Goal: Task Accomplishment & Management: Contribute content

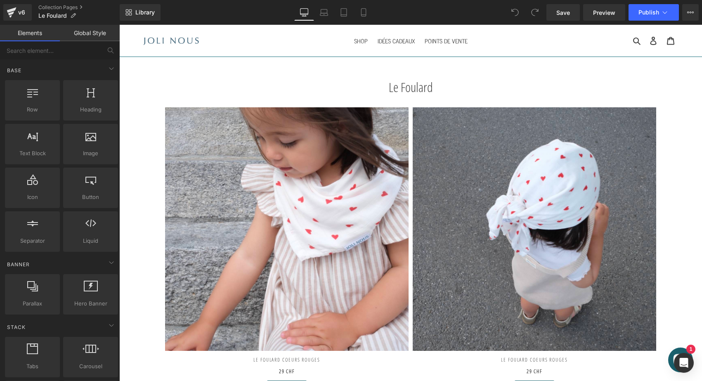
click at [423, 88] on div "Le Foulard Heading" at bounding box center [410, 87] width 583 height 15
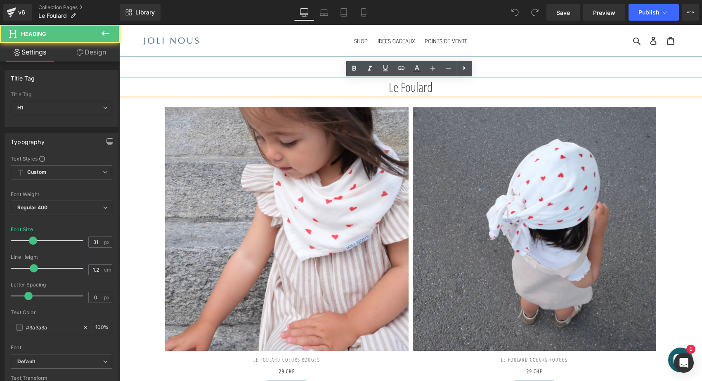
click at [423, 88] on h1 "Le Foulard" at bounding box center [410, 87] width 583 height 15
click at [443, 86] on h1 "Le Foulard" at bounding box center [410, 87] width 583 height 15
click at [434, 87] on h1 "Le Foulard" at bounding box center [410, 87] width 583 height 15
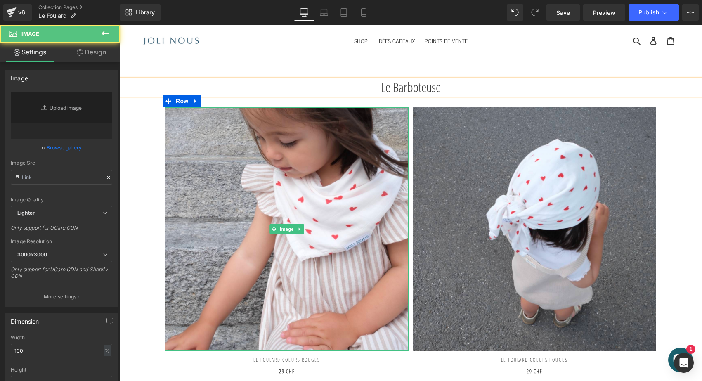
type input "[URL][DOMAIN_NAME]"
click at [265, 139] on img at bounding box center [287, 229] width 244 height 244
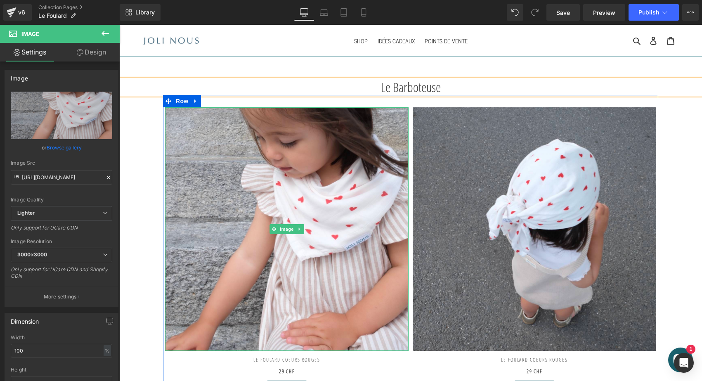
click at [263, 360] on h2 "Le FOULARD Coeurs rouges 29 CHF" at bounding box center [287, 366] width 244 height 30
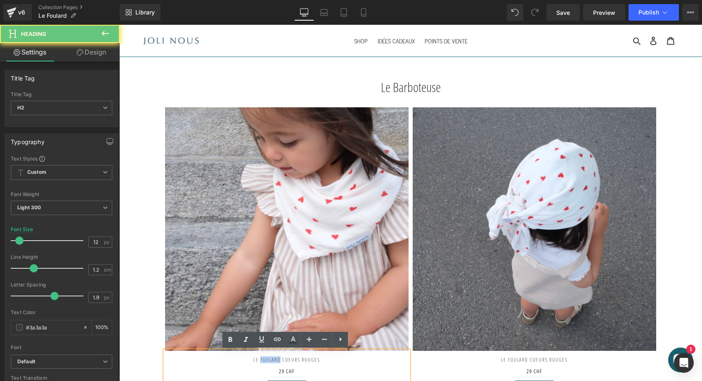
click at [263, 360] on h2 "Le FOULARD Coeurs rouges 29 CHF" at bounding box center [287, 366] width 244 height 30
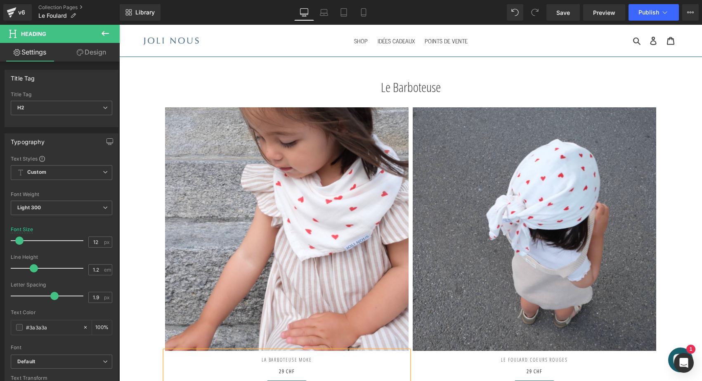
scroll to position [0, 0]
click at [406, 90] on div "Le Barboteuse Heading" at bounding box center [410, 87] width 583 height 15
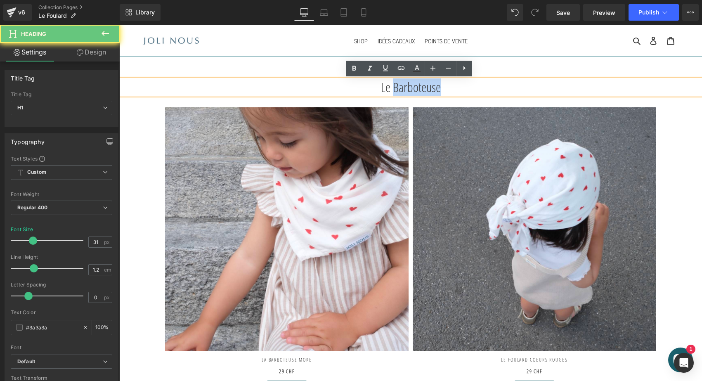
click at [406, 90] on h1 "Le Barboteuse" at bounding box center [410, 87] width 583 height 15
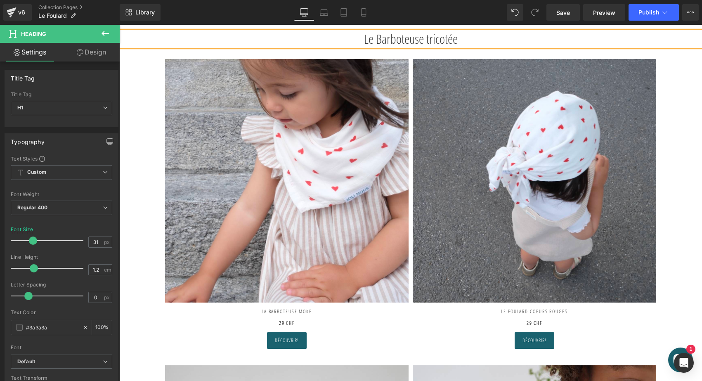
scroll to position [121, 0]
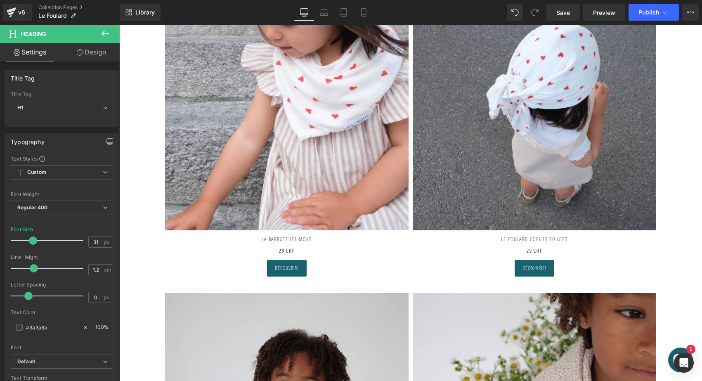
click at [285, 242] on div "La Barboteuse Moke 29 CHF Heading" at bounding box center [287, 245] width 244 height 30
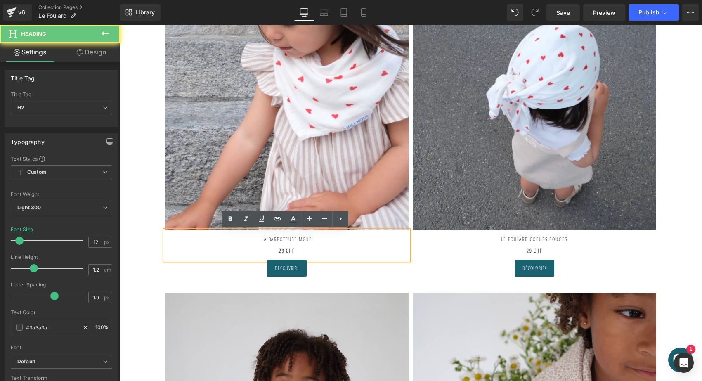
click at [285, 242] on h2 "29 CHF" at bounding box center [287, 251] width 244 height 18
click at [284, 239] on h2 "La Barboteuse Moke" at bounding box center [287, 236] width 244 height 12
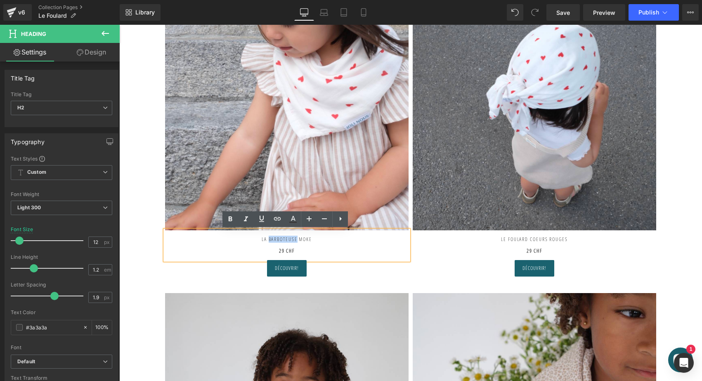
click at [284, 239] on h2 "La Barboteuse Moke" at bounding box center [287, 236] width 244 height 12
click at [279, 251] on strong "29 CHF" at bounding box center [287, 250] width 16 height 7
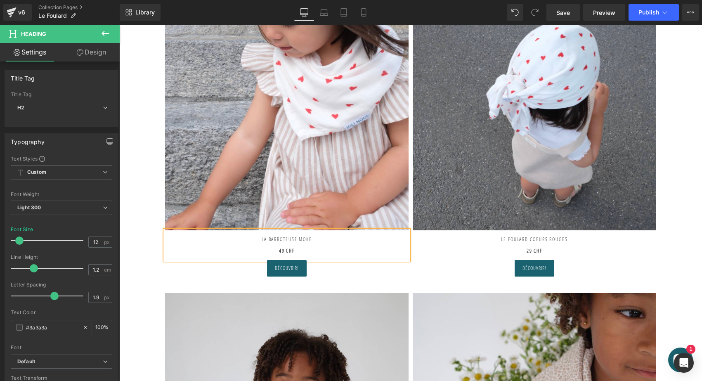
click at [289, 239] on h2 "La Barboteuse Moke" at bounding box center [287, 236] width 244 height 12
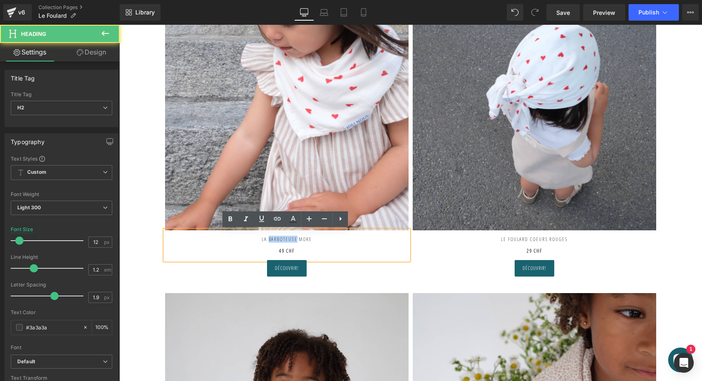
click at [289, 239] on h2 "La Barboteuse Moke" at bounding box center [287, 236] width 244 height 12
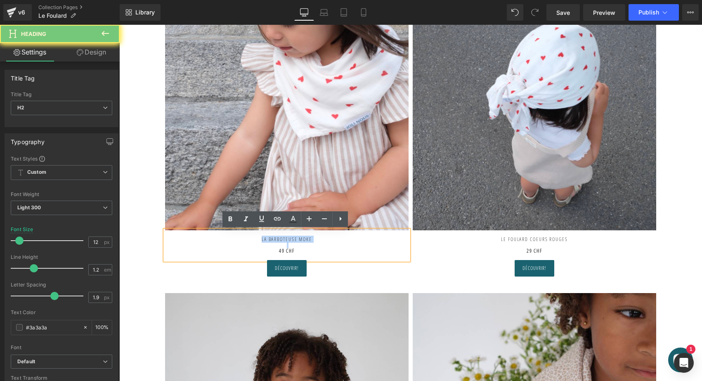
click at [289, 239] on h2 "La Barboteuse Moke" at bounding box center [287, 236] width 244 height 12
click at [329, 239] on h2 "La Barboteuse Moke" at bounding box center [287, 236] width 244 height 12
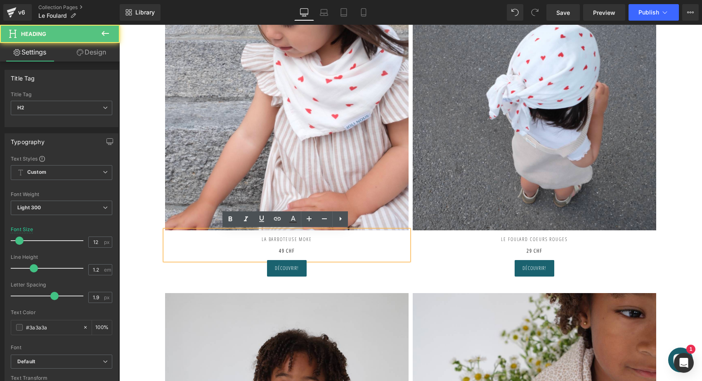
click at [329, 239] on h2 "La Barboteuse Moke" at bounding box center [287, 236] width 244 height 12
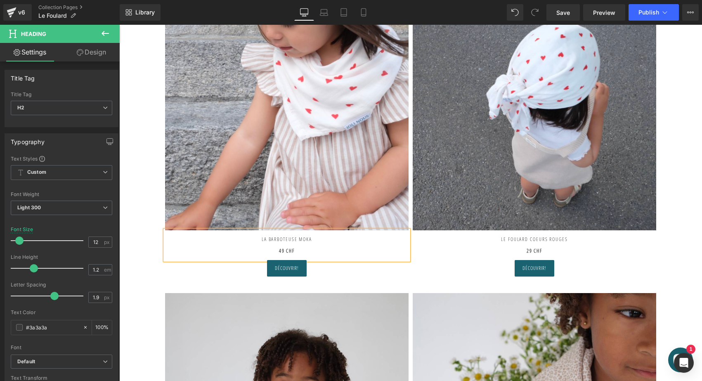
drag, startPoint x: 119, startPoint y: 25, endPoint x: 296, endPoint y: 241, distance: 279.1
click at [296, 241] on h2 "La Barboteuse MokA" at bounding box center [287, 236] width 244 height 12
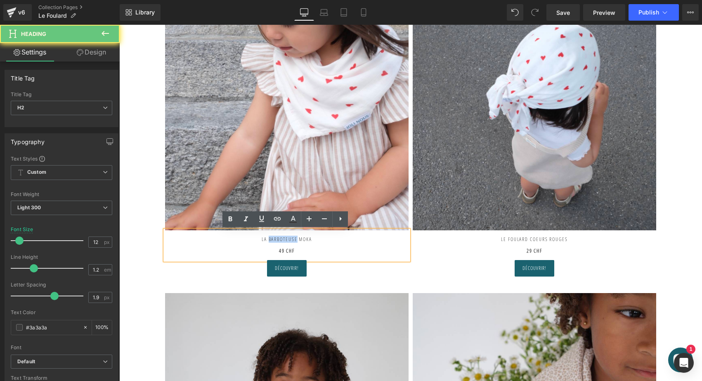
click at [296, 241] on h2 "La Barboteuse MokA" at bounding box center [287, 236] width 244 height 12
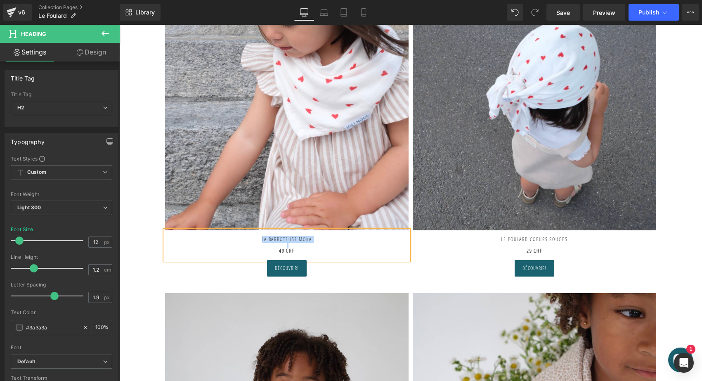
click at [509, 237] on h2 "Le FOULARD Coeurs rouges 29 CHF" at bounding box center [535, 242] width 244 height 24
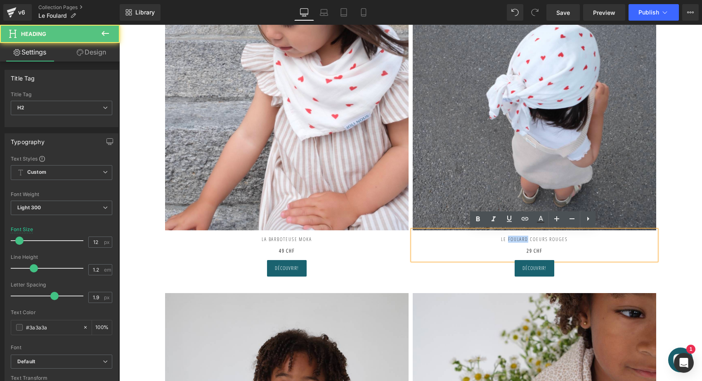
click at [509, 237] on h2 "Le FOULARD Coeurs rouges 29 CHF" at bounding box center [535, 242] width 244 height 24
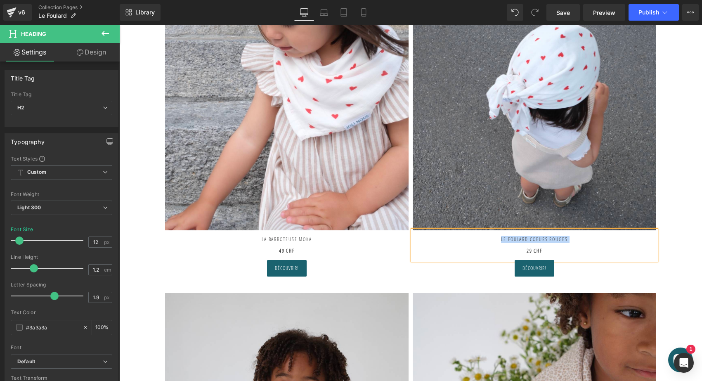
click at [528, 240] on h2 "Le FOULARD Coeurs rouges 29 CHF" at bounding box center [535, 242] width 244 height 24
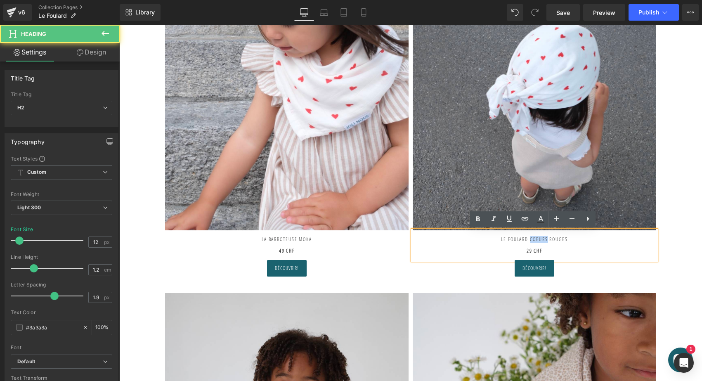
click at [528, 240] on h2 "Le FOULARD Coeurs rouges 29 CHF" at bounding box center [535, 242] width 244 height 24
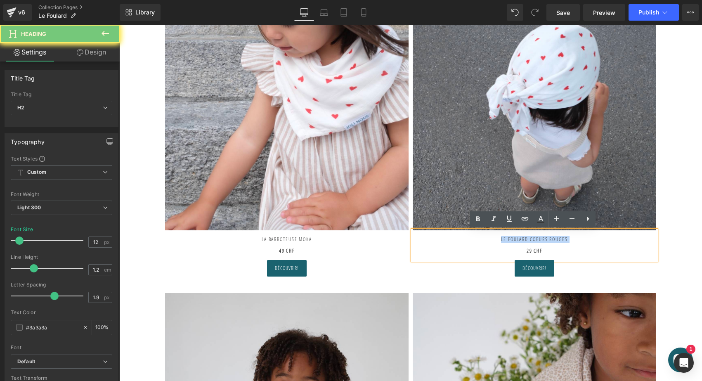
click at [528, 240] on h2 "Le FOULARD Coeurs rouges 29 CHF" at bounding box center [535, 242] width 244 height 24
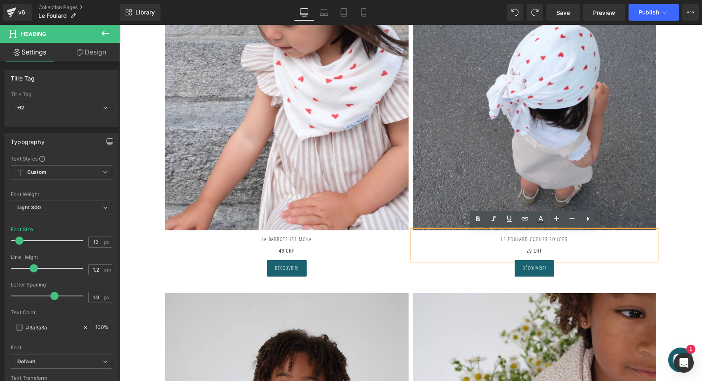
click at [520, 236] on h2 "Le FOULARD Coeurs rouges 29 CHF" at bounding box center [535, 242] width 244 height 24
click at [589, 237] on h2 "Le FOULARD Coeurs rouges 29 CHF" at bounding box center [535, 242] width 244 height 24
click at [574, 238] on h2 "Le FOULARD Coeurs rouges 29 CHF" at bounding box center [535, 242] width 244 height 24
click at [525, 241] on h2 "Le FOULARD Coeurs LA BARBOTEUSE ECRUE 29 CHF" at bounding box center [535, 242] width 244 height 24
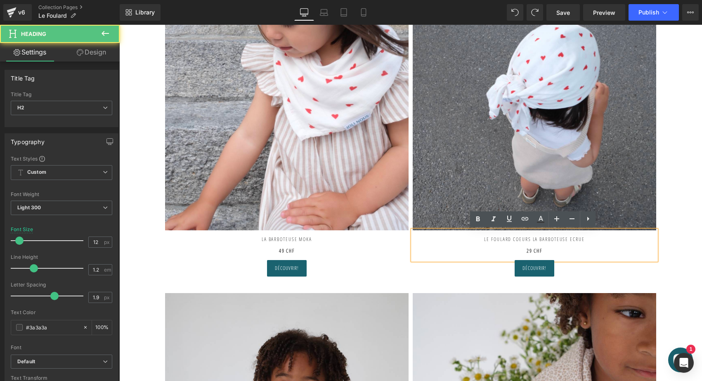
click at [530, 239] on h2 "Le FOULARD Coeurs LA BARBOTEUSE ECRUE 29 CHF" at bounding box center [535, 242] width 244 height 24
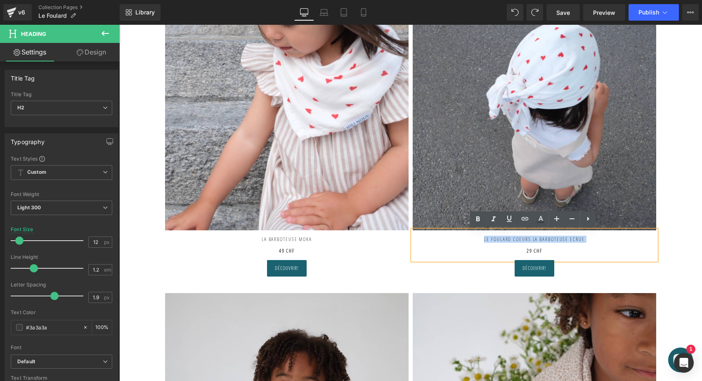
click at [530, 239] on h2 "Le FOULARD Coeurs LA BARBOTEUSE ECRUE 29 CHF" at bounding box center [535, 242] width 244 height 24
drag, startPoint x: 296, startPoint y: 241, endPoint x: 450, endPoint y: 238, distance: 154.4
click at [450, 238] on h2 "Le FOULARD Coeurs LA BARBOTEUSE ECRUE 29 CHF" at bounding box center [535, 242] width 244 height 24
click at [527, 249] on b "29 CHF" at bounding box center [535, 250] width 16 height 7
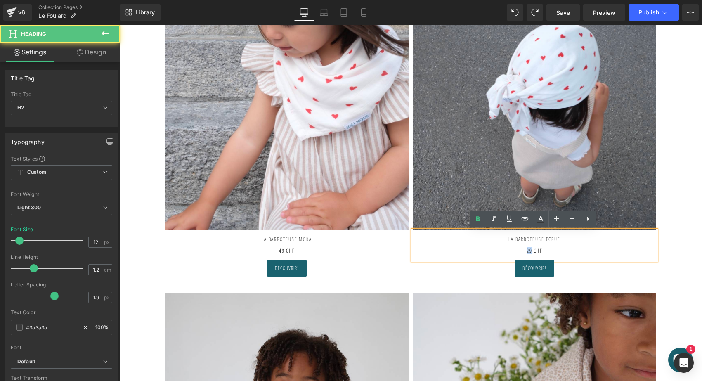
click at [527, 249] on b "29 CHF" at bounding box center [535, 250] width 16 height 7
click at [527, 251] on b "29 CHF" at bounding box center [535, 250] width 16 height 7
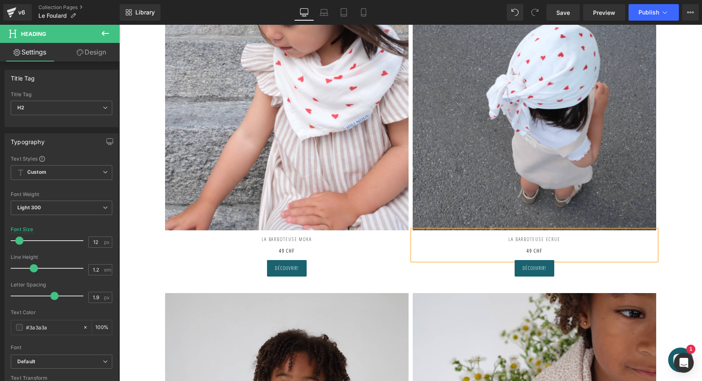
click at [336, 131] on img at bounding box center [287, 109] width 244 height 244
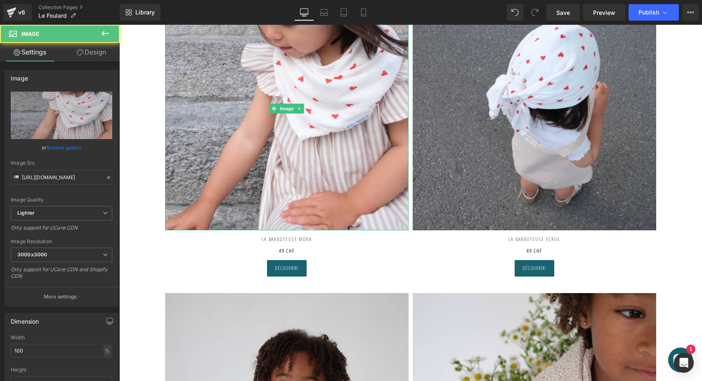
click at [0, 0] on icon "Replace Image" at bounding box center [0, 0] width 0 height 0
click at [286, 111] on span "Image" at bounding box center [286, 109] width 17 height 10
click at [0, 0] on icon "Replace Image" at bounding box center [0, 0] width 0 height 0
click at [361, 128] on img at bounding box center [287, 109] width 244 height 244
click at [0, 0] on icon "Replace Image" at bounding box center [0, 0] width 0 height 0
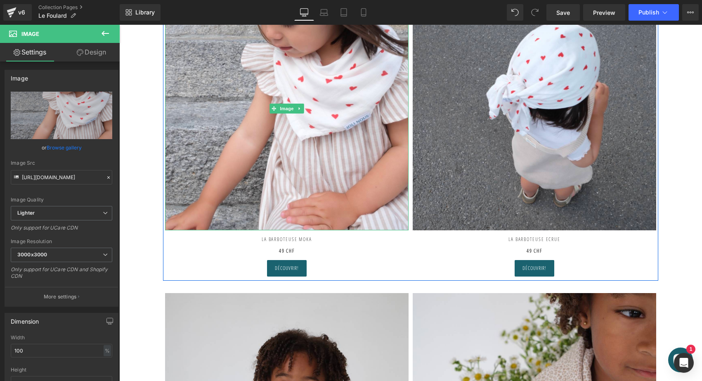
click at [69, 121] on link "Replace Image" at bounding box center [62, 115] width 102 height 47
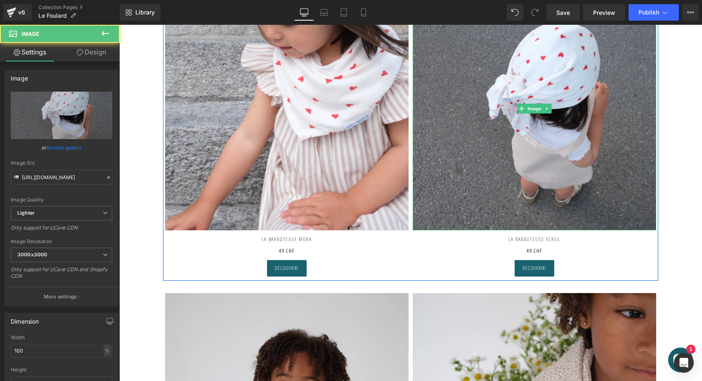
click at [481, 148] on img at bounding box center [535, 109] width 244 height 244
click at [80, 109] on link "Replace Image" at bounding box center [62, 115] width 102 height 47
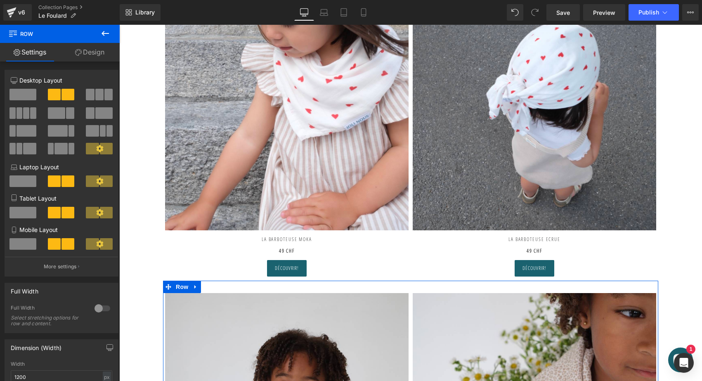
click at [199, 287] on link at bounding box center [195, 287] width 11 height 12
click at [218, 287] on icon at bounding box center [217, 287] width 6 height 6
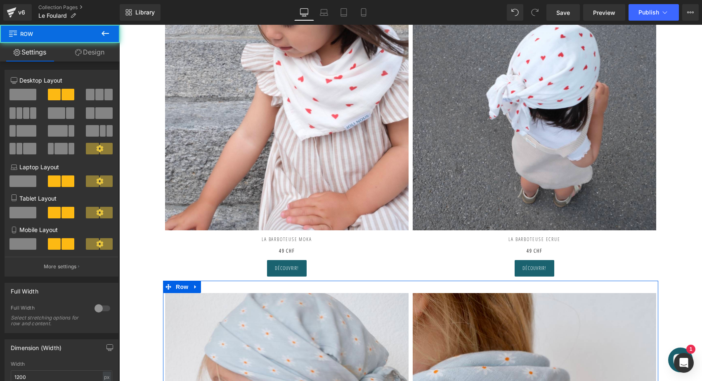
click at [194, 286] on icon at bounding box center [195, 287] width 2 height 4
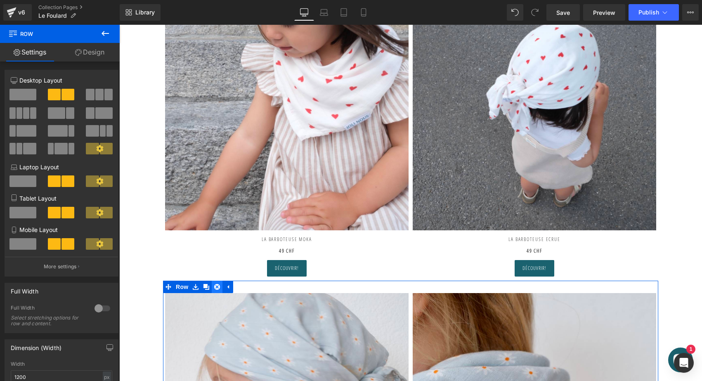
drag, startPoint x: 450, startPoint y: 238, endPoint x: 214, endPoint y: 286, distance: 241.0
click at [214, 286] on icon at bounding box center [217, 287] width 6 height 6
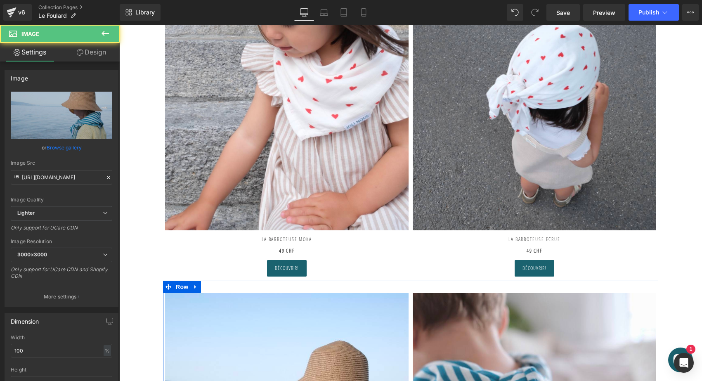
click at [197, 286] on icon at bounding box center [196, 287] width 6 height 6
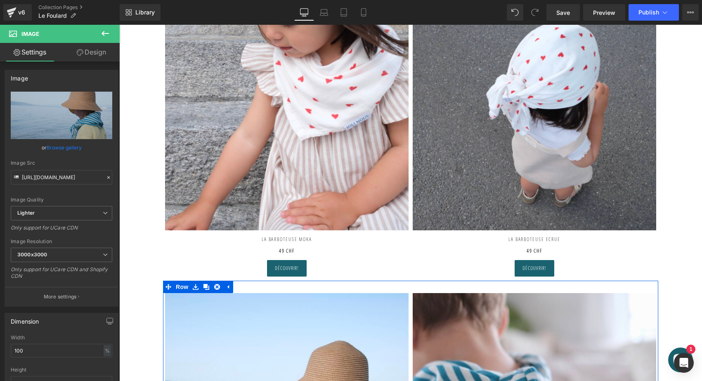
click at [214, 289] on icon at bounding box center [217, 287] width 6 height 6
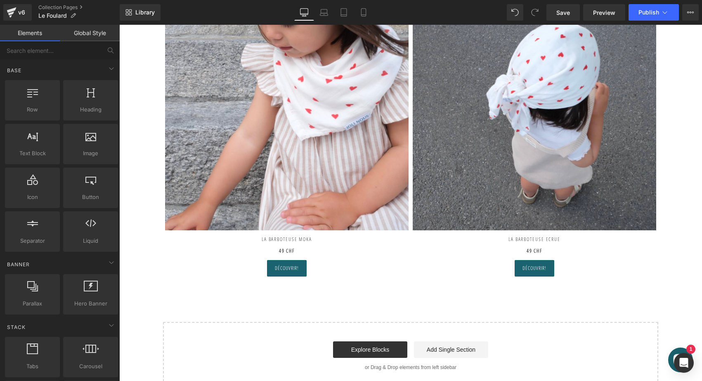
click at [284, 271] on div "Découvrir! Button" at bounding box center [287, 268] width 244 height 17
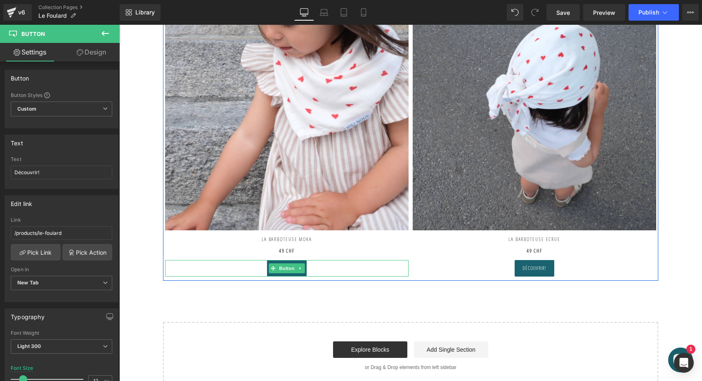
click at [45, 251] on link "Pick Link" at bounding box center [36, 252] width 50 height 17
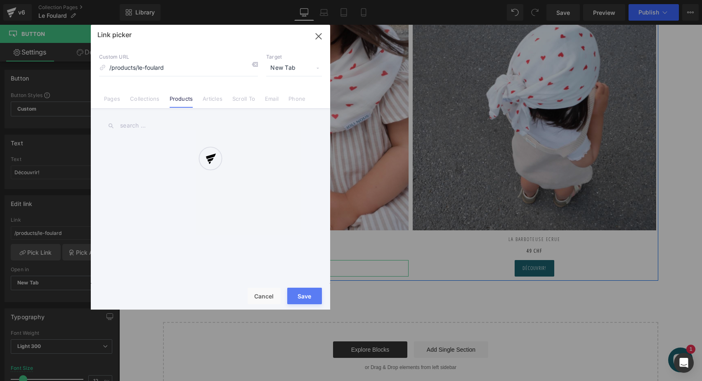
click at [254, 64] on div at bounding box center [210, 167] width 239 height 285
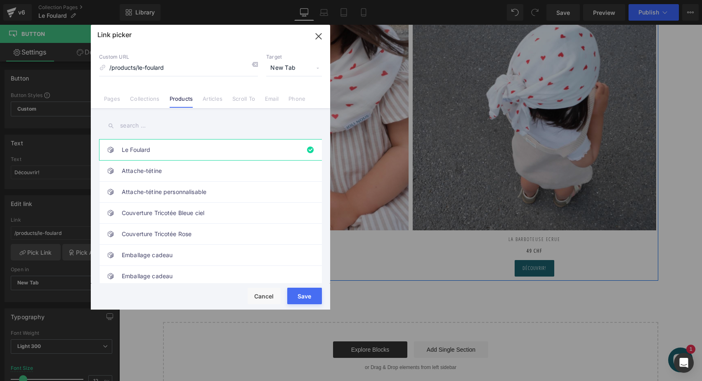
click at [254, 64] on icon at bounding box center [254, 64] width 7 height 7
click at [127, 132] on input "text" at bounding box center [210, 125] width 223 height 19
drag, startPoint x: 95, startPoint y: 261, endPoint x: 130, endPoint y: 129, distance: 136.9
click at [130, 129] on input "text" at bounding box center [210, 125] width 223 height 19
click at [131, 128] on input "text" at bounding box center [210, 125] width 223 height 19
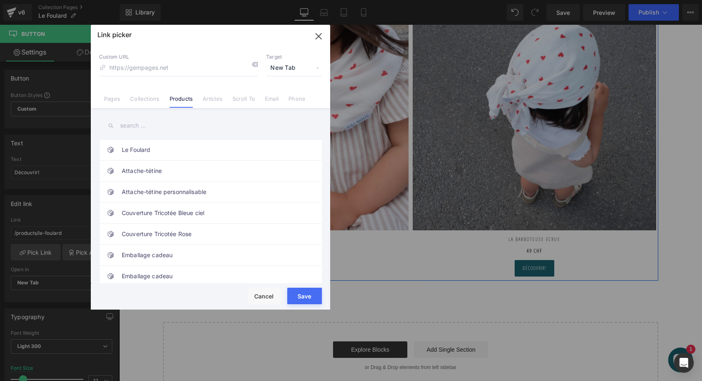
click at [139, 126] on input "text" at bounding box center [210, 125] width 223 height 19
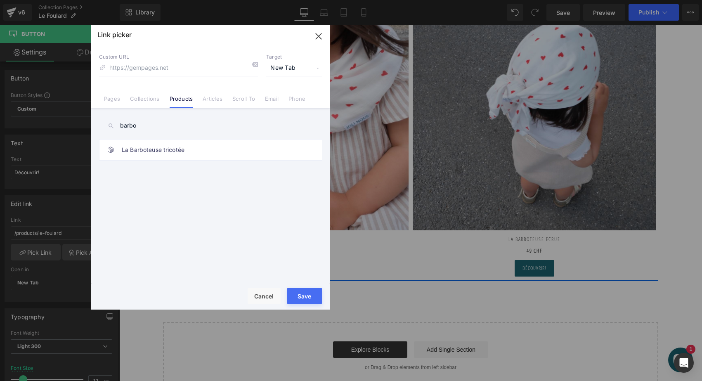
type input "barbo"
click at [141, 144] on link "La Barboteuse tricotée" at bounding box center [213, 150] width 182 height 21
type input "/products/la-barboteuse"
click at [306, 292] on button "Save" at bounding box center [304, 296] width 35 height 17
type input "/products/la-barboteuse"
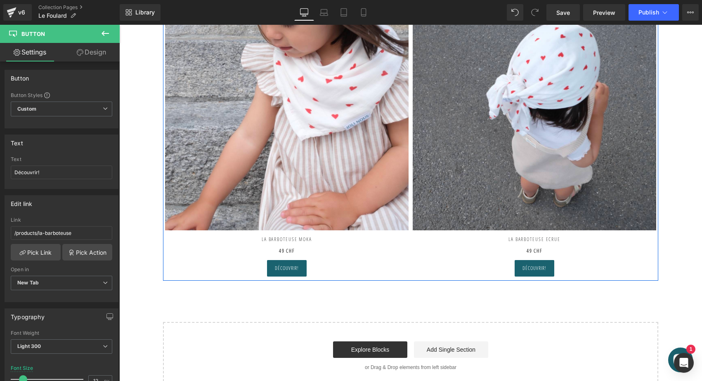
click at [522, 266] on div "Découvrir! Button" at bounding box center [535, 268] width 244 height 17
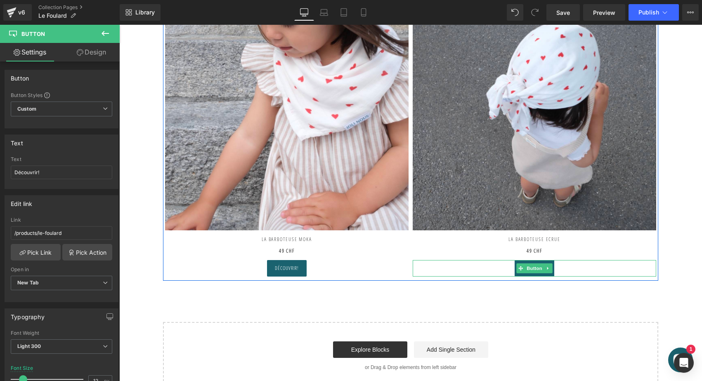
click at [54, 251] on link "Pick Link" at bounding box center [36, 252] width 50 height 17
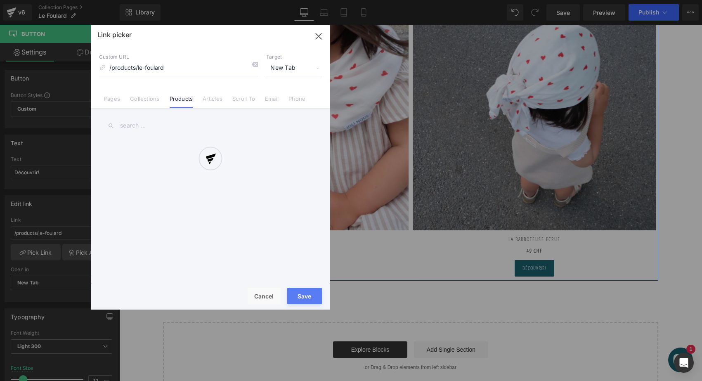
drag, startPoint x: 130, startPoint y: 129, endPoint x: 180, endPoint y: 73, distance: 74.8
click at [180, 73] on div at bounding box center [210, 167] width 239 height 285
click at [175, 67] on div at bounding box center [210, 167] width 239 height 285
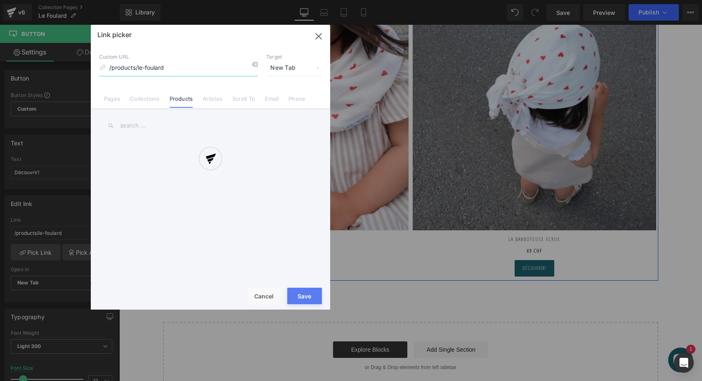
click at [175, 67] on input "/products/le-foulard" at bounding box center [178, 68] width 159 height 16
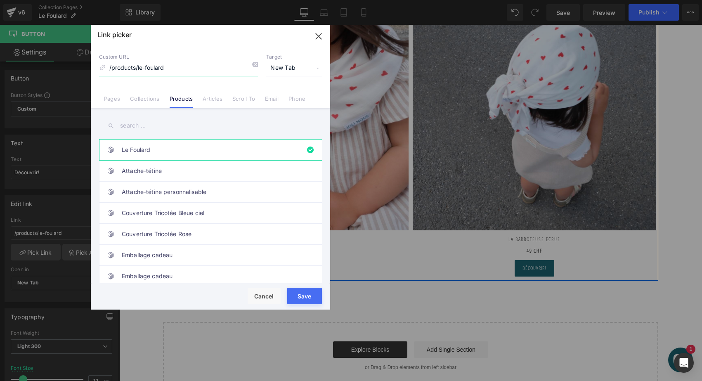
click at [175, 67] on input "/products/le-foulard" at bounding box center [178, 68] width 159 height 16
type input "barboteu"
drag, startPoint x: 180, startPoint y: 73, endPoint x: 90, endPoint y: 62, distance: 91.2
click at [90, 62] on div "Link picker Back to Library Insert Custom URL barboteu Target New Tab Current T…" at bounding box center [351, 190] width 702 height 381
click at [132, 121] on input "text" at bounding box center [210, 125] width 223 height 19
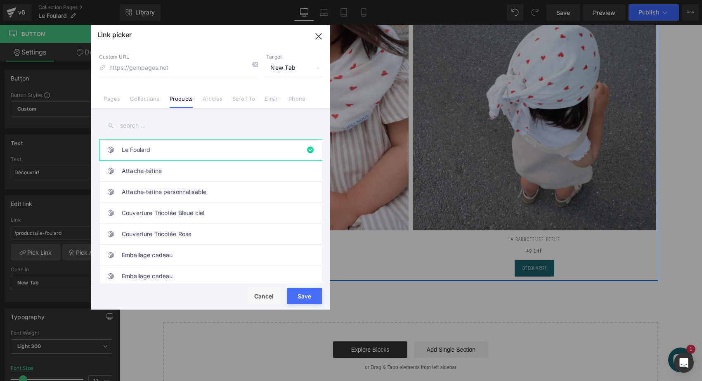
click at [132, 124] on input "text" at bounding box center [210, 125] width 223 height 19
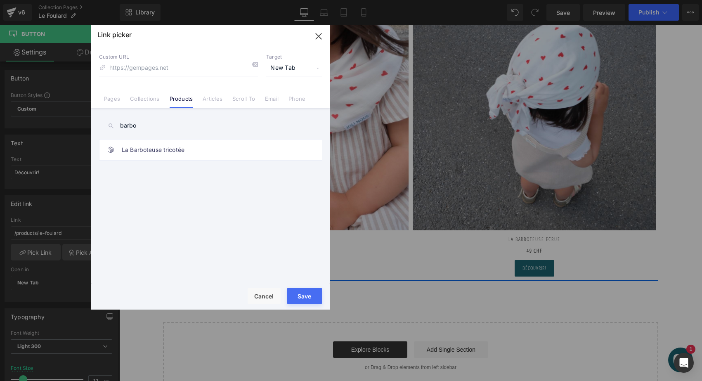
type input "barbo"
click at [128, 152] on link "La Barboteuse tricotée" at bounding box center [213, 150] width 182 height 21
type input "/products/la-barboteuse"
click at [307, 293] on button "Save" at bounding box center [304, 296] width 35 height 17
type input "/products/la-barboteuse"
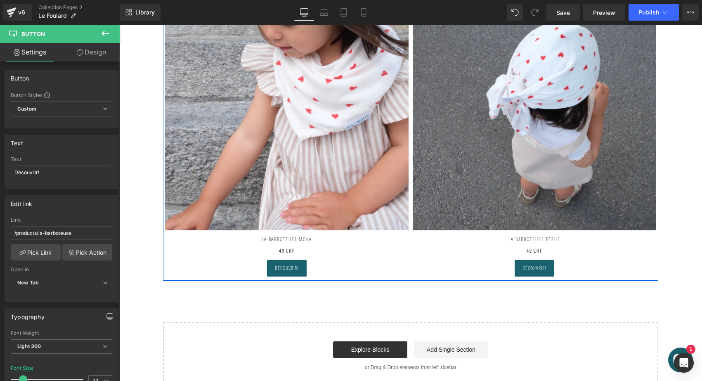
click at [322, 123] on img at bounding box center [287, 109] width 244 height 244
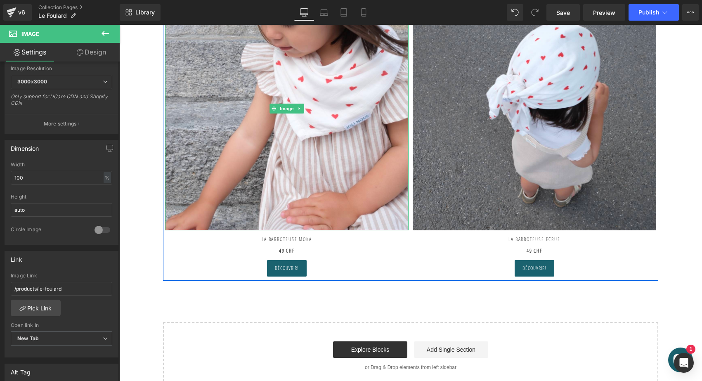
scroll to position [178, 0]
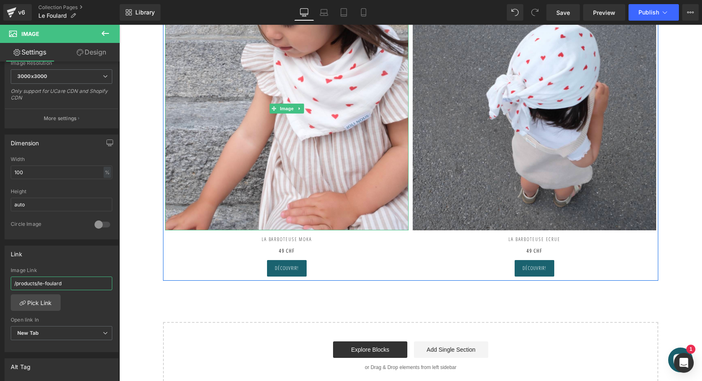
click at [48, 282] on input "/products/le-foulard" at bounding box center [62, 284] width 102 height 14
click at [36, 304] on link "Pick Link" at bounding box center [36, 302] width 50 height 17
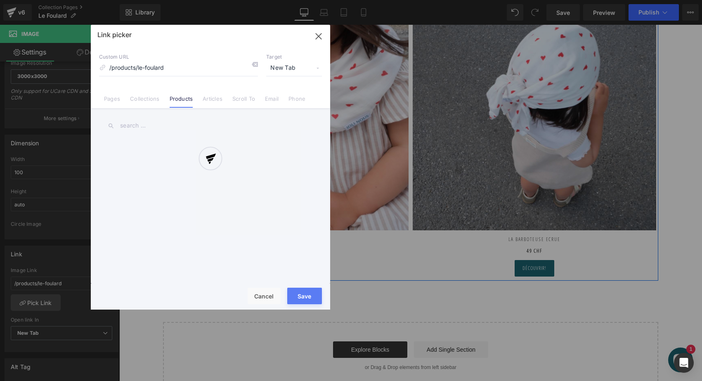
click at [174, 68] on div at bounding box center [210, 167] width 239 height 285
click at [174, 68] on div "Link picker Back to Library Insert Custom URL /products/le-foulard Target New T…" at bounding box center [210, 167] width 239 height 285
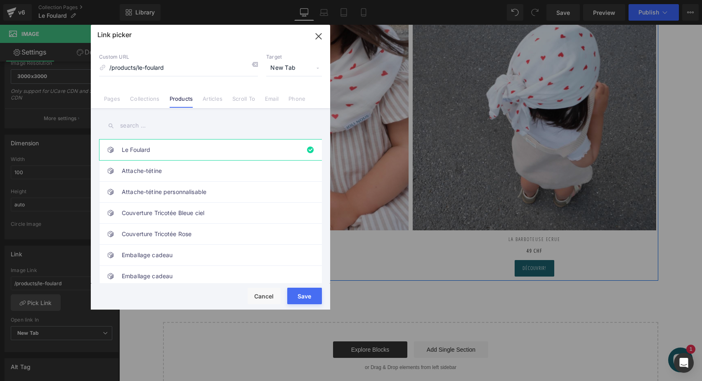
click at [258, 64] on icon at bounding box center [254, 64] width 7 height 7
click at [145, 133] on input "text" at bounding box center [210, 125] width 223 height 19
click at [139, 128] on input "text" at bounding box center [210, 125] width 223 height 19
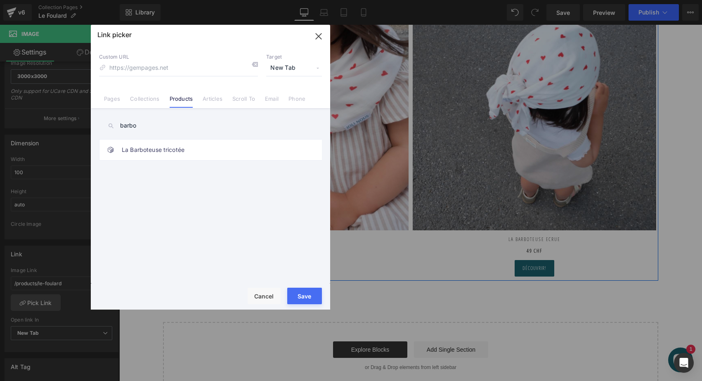
type input "barbo"
click at [138, 152] on link "La Barboteuse tricotée" at bounding box center [213, 150] width 182 height 21
type input "/products/la-barboteuse"
click at [300, 301] on button "Save" at bounding box center [304, 296] width 35 height 17
type input "/products/la-barboteuse"
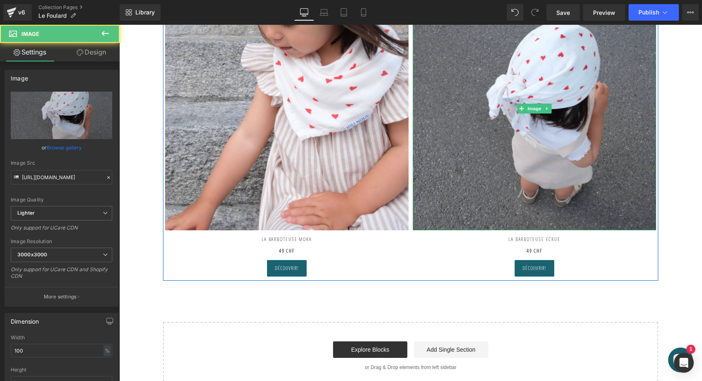
click at [528, 115] on img at bounding box center [535, 109] width 244 height 244
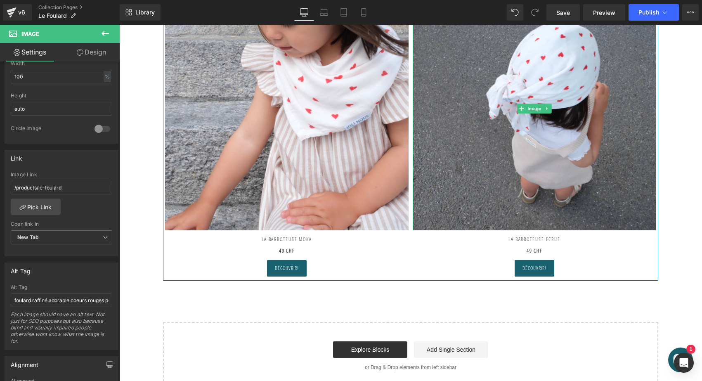
scroll to position [279, 0]
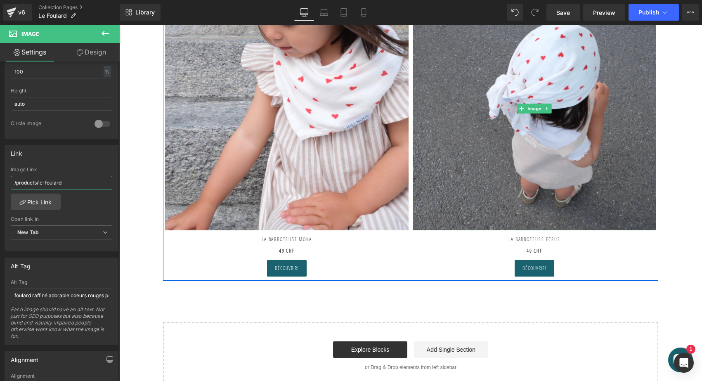
click at [81, 184] on input "/products/le-foulard" at bounding box center [62, 183] width 102 height 14
click at [44, 200] on link "Pick Link" at bounding box center [36, 202] width 50 height 17
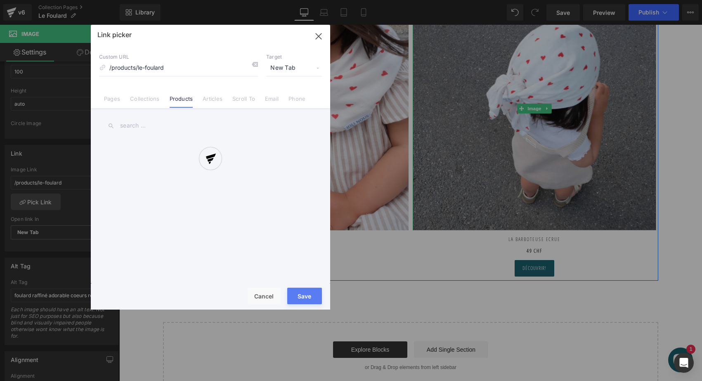
click at [255, 63] on div at bounding box center [210, 167] width 239 height 285
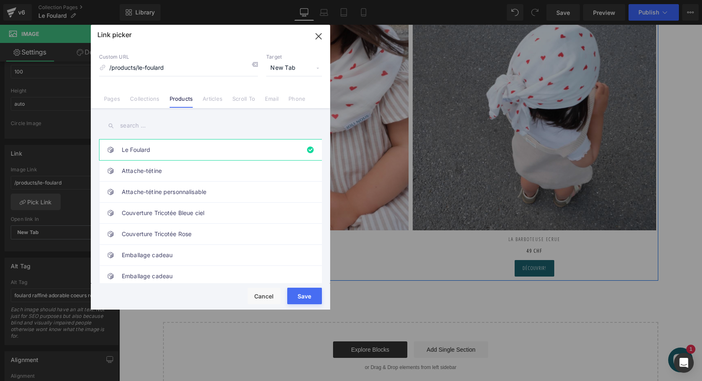
click at [254, 64] on icon at bounding box center [254, 64] width 7 height 7
click at [131, 131] on input "text" at bounding box center [210, 125] width 223 height 19
click at [131, 127] on input "text" at bounding box center [210, 125] width 223 height 19
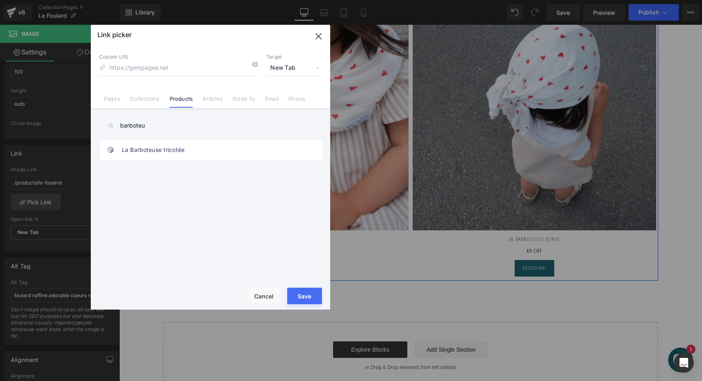
type input "barboteu"
click at [134, 147] on link "La Barboteuse tricotée" at bounding box center [213, 150] width 182 height 21
type input "/products/la-barboteuse"
click at [307, 294] on button "Save" at bounding box center [304, 296] width 35 height 17
type input "/products/la-barboteuse"
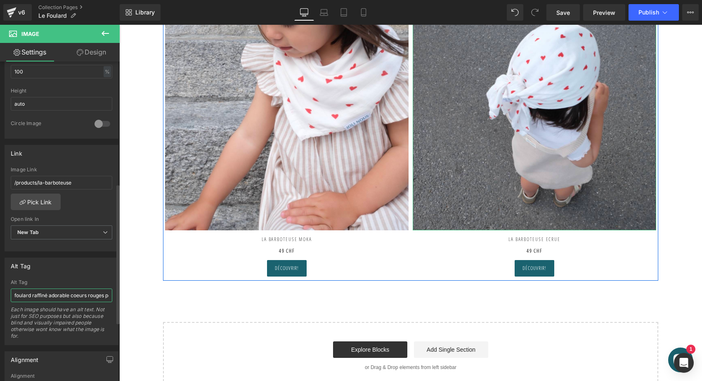
drag, startPoint x: 90, startPoint y: 62, endPoint x: 0, endPoint y: 294, distance: 248.9
click at [0, 294] on div "Alt Tag foulard raffiné adorable coeurs rouges pour bébé et enfant, en coton do…" at bounding box center [61, 298] width 123 height 94
type input "Barboteuse bébé romper raffiné adorable coeurs rouges pour bébé et enfant, en c…"
click at [516, 92] on img at bounding box center [535, 109] width 244 height 244
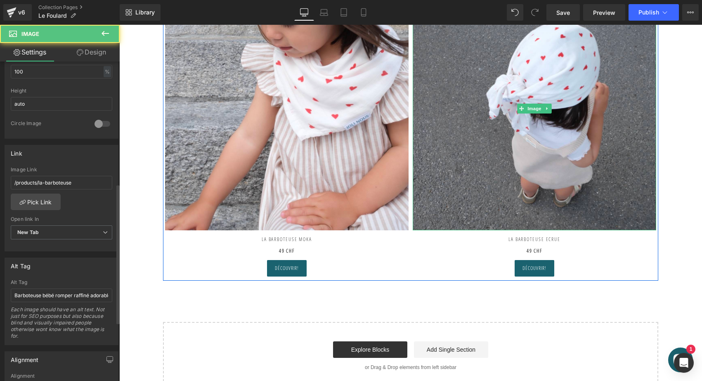
click at [289, 109] on div "Image" at bounding box center [287, 109] width 244 height 244
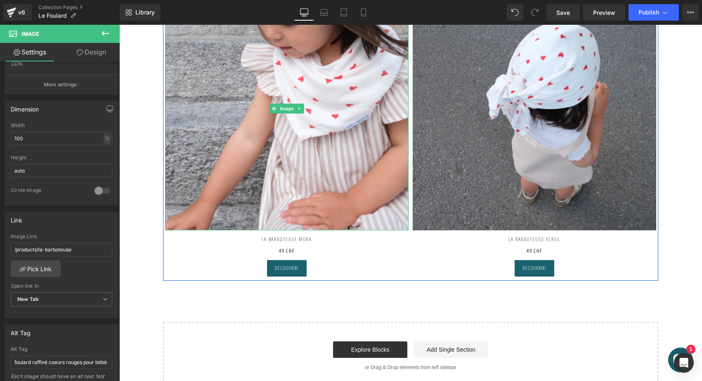
scroll to position [324, 0]
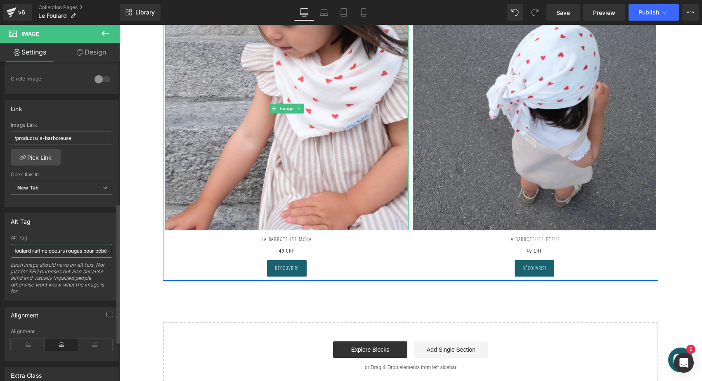
drag, startPoint x: 0, startPoint y: 294, endPoint x: 5, endPoint y: 250, distance: 44.0
click at [5, 250] on div "foulard raffiné coeurs rouges pour bébé et enfant, en coton doux et bambou et r…" at bounding box center [61, 267] width 113 height 65
type input "barboteuse bébé romper raffiné coeurs rouges pour bébé et enfant, en coton doux…"
click at [265, 126] on img at bounding box center [287, 109] width 244 height 244
click at [644, 14] on span "Publish" at bounding box center [649, 12] width 21 height 7
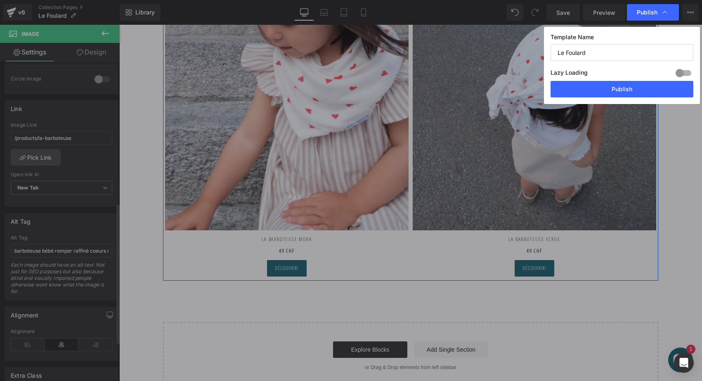
click at [600, 98] on div "Template Name Le Foulard Lazy Loading Build Upgrade plan to unlock Lazy loading…" at bounding box center [622, 65] width 156 height 77
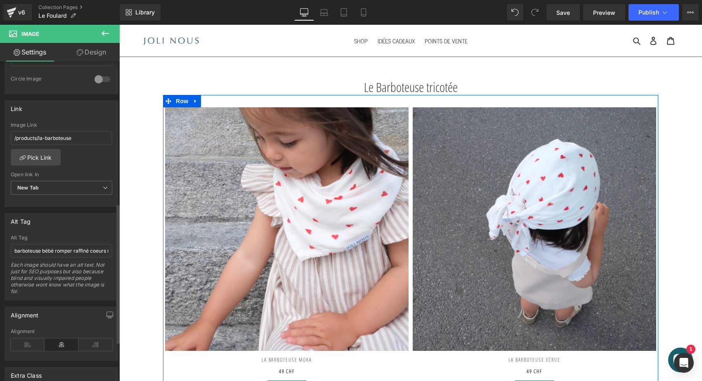
scroll to position [0, 0]
click at [179, 100] on span "Row" at bounding box center [182, 101] width 17 height 12
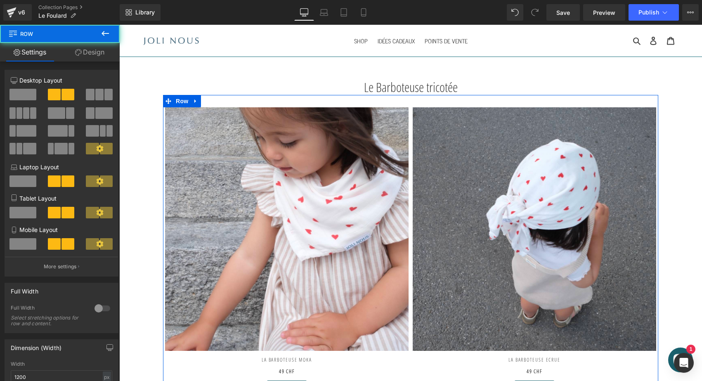
click at [201, 193] on img at bounding box center [287, 229] width 244 height 244
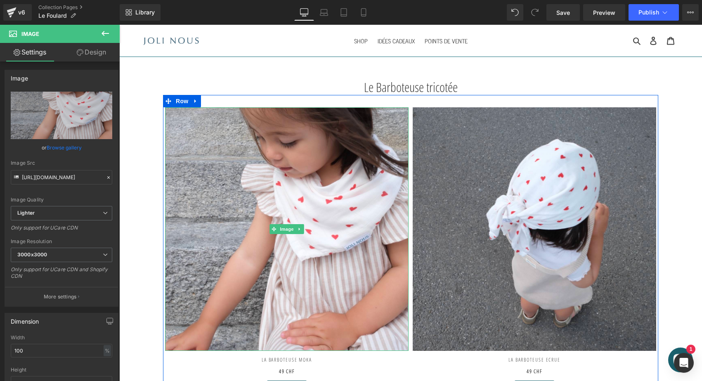
click at [0, 0] on icon at bounding box center [0, 0] width 0 height 0
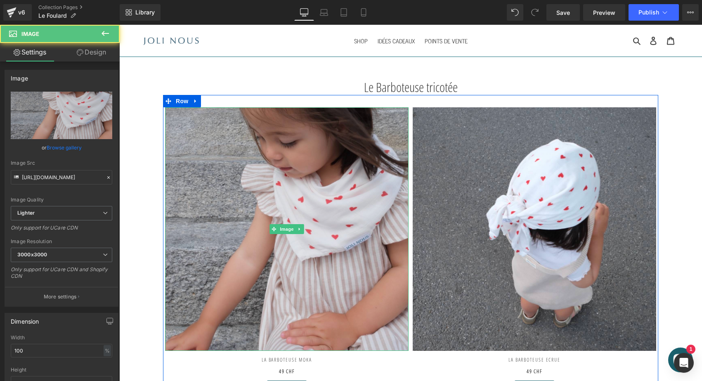
click at [220, 192] on img at bounding box center [287, 229] width 244 height 244
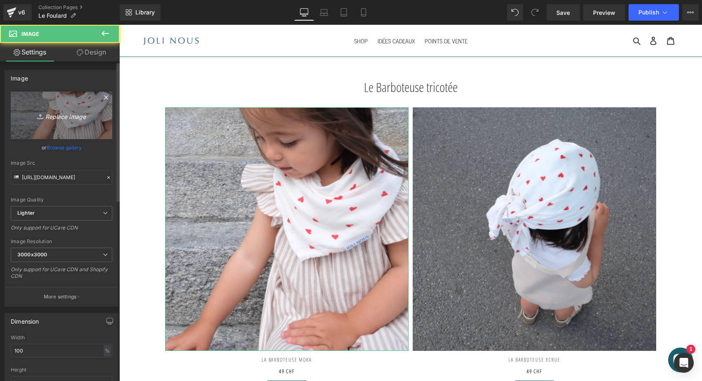
click at [76, 112] on icon "Replace Image" at bounding box center [61, 115] width 66 height 10
type input "C:\fakepath\romper-blanc-écru-moka-joli-nous-enfant-bébé-élégant-chic-exce…"
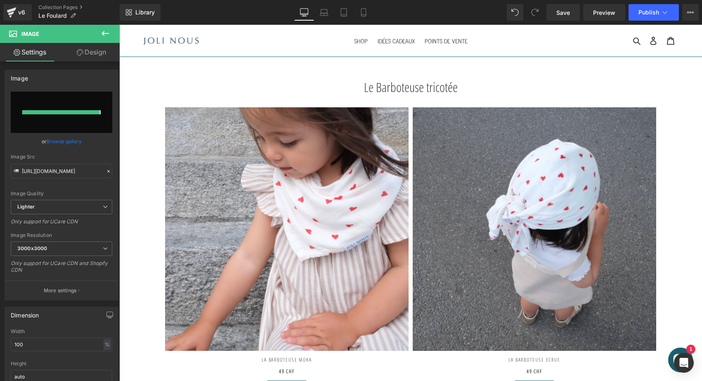
type input "https://ucarecdn.com/d19566b3-e65a-4d45-b90f-3aad08f54183/-/format/auto/-/previ…"
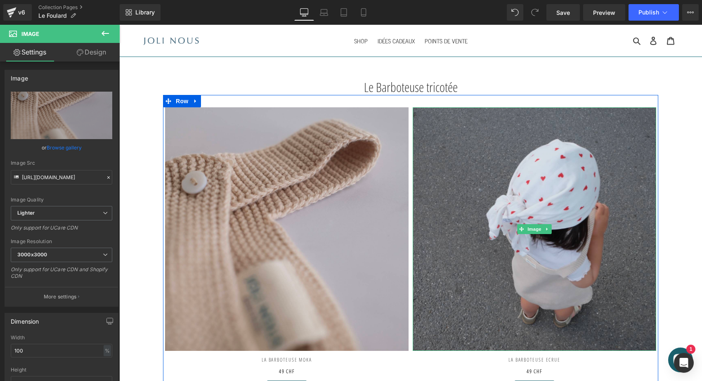
click at [530, 192] on img at bounding box center [535, 229] width 244 height 244
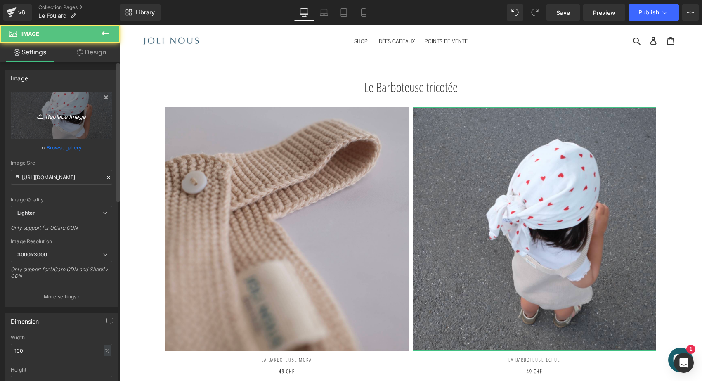
click at [65, 116] on icon "Replace Image" at bounding box center [61, 115] width 66 height 10
type input "C:\fakepath\romper-blanc-joli-nous-enfant-bébé-élégant-chic-excellent-quali…"
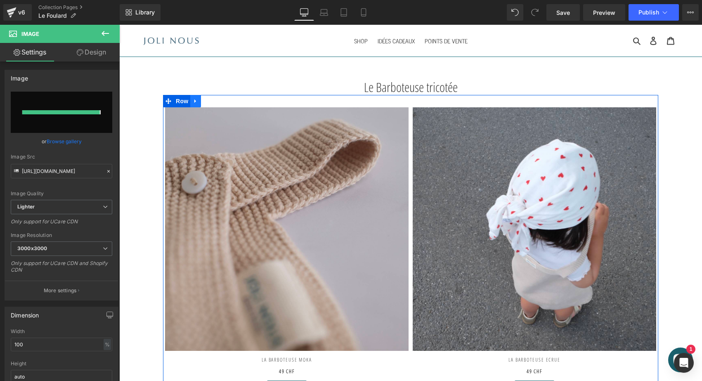
type input "https://ucarecdn.com/24b307a0-2631-4754-abf2-32bcf83f4da3/-/format/auto/-/previ…"
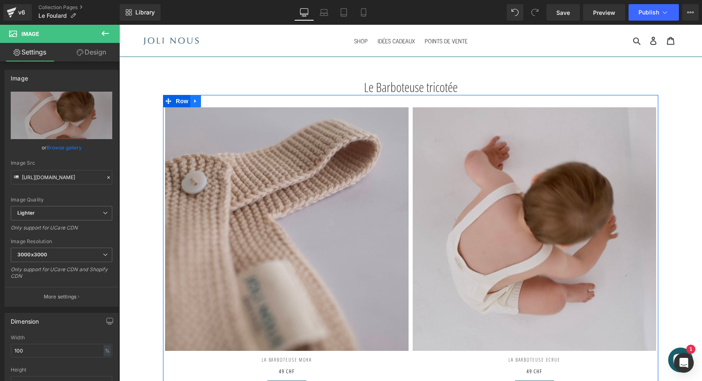
click at [194, 102] on icon at bounding box center [196, 101] width 6 height 6
click at [207, 103] on icon at bounding box center [207, 101] width 6 height 6
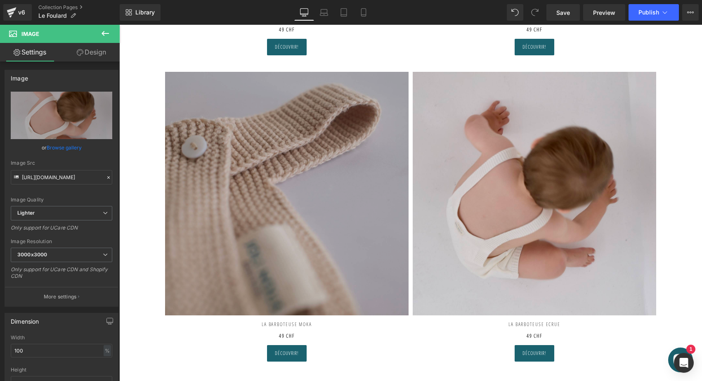
scroll to position [343, 0]
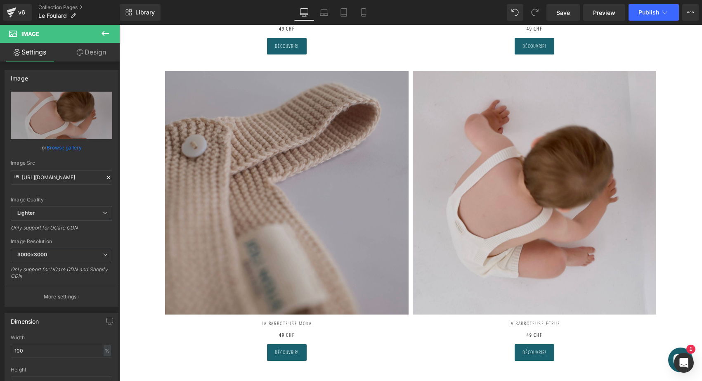
click at [290, 205] on img at bounding box center [287, 193] width 244 height 244
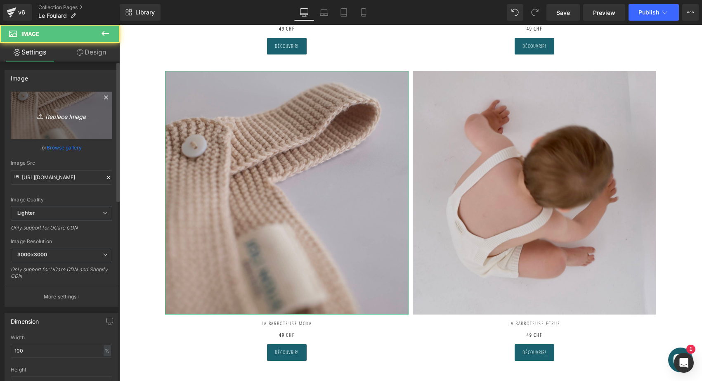
click at [59, 130] on link "Replace Image" at bounding box center [62, 115] width 102 height 47
type input "C:\fakepath\romper-blanc-écru-moka-joli-nous-enfant-bébé-élégant-chic-exce…"
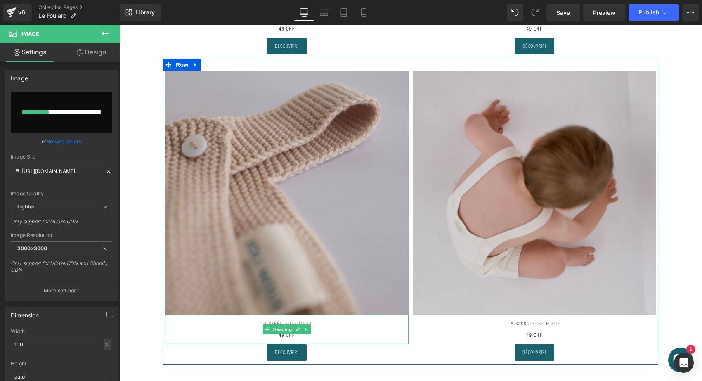
click at [316, 322] on h2 "La Barboteuse MokA" at bounding box center [287, 321] width 244 height 12
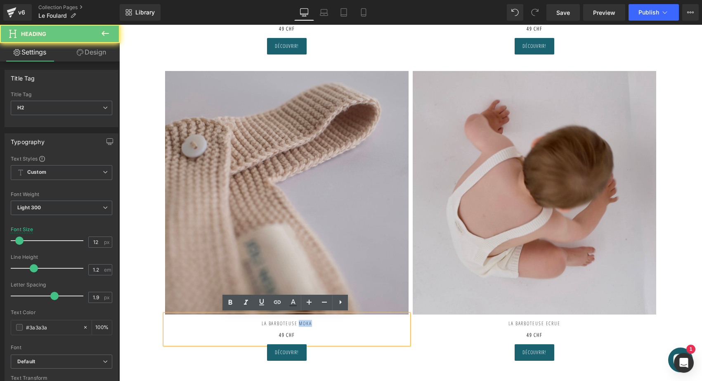
click at [316, 322] on h2 "La Barboteuse MokA" at bounding box center [287, 321] width 244 height 12
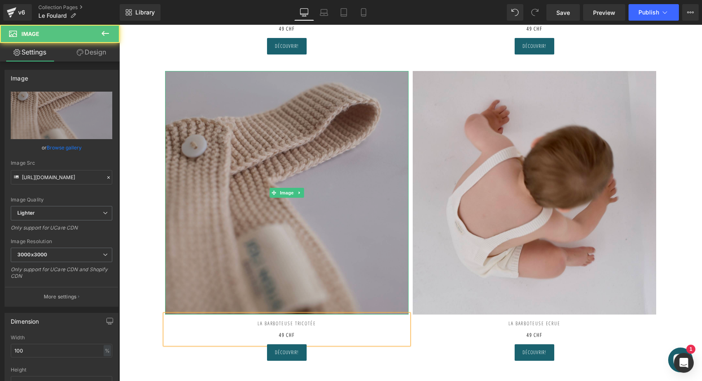
click at [258, 250] on img at bounding box center [287, 193] width 244 height 244
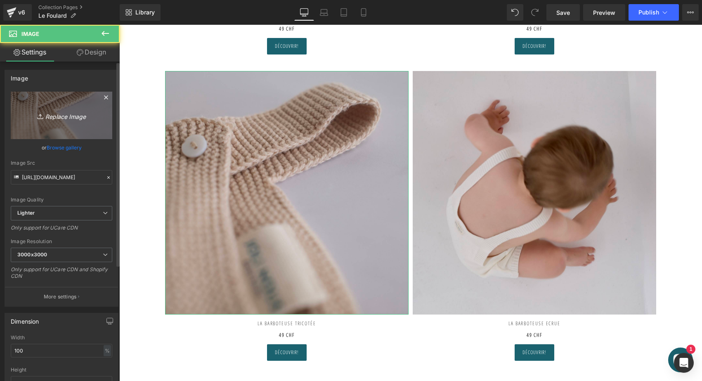
click at [66, 119] on icon "Replace Image" at bounding box center [61, 115] width 66 height 10
type input "C:\fakepath\romper-blanc-écru-moka-joli-nous-enfant-bébé-élégant-chic-exce…"
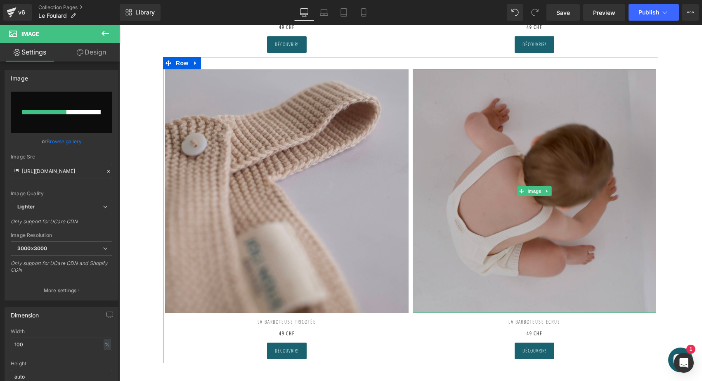
scroll to position [345, 0]
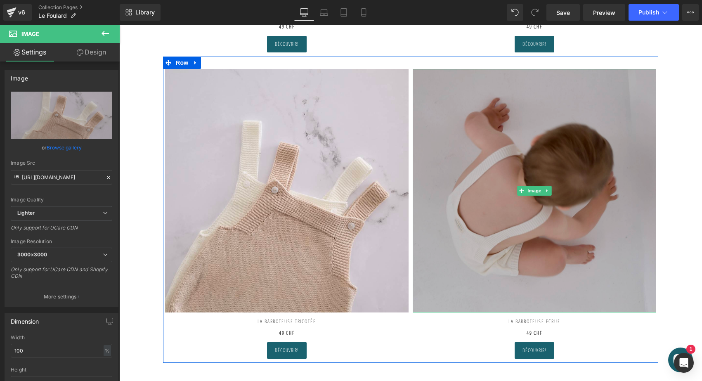
type input "https://ucarecdn.com/fc76867d-cf7c-4ad4-be7f-e7c436a89ebe/-/format/auto/-/previ…"
click at [493, 246] on img at bounding box center [535, 191] width 244 height 244
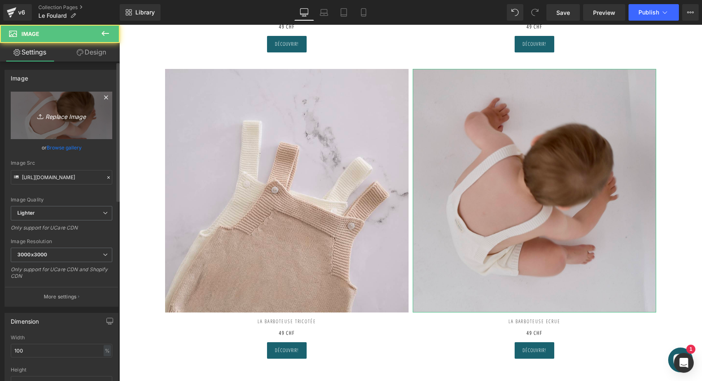
click at [85, 114] on icon "Replace Image" at bounding box center [61, 115] width 66 height 10
type input "C:\fakepath\romper-moka-joli-nous-enfant-bébé-élégant-chic-excellent-qualit…"
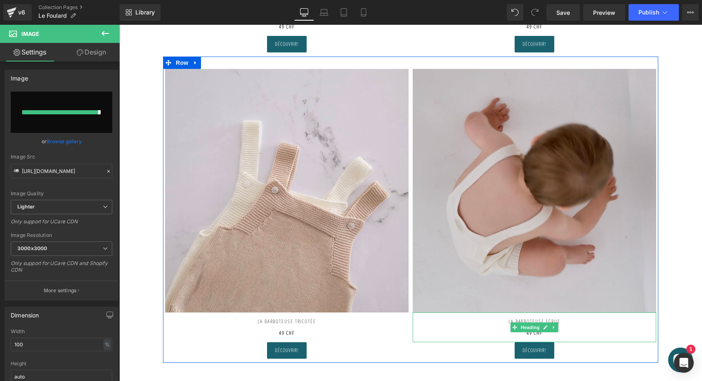
type input "https://ucarecdn.com/90f81f91-524a-4c96-9039-b98b3b1a7cc1/-/format/auto/-/previ…"
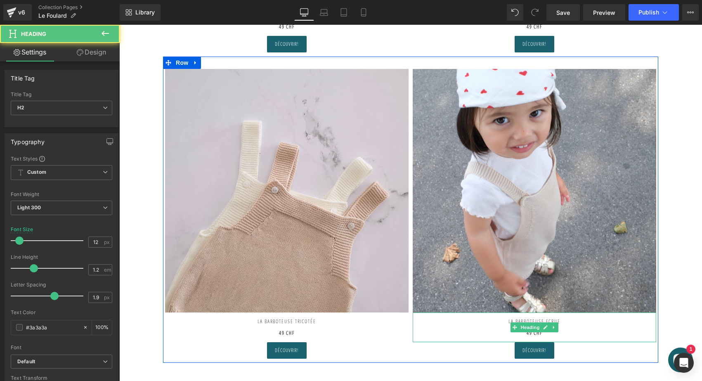
click at [565, 320] on h2 "LA BARBOTEUSE ECRUE 49 CHF" at bounding box center [535, 325] width 244 height 24
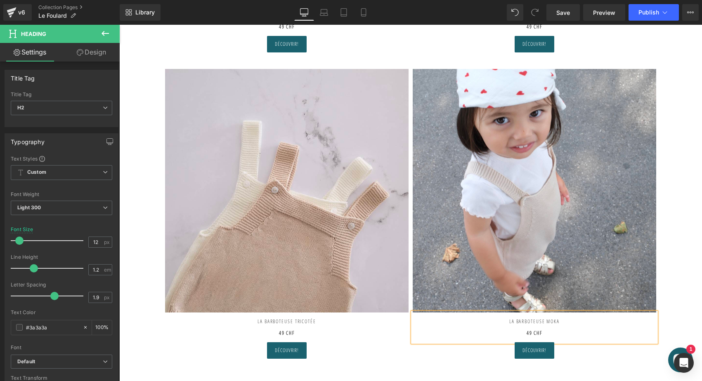
click at [689, 236] on div "Le Barboteuse tricotée Heading Image La Barboteuse MokA 49 CHF Heading Découvri…" at bounding box center [410, 103] width 583 height 737
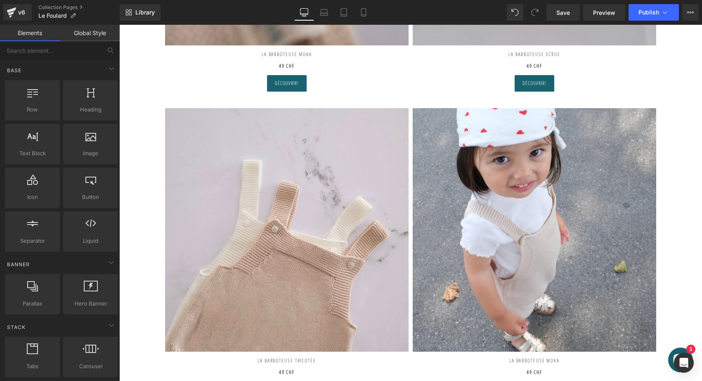
scroll to position [325, 0]
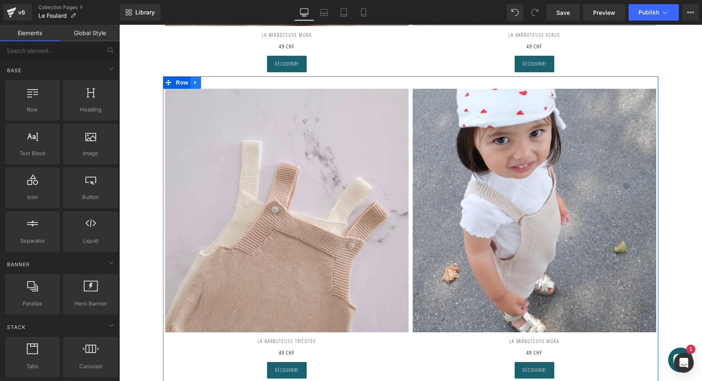
click at [197, 81] on icon at bounding box center [196, 83] width 6 height 6
click at [207, 81] on icon at bounding box center [207, 83] width 6 height 6
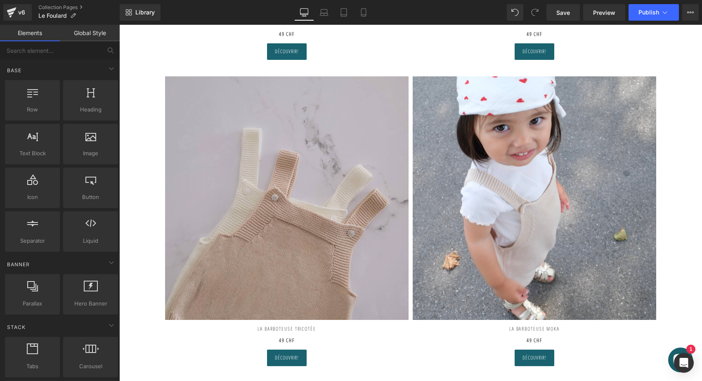
scroll to position [648, 0]
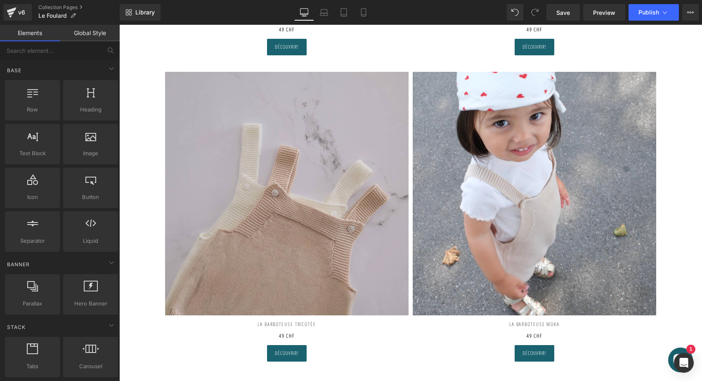
click at [328, 230] on img at bounding box center [287, 194] width 244 height 244
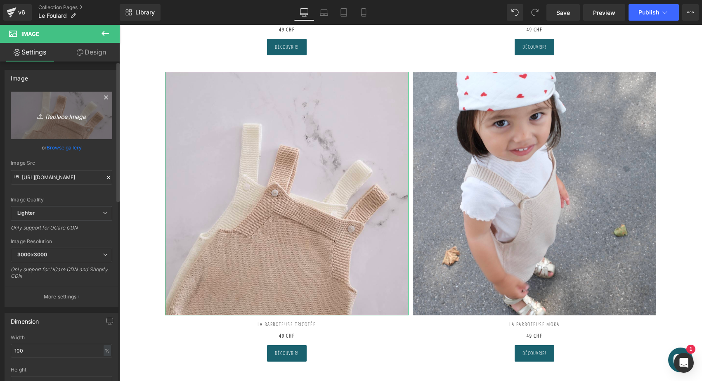
click at [66, 125] on link "Replace Image" at bounding box center [62, 115] width 102 height 47
type input "C:\fakepath\romper-moka-joli-nous-enfant-bébé-élégant-chic-excellent-qualit…"
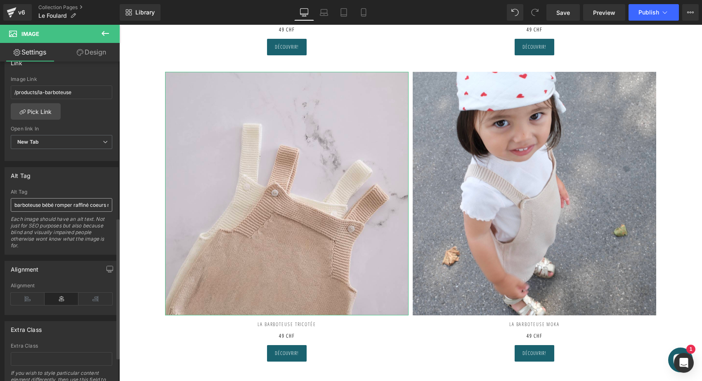
scroll to position [366, 0]
click at [43, 203] on input "barboteuse bébé romper raffiné coeurs rouges pour bébé et enfant, en coton doux…" at bounding box center [62, 203] width 102 height 14
click at [43, 203] on input "barboteuse moka bébé romper raffiné coeurs rouges pour bébé et enfant, en coton…" at bounding box center [62, 203] width 102 height 14
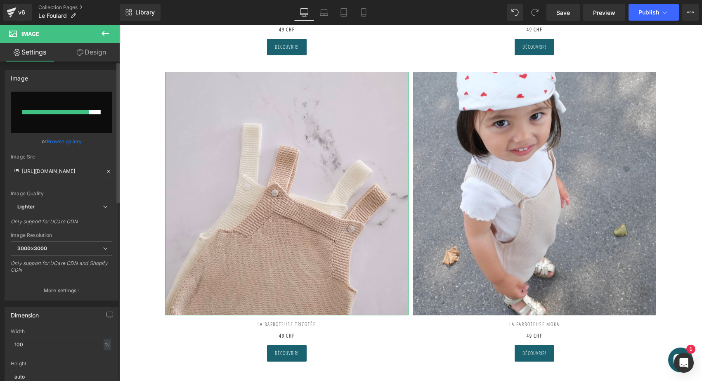
scroll to position [0, 0]
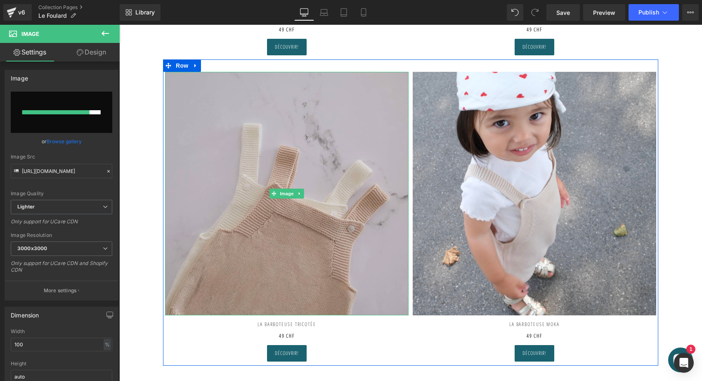
type input "barboteuse moka bébé romper raffiné coeurs rouges pour bébé et enfant, en coton…"
click at [272, 286] on img at bounding box center [287, 194] width 244 height 244
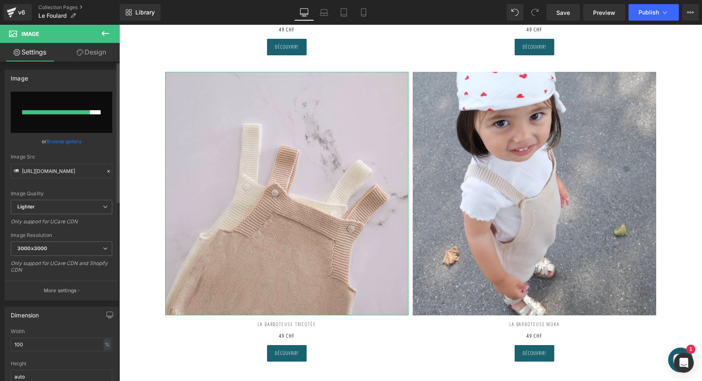
click at [64, 121] on input "file" at bounding box center [62, 112] width 102 height 41
type input "C:\fakepath\romper-moka-joli-nous-enfant-bébé-élégant-chic-excellent-qualit…"
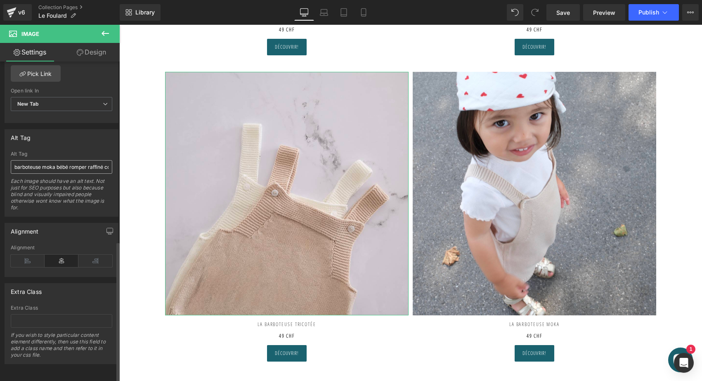
scroll to position [407, 0]
type input "https://ucarecdn.com/16591ee4-26a6-4716-b3f5-83ee40f72ae0/-/format/auto/-/previ…"
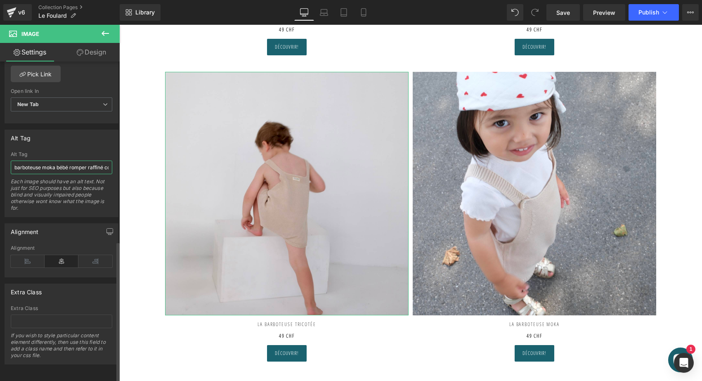
click at [56, 161] on input "barboteuse moka bébé romper raffiné coeurs rouges pour bébé et enfant, en coton…" at bounding box center [62, 168] width 102 height 14
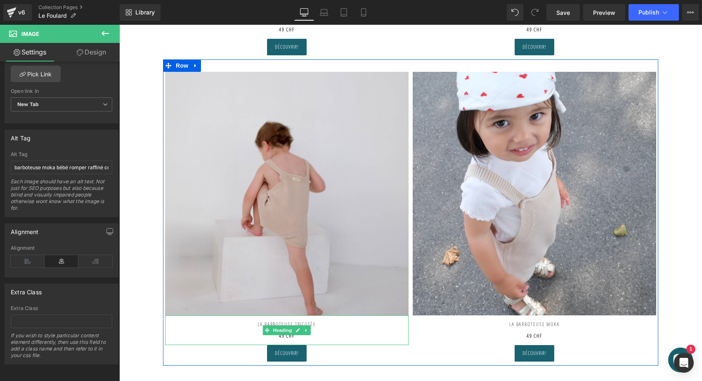
click at [312, 322] on h2 "La Barboteuse tricotée" at bounding box center [287, 321] width 244 height 12
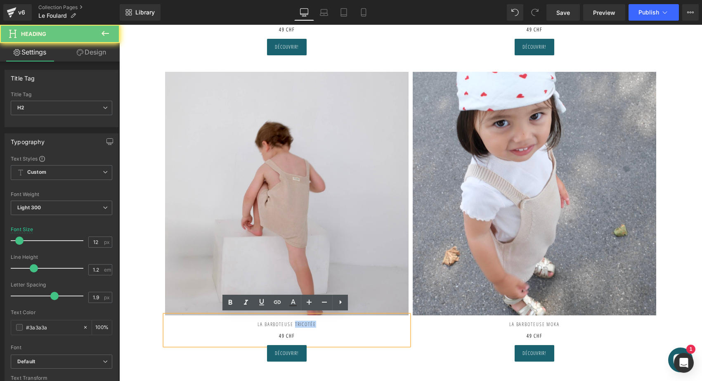
click at [312, 322] on h2 "La Barboteuse tricotée" at bounding box center [287, 321] width 244 height 12
drag, startPoint x: 297, startPoint y: 322, endPoint x: 353, endPoint y: 325, distance: 55.8
click at [353, 325] on div "La Barboteuse tricotée 49 CHF" at bounding box center [287, 330] width 244 height 30
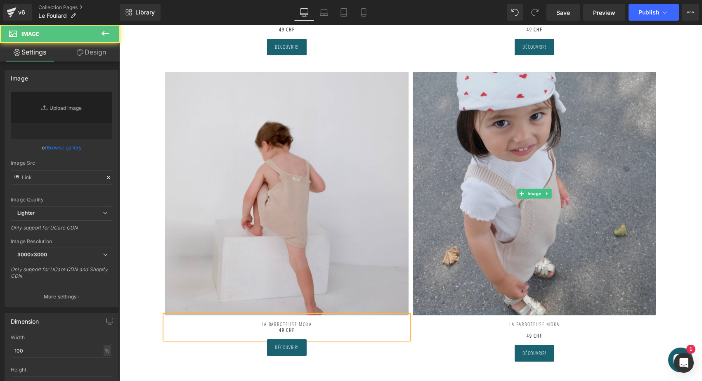
type input "https://ucarecdn.com/90f81f91-524a-4c96-9039-b98b3b1a7cc1/-/format/auto/-/previ…"
click at [604, 225] on img at bounding box center [535, 194] width 244 height 244
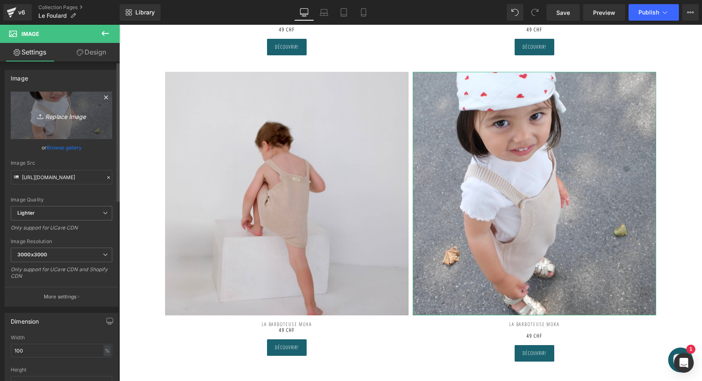
click at [76, 121] on link "Replace Image" at bounding box center [62, 115] width 102 height 47
type input "C:\fakepath\romper-blanc-joli-nous-enfant-bébé-élégant-chic-excellent-quali…"
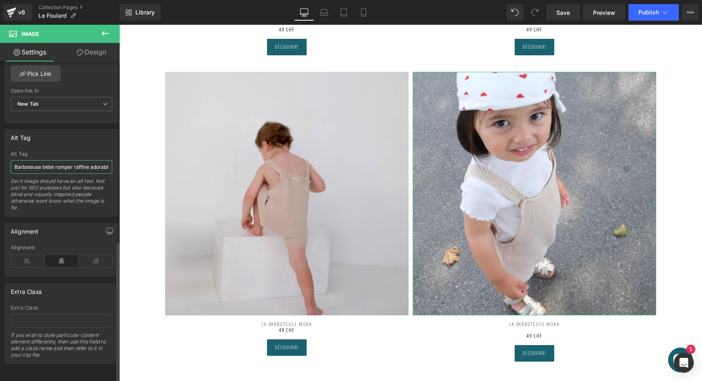
click at [43, 162] on input "Barboteuse bébé romper raffiné adorable coeurs rouges pour bébé et enfant, en c…" at bounding box center [62, 167] width 102 height 14
type input "https://ucarecdn.com/14dde1ff-d949-4700-b67a-363f69814c99/-/format/auto/-/previ…"
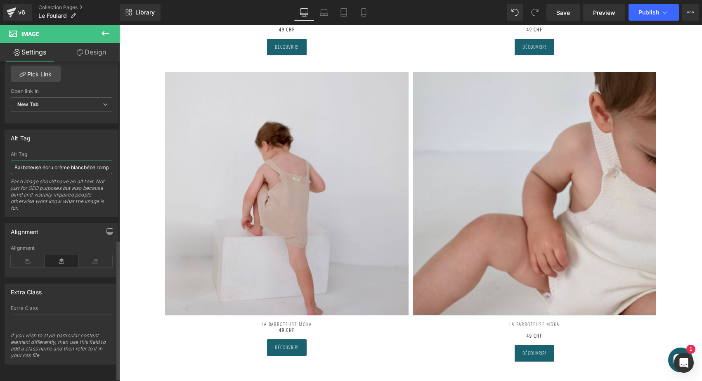
type input "Barboteuse écru crème blanc bébé romper raffiné adorable coeurs rouges pour béb…"
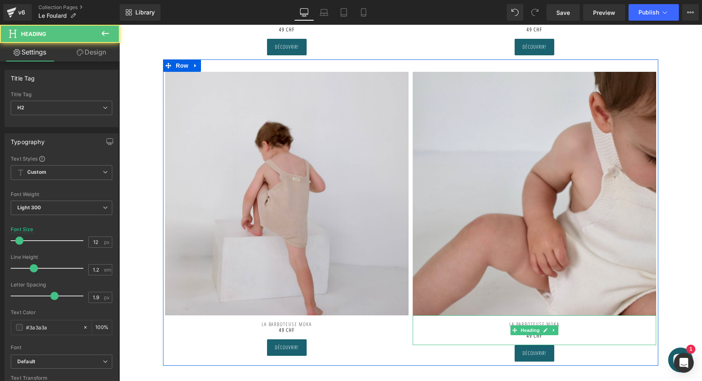
click at [565, 320] on h2 "LA BARBOTEUSE MOKA 49 CHF" at bounding box center [535, 327] width 244 height 24
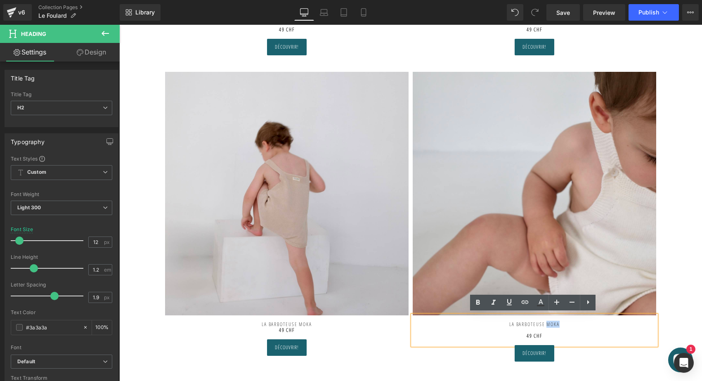
drag, startPoint x: 550, startPoint y: 322, endPoint x: 577, endPoint y: 324, distance: 26.5
click at [577, 324] on h2 "LA BARBOTEUSE MOKA 49 CHF" at bounding box center [535, 327] width 244 height 24
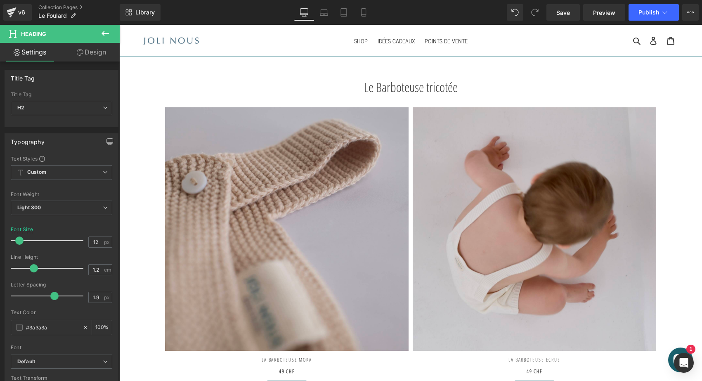
scroll to position [0, 0]
click at [643, 14] on span "Publish" at bounding box center [649, 12] width 21 height 7
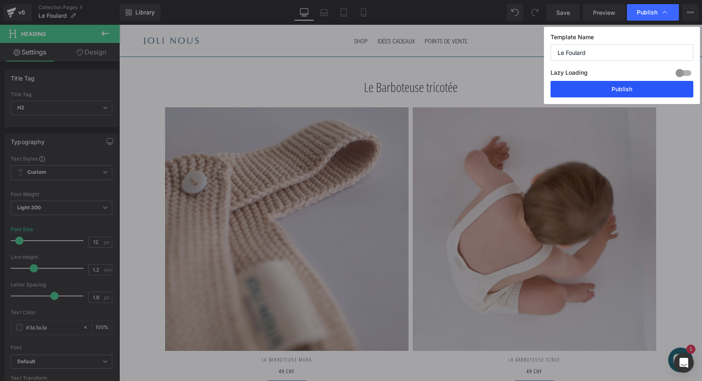
click at [611, 88] on button "Publish" at bounding box center [622, 89] width 143 height 17
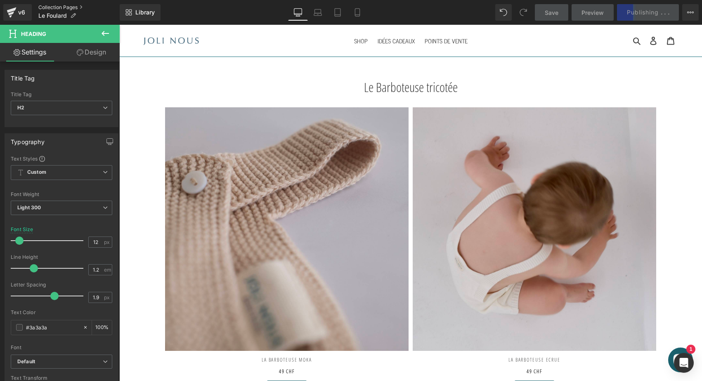
click at [47, 8] on link "Collection Pages" at bounding box center [78, 7] width 81 height 7
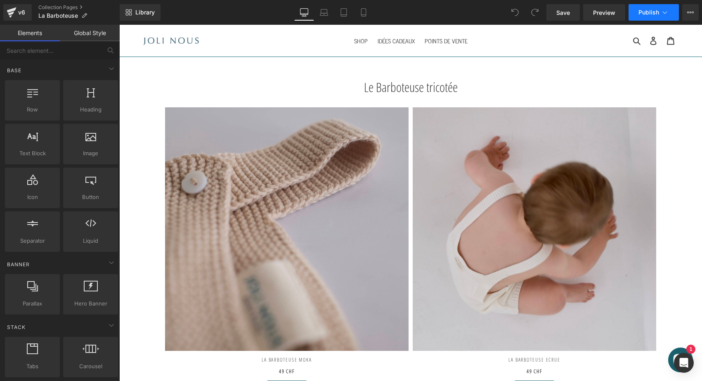
click at [654, 11] on span "Publish" at bounding box center [649, 12] width 21 height 7
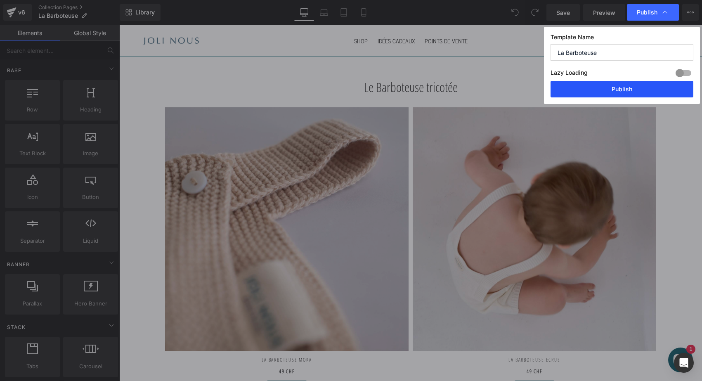
click at [613, 97] on button "Publish" at bounding box center [622, 89] width 143 height 17
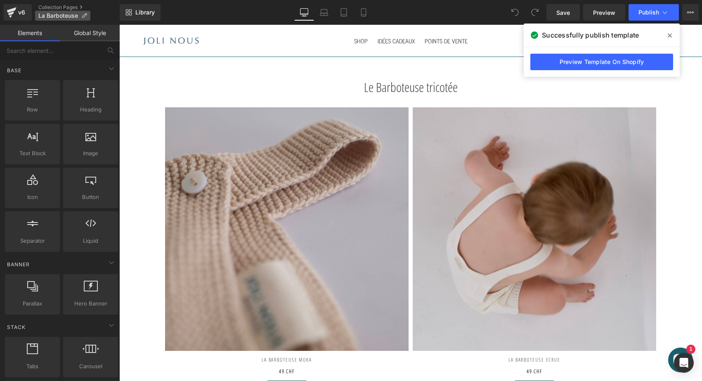
click at [49, 16] on span "La Barboteuse" at bounding box center [58, 15] width 40 height 7
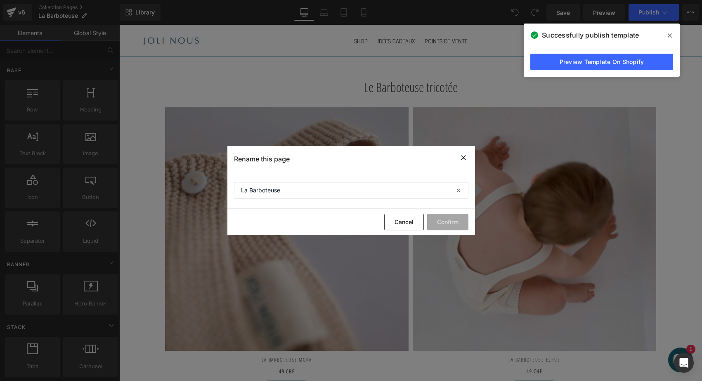
click at [466, 155] on icon at bounding box center [464, 158] width 10 height 10
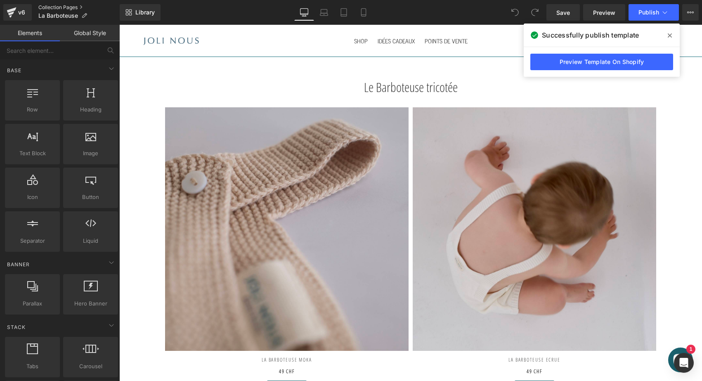
click at [73, 9] on link "Collection Pages" at bounding box center [78, 7] width 81 height 7
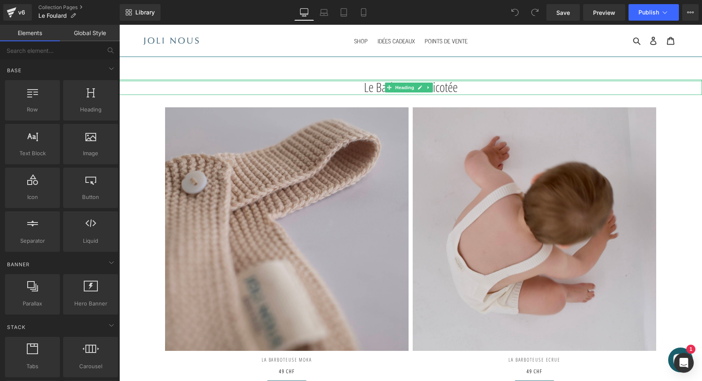
click at [390, 80] on div at bounding box center [410, 81] width 583 height 2
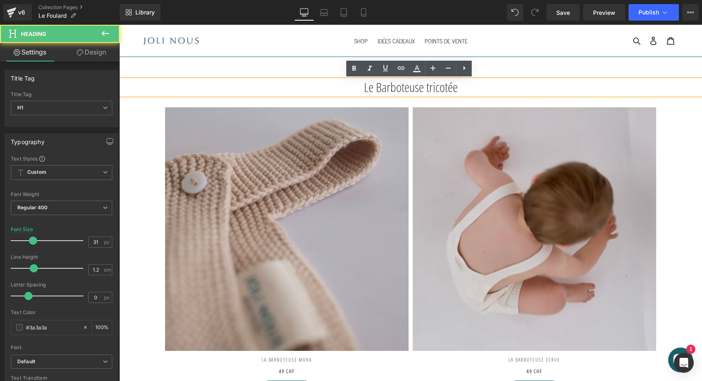
click at [376, 86] on h1 "Le Barboteuse tricotée" at bounding box center [410, 87] width 583 height 15
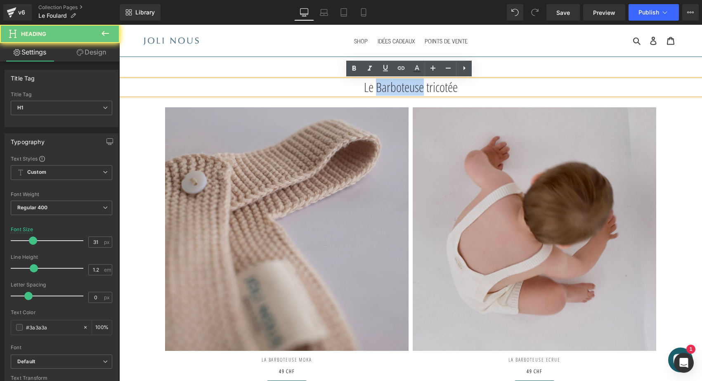
click at [376, 86] on h1 "Le Barboteuse tricotée" at bounding box center [410, 87] width 583 height 15
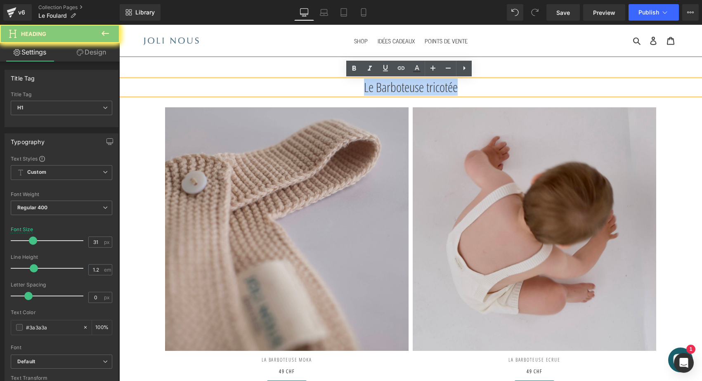
click at [376, 86] on h1 "Le Barboteuse tricotée" at bounding box center [410, 87] width 583 height 15
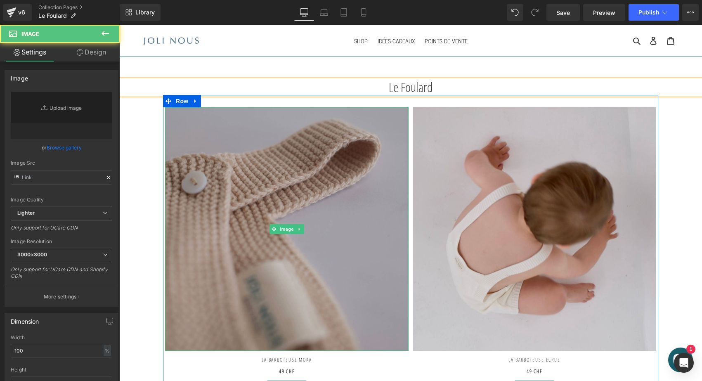
type input "[URL][DOMAIN_NAME]"
click at [281, 170] on img at bounding box center [287, 229] width 244 height 244
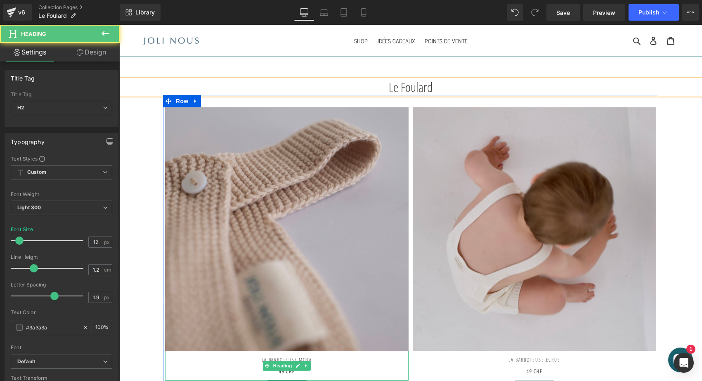
click at [274, 359] on h2 "La Barboteuse MokA" at bounding box center [287, 357] width 244 height 12
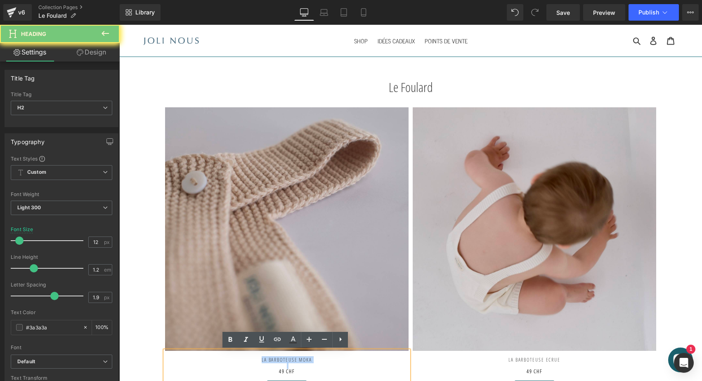
click at [274, 359] on h2 "La Barboteuse MokA" at bounding box center [287, 357] width 244 height 12
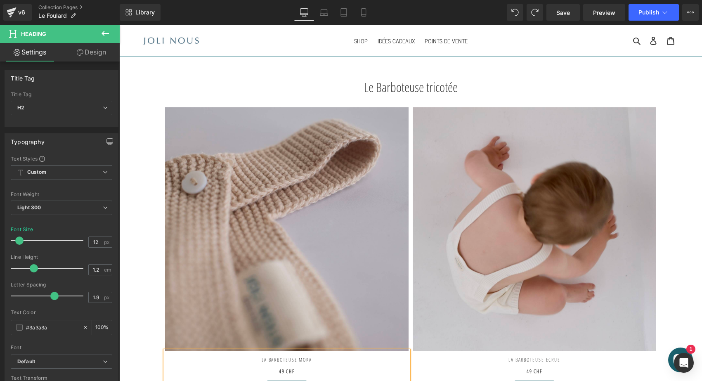
click at [260, 363] on h2 "49 CHF" at bounding box center [287, 372] width 244 height 18
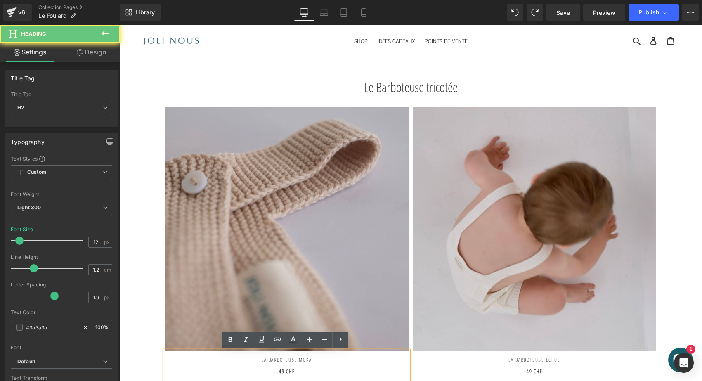
click at [262, 358] on h2 "La Barboteuse MokA" at bounding box center [287, 357] width 244 height 12
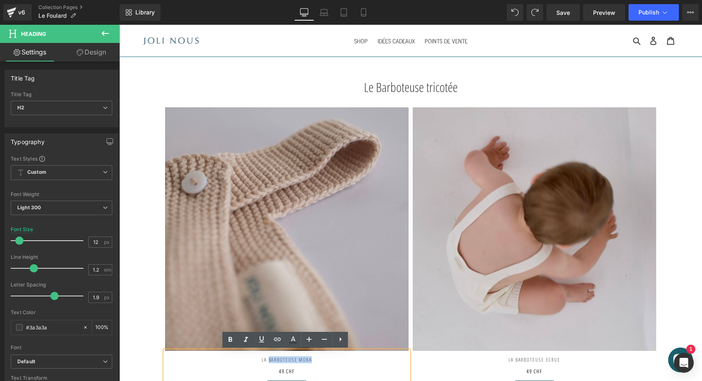
drag, startPoint x: 262, startPoint y: 358, endPoint x: 321, endPoint y: 358, distance: 59.5
click at [321, 358] on h2 "La Barboteuse MokA" at bounding box center [287, 357] width 244 height 12
click at [276, 368] on h2 "49 CHF" at bounding box center [287, 372] width 244 height 18
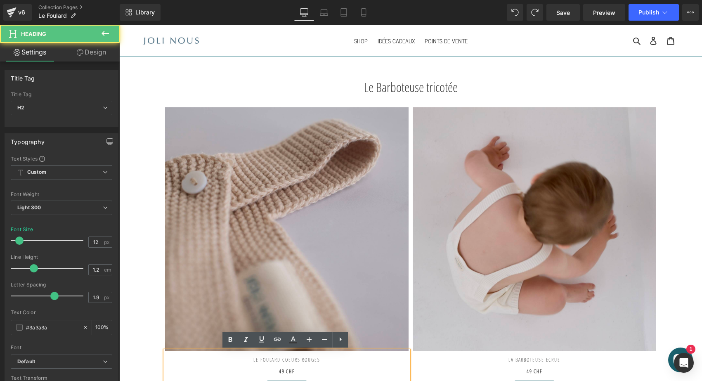
click at [279, 373] on strong "49 CHF" at bounding box center [287, 371] width 16 height 7
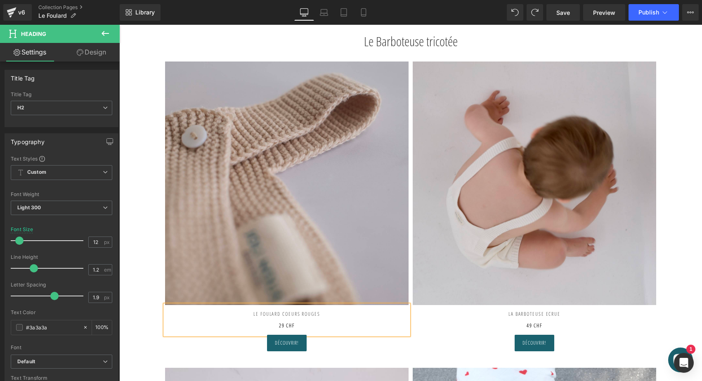
scroll to position [64, 0]
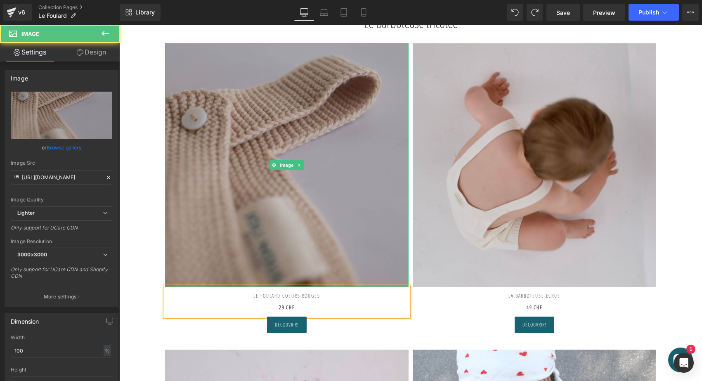
click at [297, 185] on img at bounding box center [287, 165] width 244 height 244
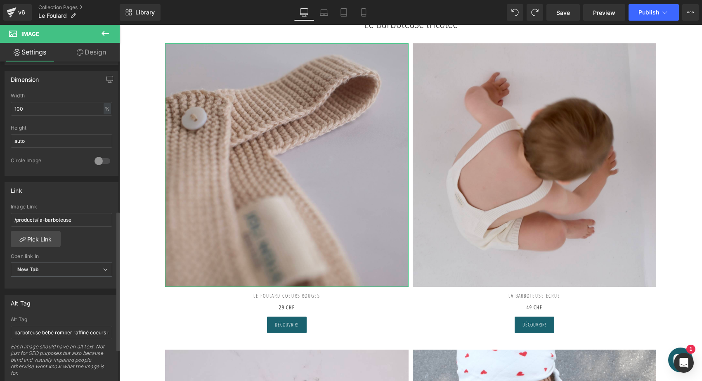
scroll to position [382, 0]
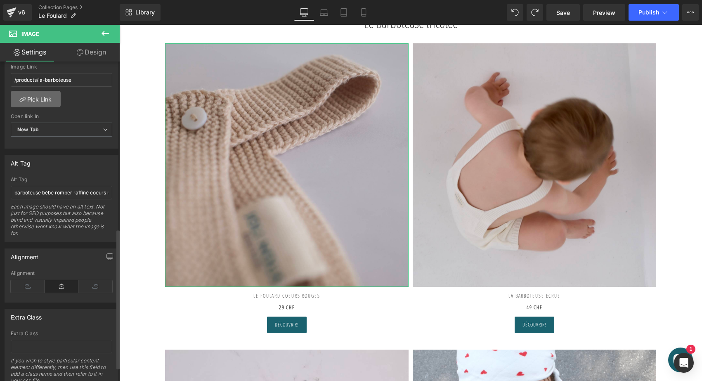
click at [49, 96] on link "Pick Link" at bounding box center [36, 99] width 50 height 17
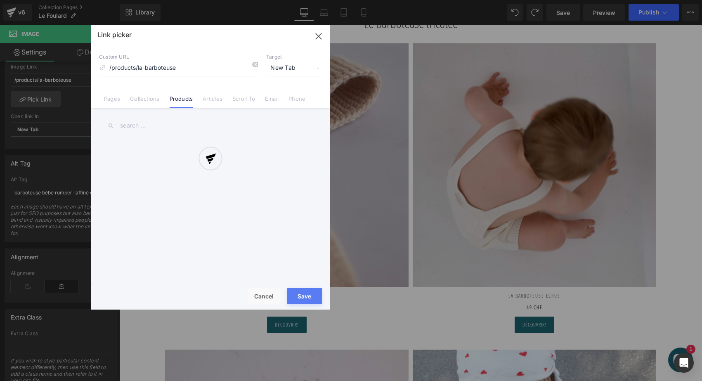
click at [253, 63] on div at bounding box center [210, 167] width 239 height 285
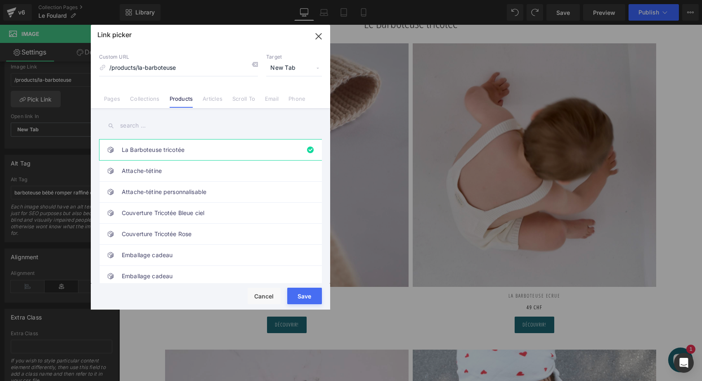
click at [253, 63] on icon at bounding box center [254, 64] width 7 height 7
click at [135, 127] on input "text" at bounding box center [210, 125] width 223 height 19
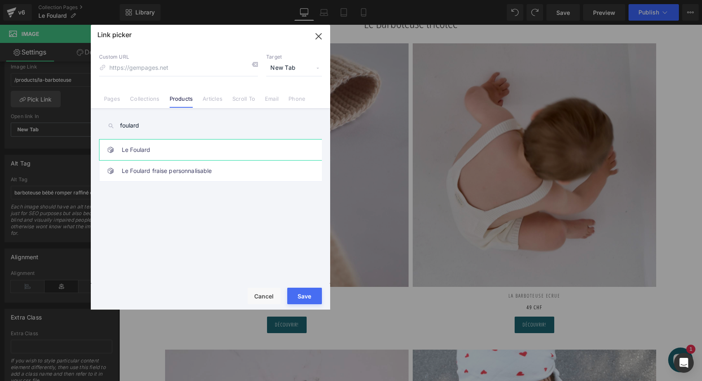
type input "foulard"
click at [130, 153] on link "Le Foulard" at bounding box center [213, 150] width 182 height 21
type input "/products/le-foulard"
click at [303, 294] on button "Save" at bounding box center [304, 296] width 35 height 17
type input "/products/le-foulard"
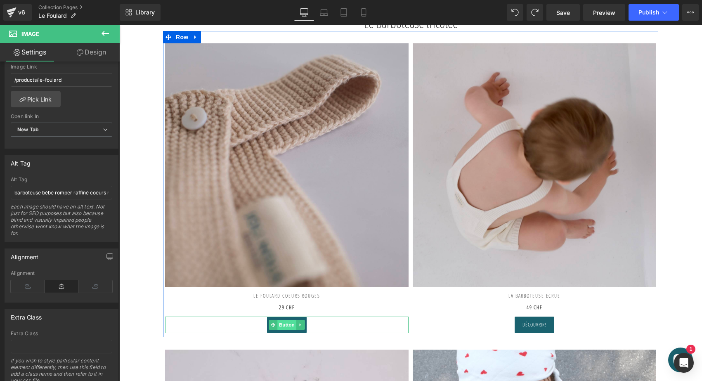
click at [285, 325] on span "Button" at bounding box center [286, 325] width 19 height 10
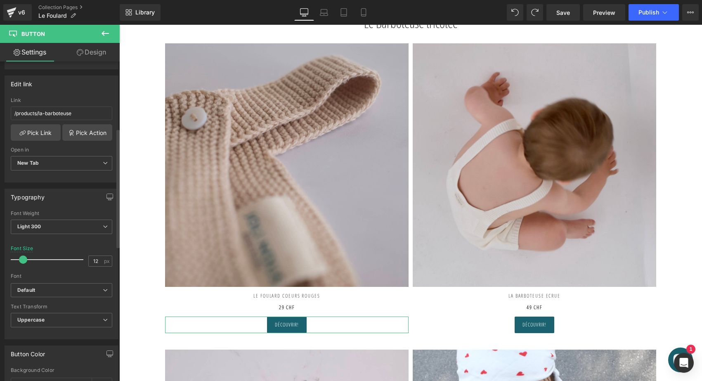
scroll to position [84, 0]
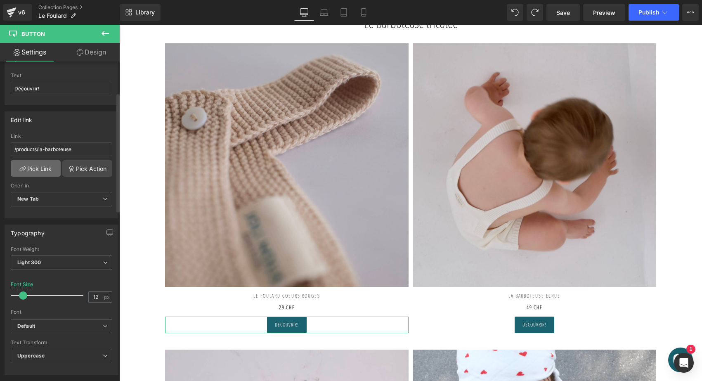
click at [39, 164] on link "Pick Link" at bounding box center [36, 168] width 50 height 17
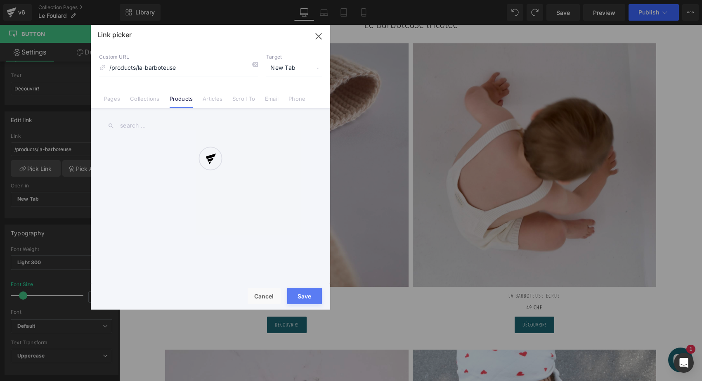
click at [251, 64] on div at bounding box center [210, 167] width 239 height 285
click at [257, 65] on div "Link picker Back to Library Insert Custom URL /products/la-barboteuse Target Ne…" at bounding box center [210, 167] width 239 height 285
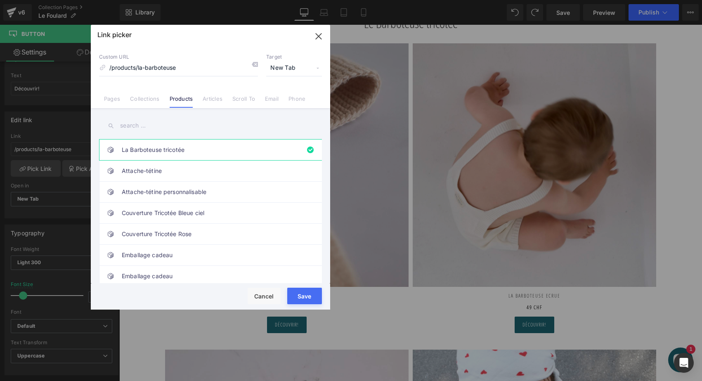
click at [153, 128] on input "text" at bounding box center [210, 125] width 223 height 19
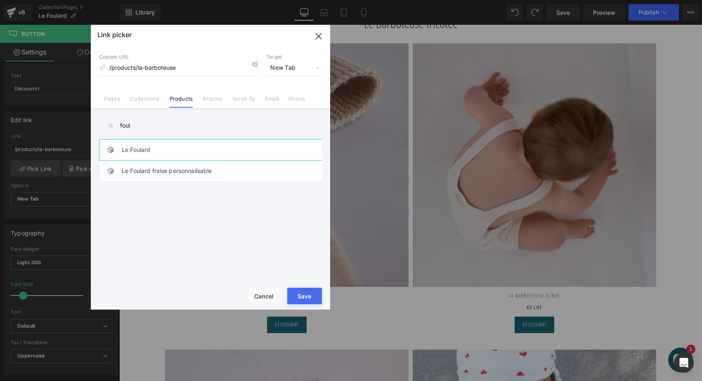
type input "foul"
click at [154, 151] on link "Le Foulard" at bounding box center [213, 150] width 182 height 21
type input "/products/le-foulard"
click at [306, 294] on button "Save" at bounding box center [304, 296] width 35 height 17
type input "/products/le-foulard"
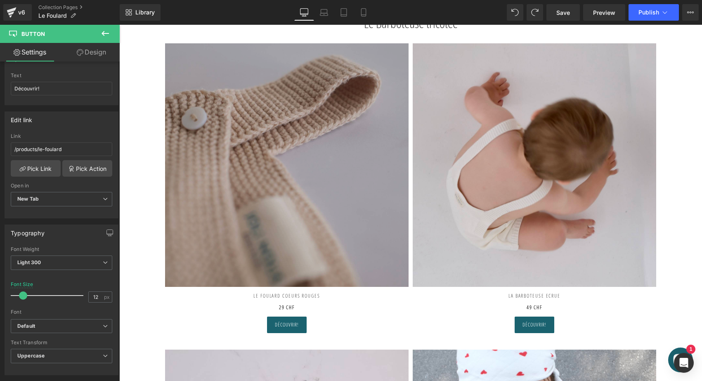
click at [282, 120] on img at bounding box center [287, 165] width 244 height 244
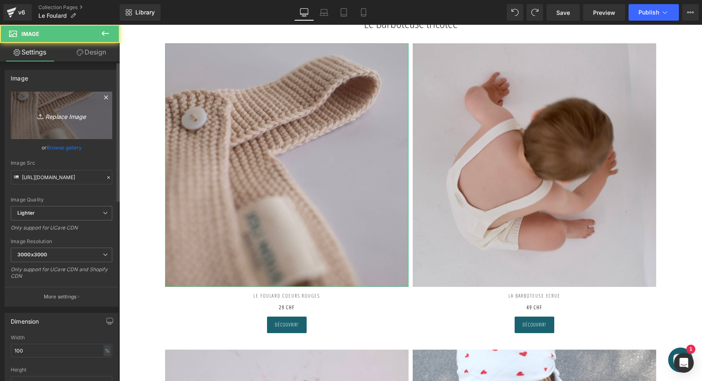
click at [77, 119] on icon "Replace Image" at bounding box center [61, 115] width 66 height 10
type input "C:\fakepath\DSCF6589 2.JPG"
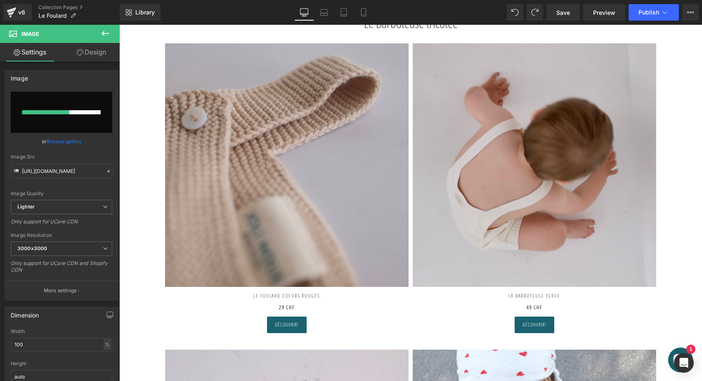
type input "https://ucarecdn.com/abeae71c-5fcb-4cad-9079-0754a56d3a22/-/format/auto/-/previ…"
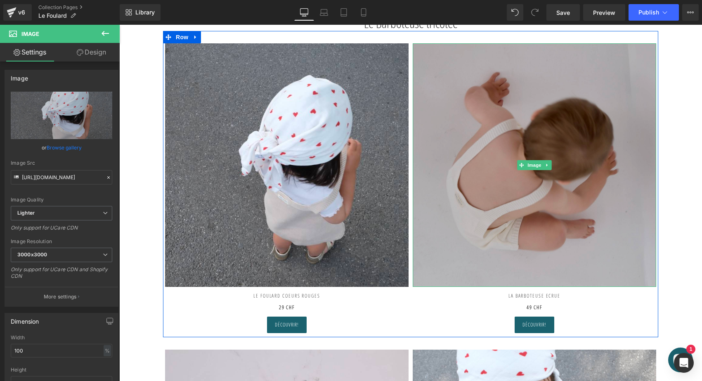
click at [521, 180] on img at bounding box center [535, 165] width 244 height 244
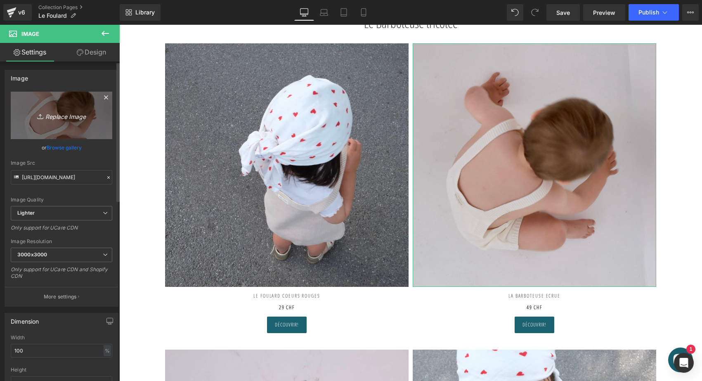
click at [71, 118] on icon "Replace Image" at bounding box center [61, 115] width 66 height 10
type input "C:\fakepath\Foulard-coeurs-rouges-joli-nous-1_1024x1024.jpg.webp"
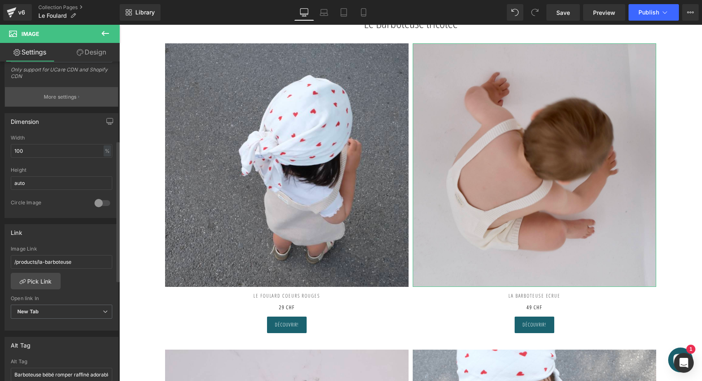
type input "https://ucarecdn.com/b1e16cea-ecd8-42e9-ae20-8d4354cd2c0a/-/format/auto/-/previ…"
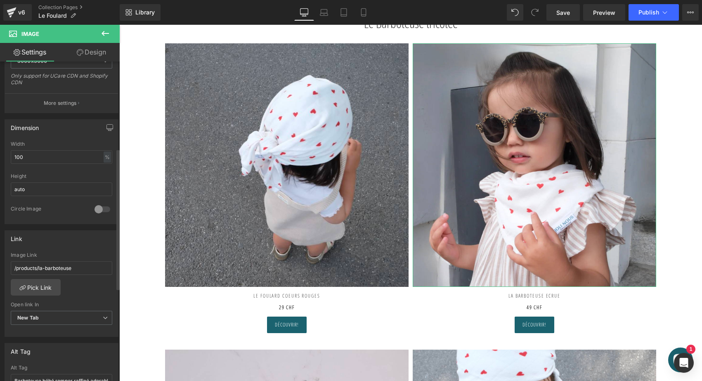
scroll to position [197, 0]
click at [66, 265] on input "/products/la-barboteuse" at bounding box center [62, 265] width 102 height 14
click at [37, 285] on link "Pick Link" at bounding box center [36, 284] width 50 height 17
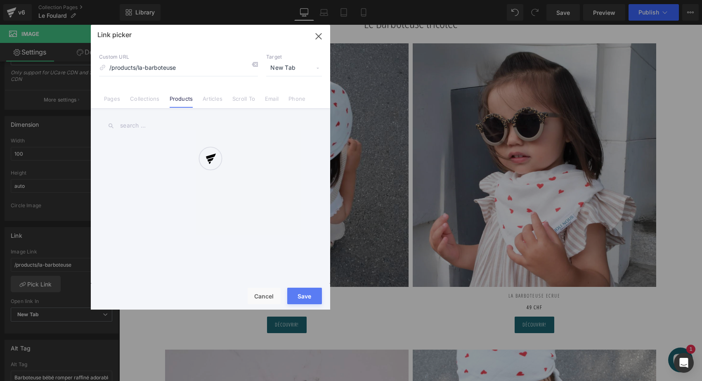
click at [256, 66] on div at bounding box center [210, 167] width 239 height 285
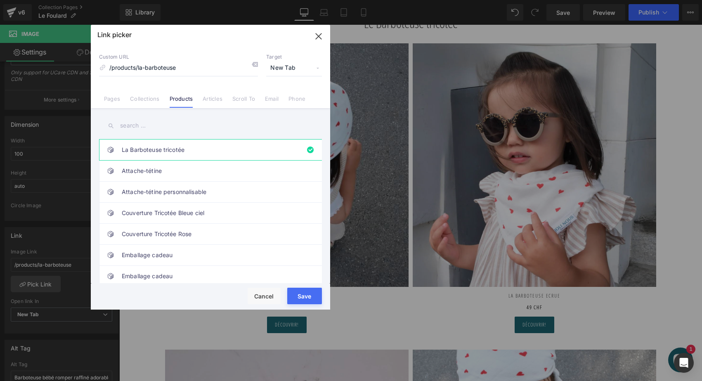
click at [256, 66] on icon at bounding box center [254, 64] width 7 height 7
click at [145, 131] on input "text" at bounding box center [210, 125] width 223 height 19
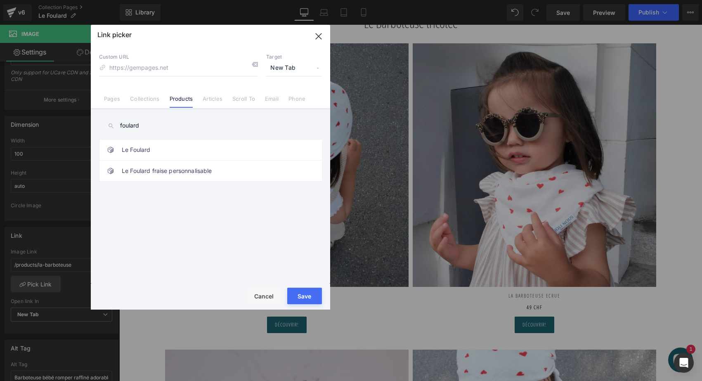
type input "foulard"
drag, startPoint x: 145, startPoint y: 139, endPoint x: 142, endPoint y: 148, distance: 9.4
click at [142, 148] on link "Le Foulard" at bounding box center [213, 150] width 182 height 21
type input "/products/le-foulard"
click at [306, 302] on button "Save" at bounding box center [304, 296] width 35 height 17
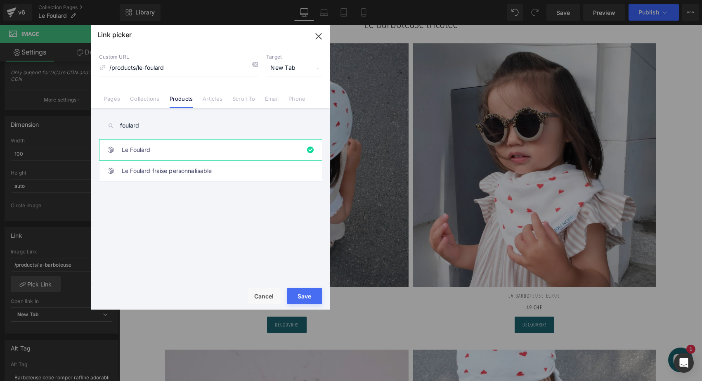
type input "/products/le-foulard"
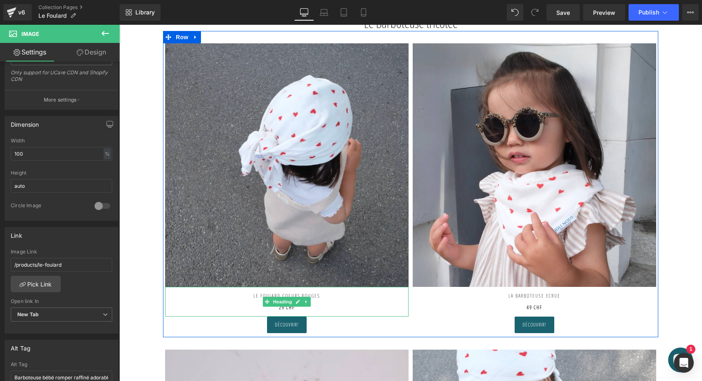
click at [313, 293] on h2 "LE FOULARD COEURS ROUGES" at bounding box center [287, 293] width 244 height 12
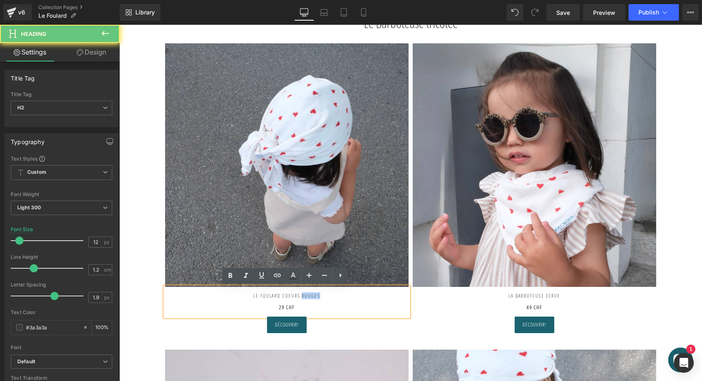
click at [313, 293] on h2 "LE FOULARD COEURS ROUGES" at bounding box center [287, 293] width 244 height 12
copy h2 "LE FOULARD COEURS ROUGES"
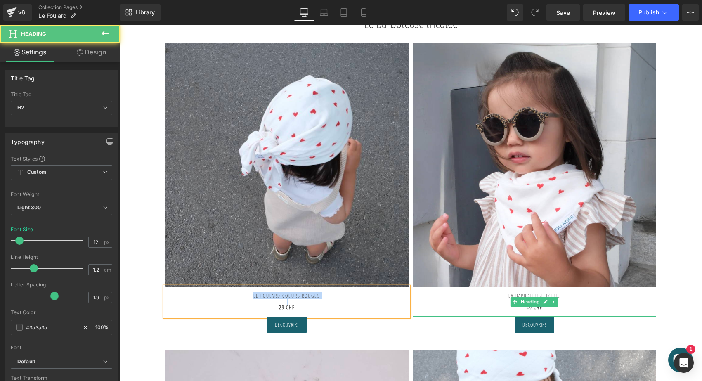
click at [550, 294] on h2 "LA BARBOTEUSE ECRUE 49 CHF" at bounding box center [535, 299] width 244 height 24
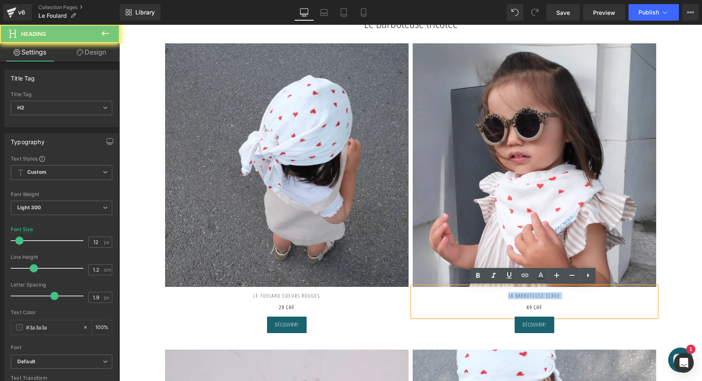
click at [550, 294] on h2 "LA BARBOTEUSE ECRUE 49 CHF" at bounding box center [535, 299] width 244 height 24
click at [561, 296] on h2 "LA BARBOTEUSE ECRUE 49 CHF" at bounding box center [535, 299] width 244 height 24
drag, startPoint x: 573, startPoint y: 296, endPoint x: 507, endPoint y: 294, distance: 65.7
click at [507, 294] on h2 "LA BARBOTEUSE ECRUE 49 CHF" at bounding box center [535, 299] width 244 height 24
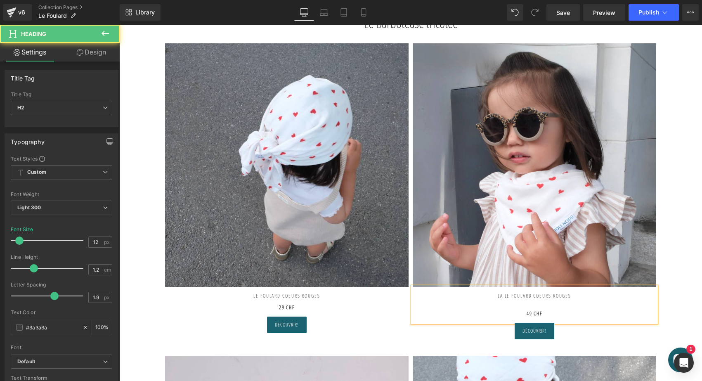
click at [494, 294] on h2 "LA LE FOULARD COEURS ROUGES" at bounding box center [535, 293] width 244 height 12
click at [515, 308] on h2 "49 CHF" at bounding box center [535, 308] width 244 height 18
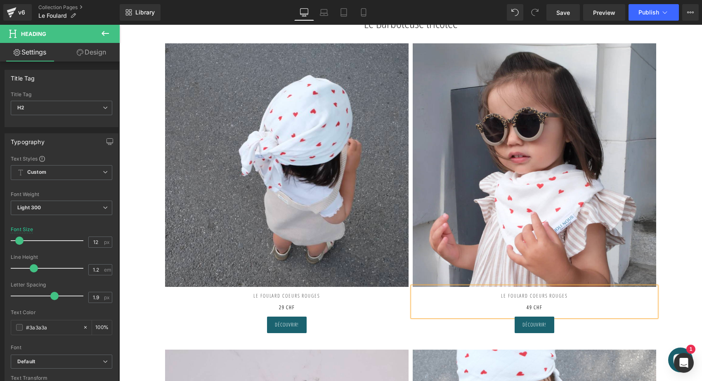
click at [521, 306] on h2 "49 CHF" at bounding box center [535, 305] width 244 height 12
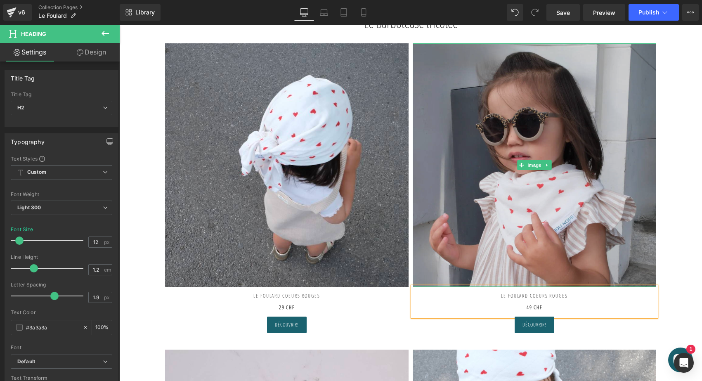
click at [531, 190] on img at bounding box center [535, 165] width 244 height 244
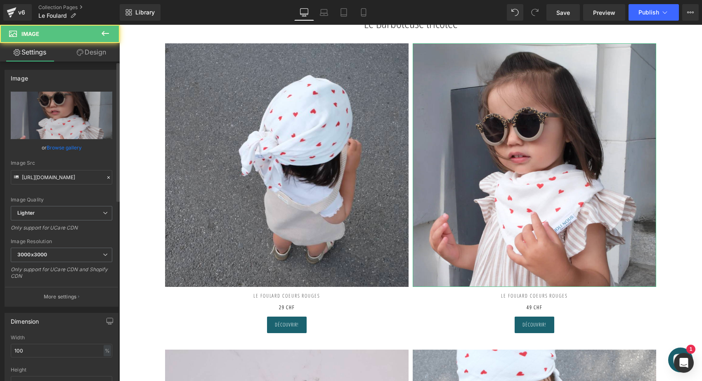
click at [67, 203] on div "Image Quality Lighter Lightest Lighter Lighter Lightest Only support for UCare …" at bounding box center [62, 149] width 102 height 114
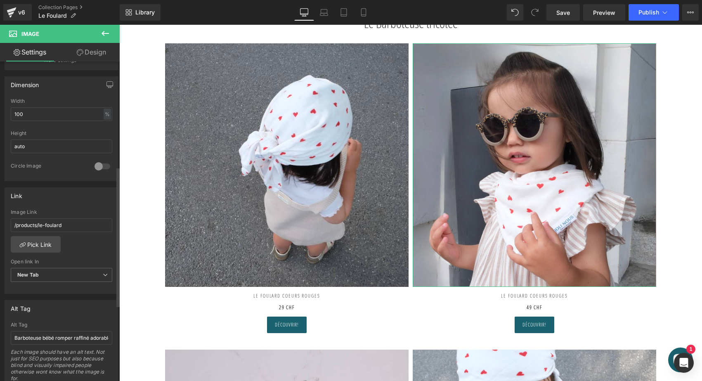
scroll to position [240, 0]
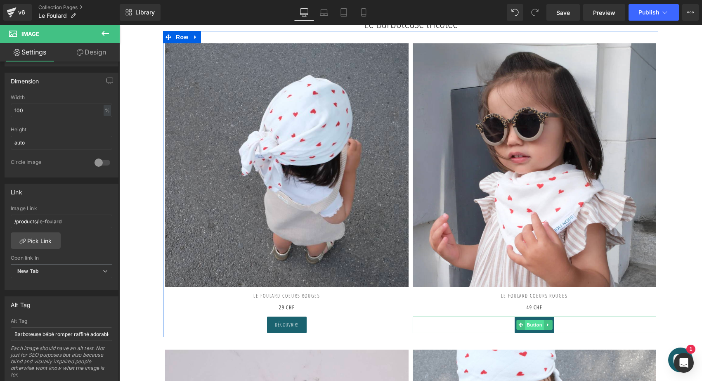
click at [535, 321] on span "Button" at bounding box center [534, 325] width 19 height 10
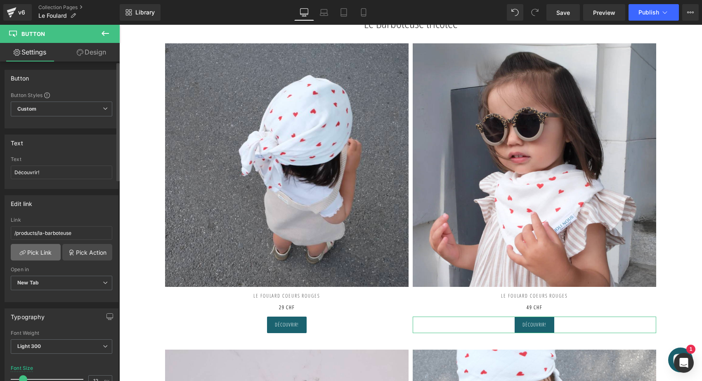
click at [39, 254] on link "Pick Link" at bounding box center [36, 252] width 50 height 17
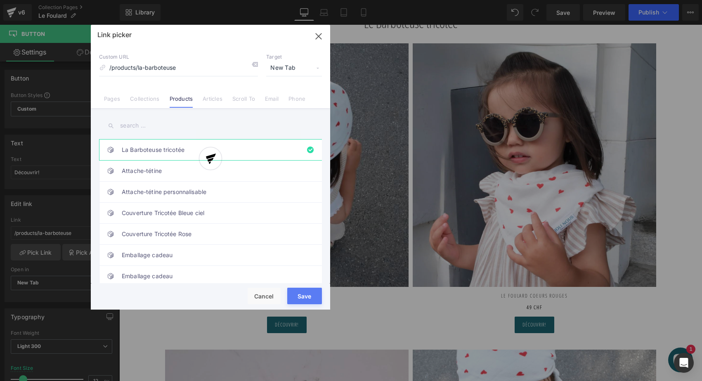
click at [255, 64] on icon at bounding box center [254, 64] width 7 height 7
click at [156, 121] on input "text" at bounding box center [210, 125] width 223 height 19
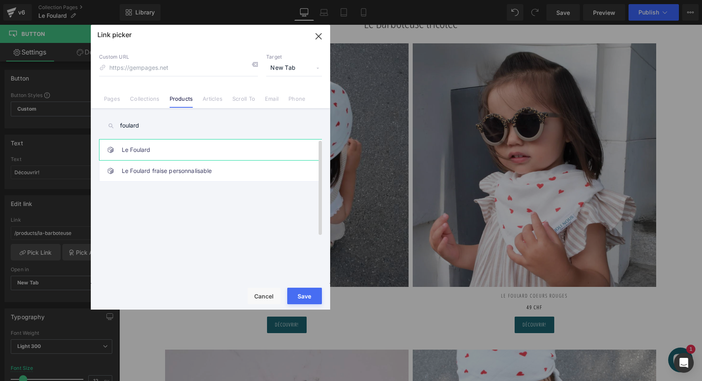
type input "foulard"
click at [138, 150] on link "Le Foulard" at bounding box center [213, 150] width 182 height 21
type input "/products/le-foulard"
click at [311, 295] on button "Save" at bounding box center [304, 296] width 35 height 17
type input "/products/le-foulard"
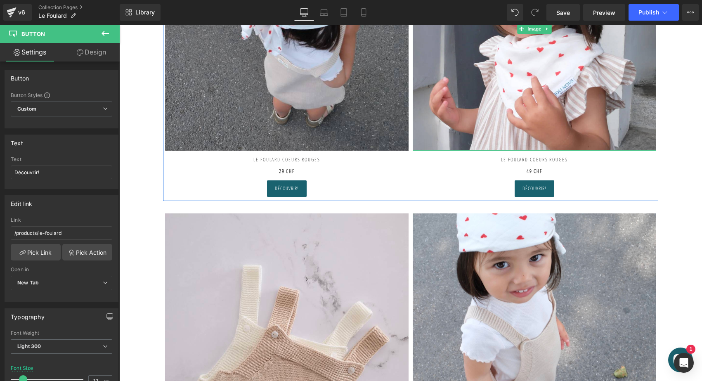
scroll to position [256, 0]
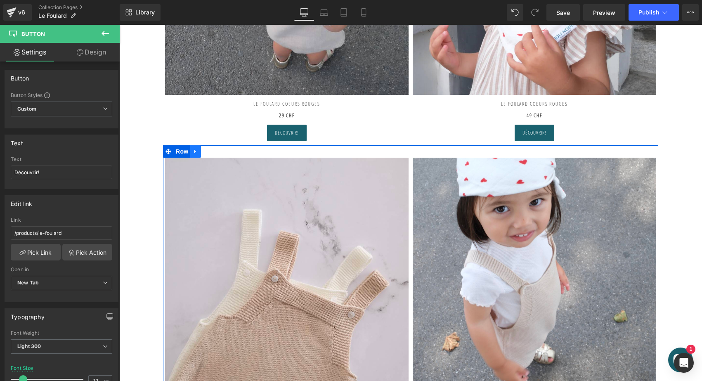
click at [194, 149] on icon at bounding box center [196, 152] width 6 height 6
click at [215, 150] on icon at bounding box center [217, 152] width 6 height 6
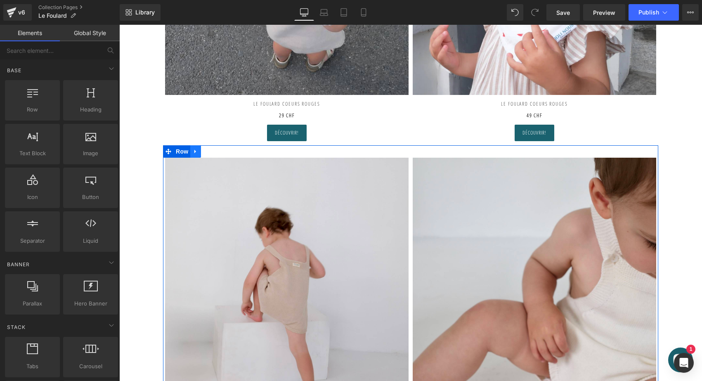
click at [193, 149] on icon at bounding box center [196, 152] width 6 height 6
click at [213, 151] on link at bounding box center [217, 151] width 11 height 12
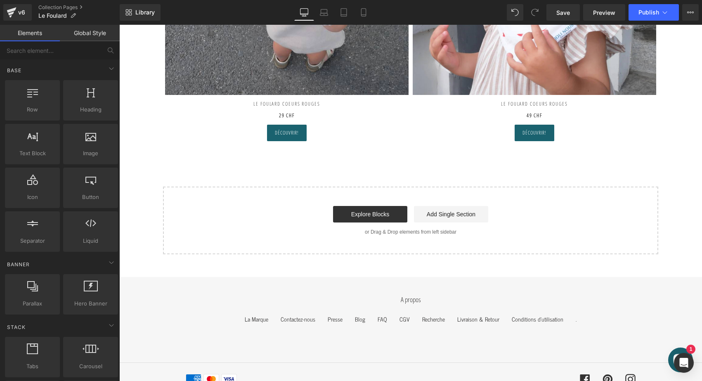
scroll to position [27, 0]
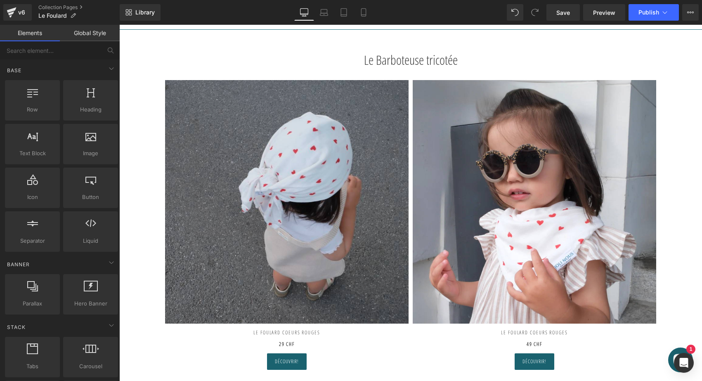
click at [227, 156] on img at bounding box center [287, 202] width 244 height 244
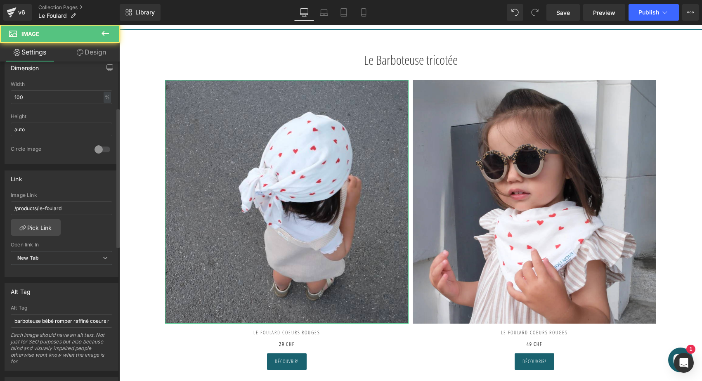
scroll to position [269, 0]
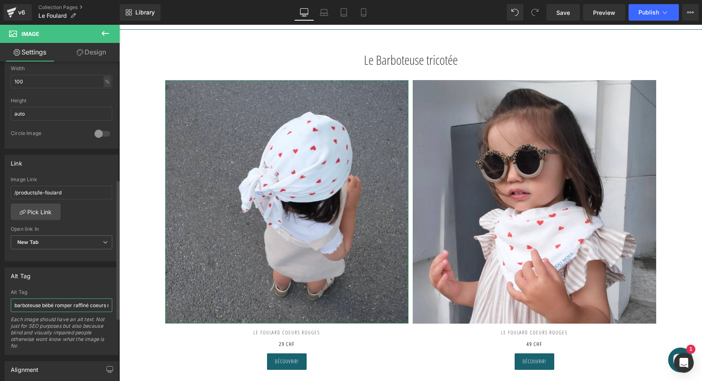
drag, startPoint x: 42, startPoint y: 303, endPoint x: 0, endPoint y: 303, distance: 41.7
click at [0, 303] on div "Alt Tag barboteuse bébé romper raffiné coeurs rouges pour bébé et enfant, en co…" at bounding box center [61, 308] width 123 height 94
click at [78, 303] on input "Foulard scarf bébé romper raffiné coeurs rouges pour bébé et enfant, en coton d…" at bounding box center [62, 306] width 102 height 14
type input "Foulard scarf bébé raffiné coeurs rouges pour bébé et enfant, en coton doux et …"
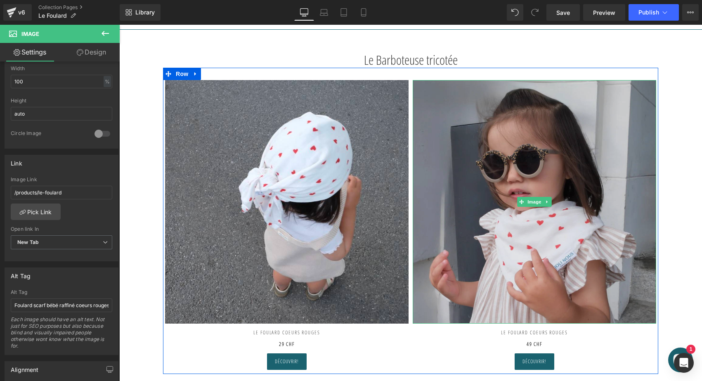
click at [505, 197] on img at bounding box center [535, 202] width 244 height 244
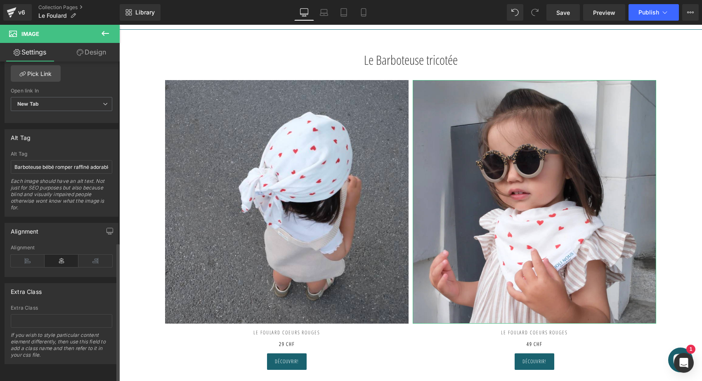
scroll to position [413, 0]
drag, startPoint x: 73, startPoint y: 161, endPoint x: 5, endPoint y: 159, distance: 68.1
click at [5, 159] on div "Barboteuse bébé romper raffiné adorable coeurs rouges pour bébé et enfant, en c…" at bounding box center [61, 183] width 113 height 65
drag, startPoint x: 71, startPoint y: 162, endPoint x: 76, endPoint y: 162, distance: 5.4
click at [76, 162] on input "Foulard raffiné adorable coeurs rouges pour bébé et enfant, en coton doux et ba…" at bounding box center [62, 167] width 102 height 14
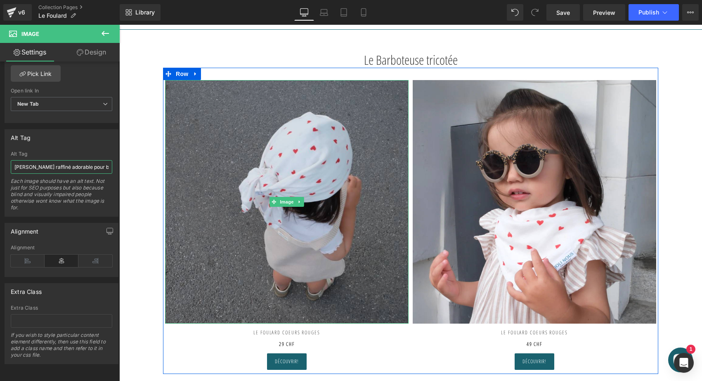
drag, startPoint x: 209, startPoint y: 184, endPoint x: 168, endPoint y: 163, distance: 46.7
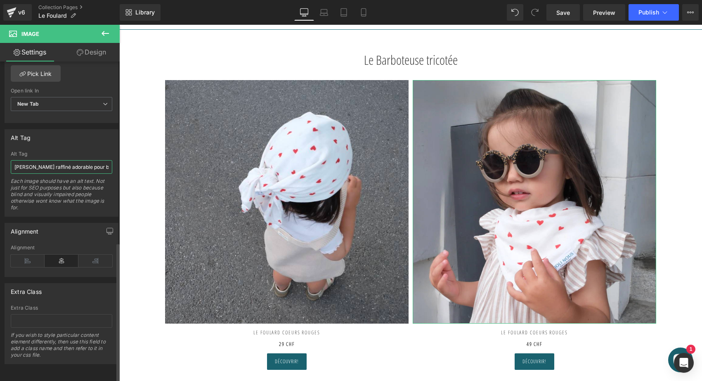
click at [73, 160] on input "Foulard raffiné adorable pour bébé et enfant, en coton doux et bambou et respir…" at bounding box center [62, 167] width 102 height 14
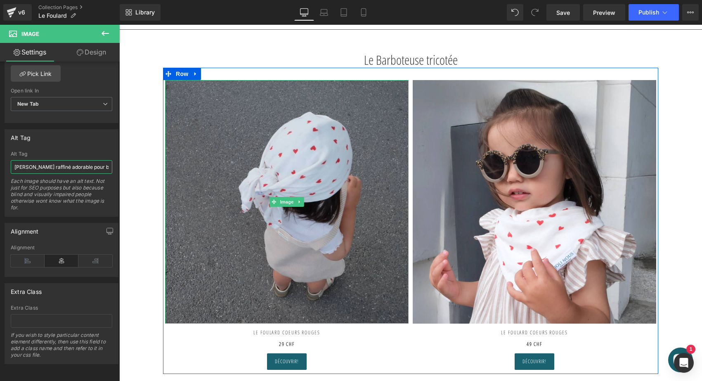
drag, startPoint x: 160, startPoint y: 186, endPoint x: 173, endPoint y: 167, distance: 22.8
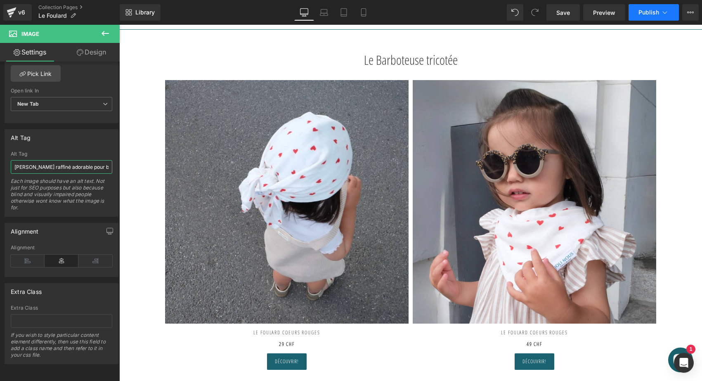
type input "Foulard raffiné adorable pour bébé et enfant, en coton doux et bambou et respir…"
click at [634, 11] on button "Publish" at bounding box center [654, 12] width 50 height 17
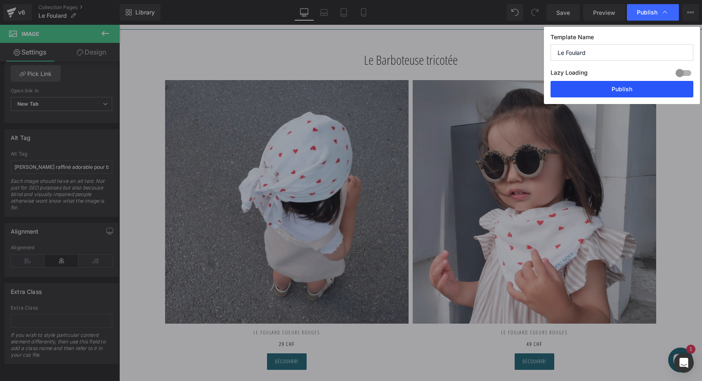
click at [610, 87] on button "Publish" at bounding box center [622, 89] width 143 height 17
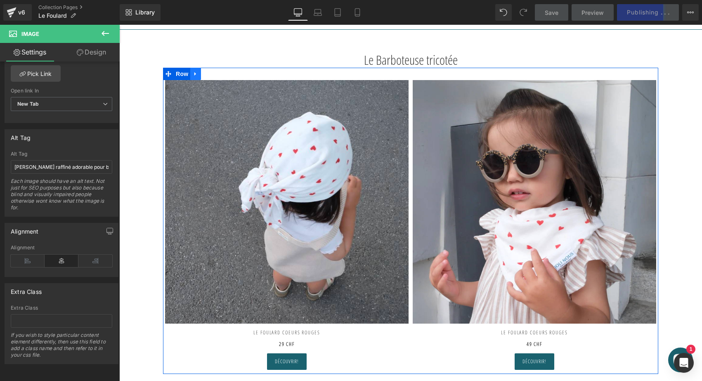
click at [195, 73] on icon at bounding box center [196, 74] width 6 height 6
click at [209, 75] on link at bounding box center [206, 74] width 11 height 12
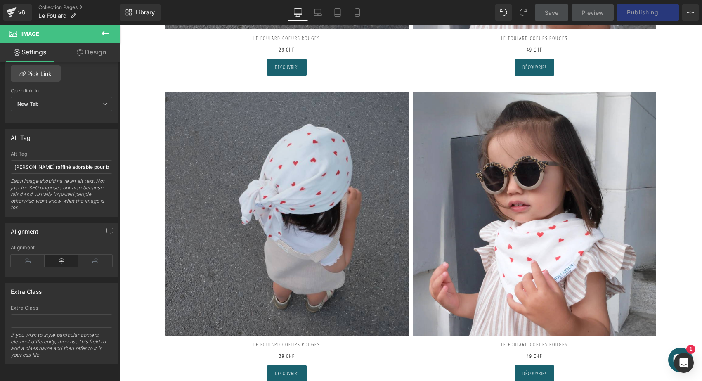
scroll to position [343, 0]
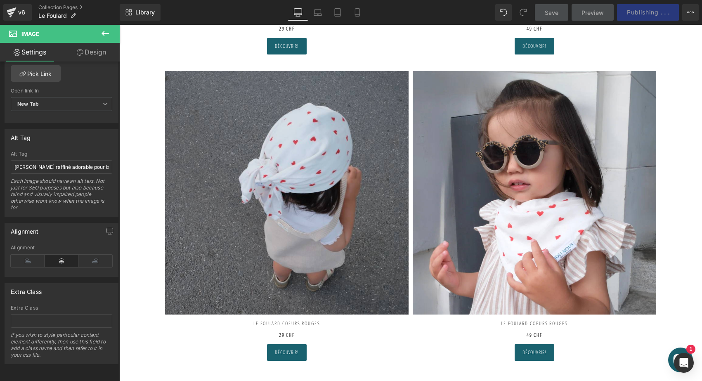
click at [294, 233] on img at bounding box center [287, 193] width 244 height 244
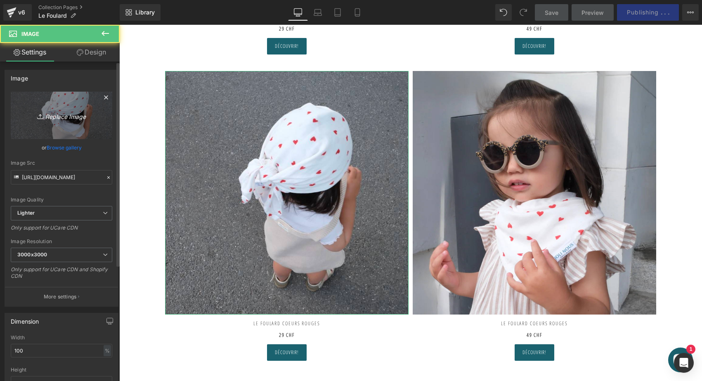
click at [43, 109] on link "Replace Image" at bounding box center [62, 115] width 102 height 47
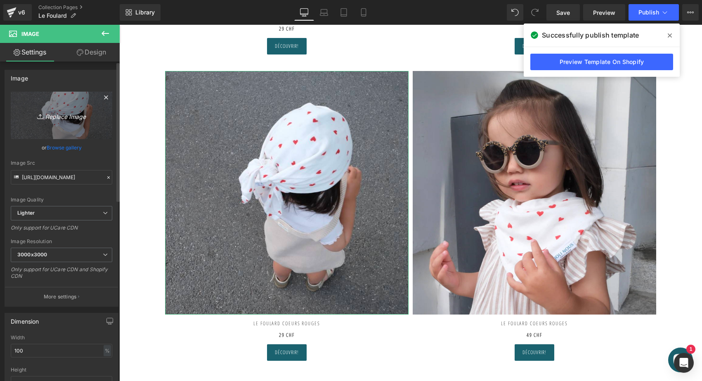
type input "C:\fakepath\le-foulard-joli-nous-Leopard-doux-elegant-pratique-enfant-oeko-tex-…"
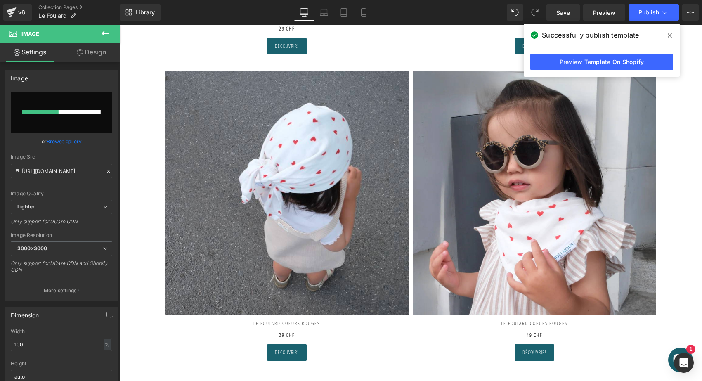
type input "https://ucarecdn.com/fc82c370-446e-4dac-98e6-0ccee15b6056/-/format/auto/-/previ…"
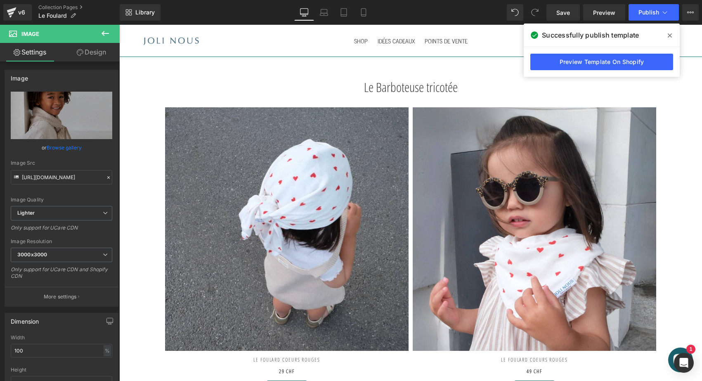
scroll to position [0, 0]
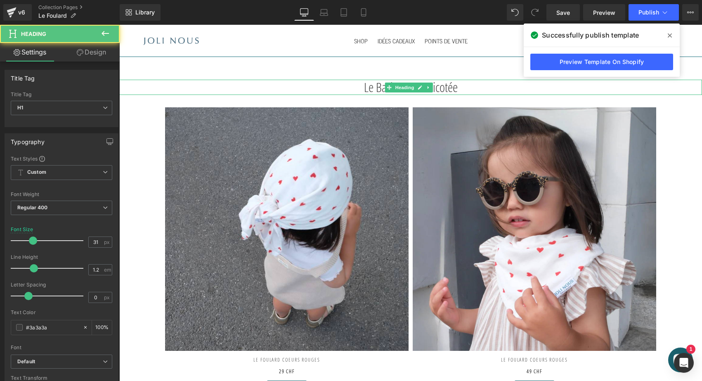
click at [395, 91] on div "Le Barboteuse tricotée Heading" at bounding box center [410, 87] width 583 height 15
click at [395, 91] on h1 "Le Barboteuse tricotée" at bounding box center [410, 87] width 583 height 15
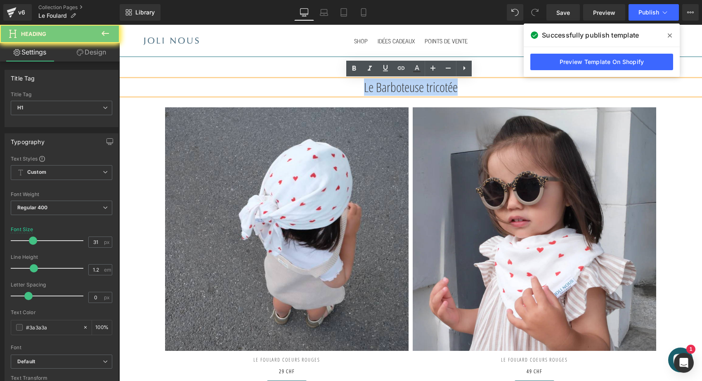
click at [395, 91] on h1 "Le Barboteuse tricotée" at bounding box center [410, 87] width 583 height 15
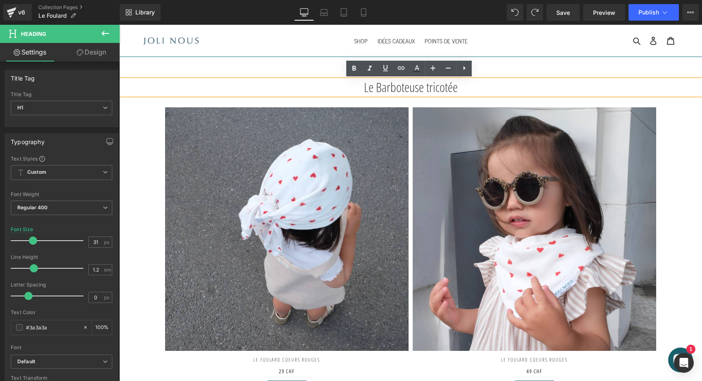
click at [428, 94] on h1 "Le Barboteuse tricotée" at bounding box center [410, 87] width 583 height 15
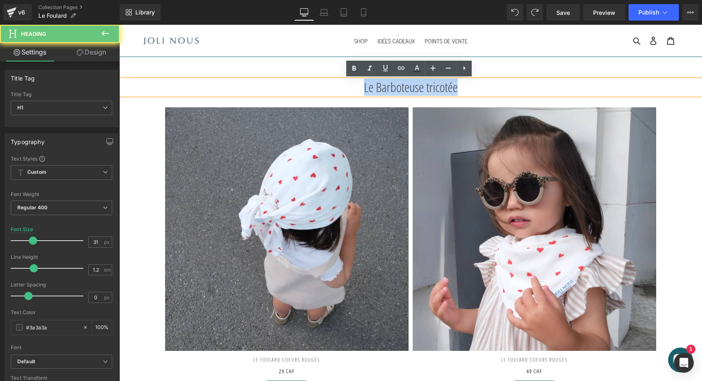
click at [428, 94] on h1 "Le Barboteuse tricotée" at bounding box center [410, 87] width 583 height 15
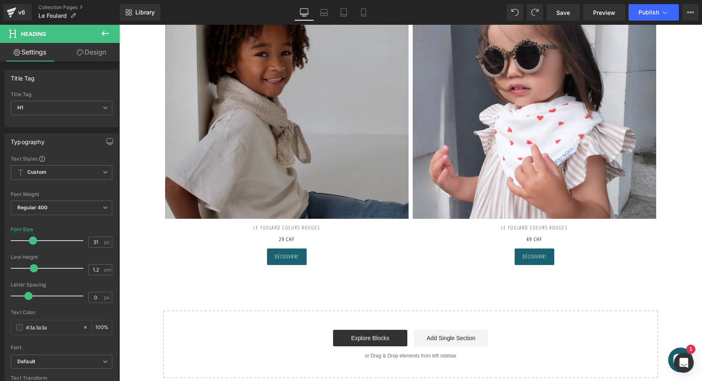
scroll to position [502, 0]
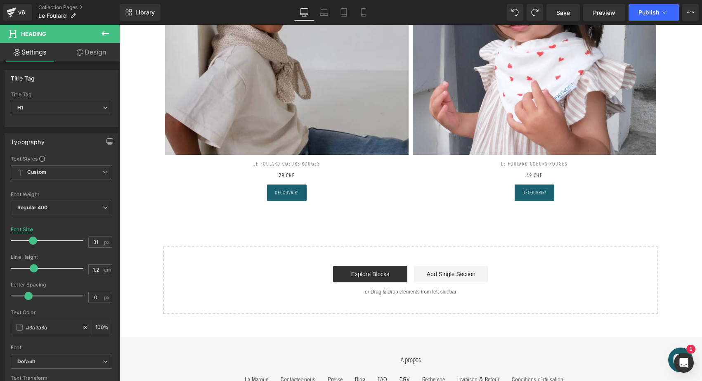
click at [300, 165] on div "LE FOULARD COEURS ROUGES 29 CHF Heading" at bounding box center [287, 170] width 244 height 30
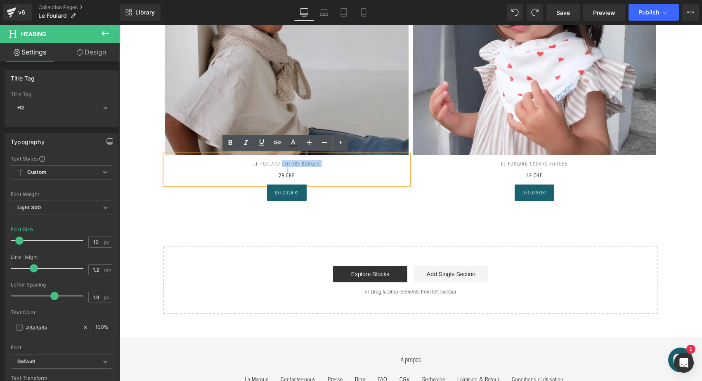
drag, startPoint x: 280, startPoint y: 161, endPoint x: 355, endPoint y: 171, distance: 76.6
click at [355, 171] on div "LE FOULARD COEURS ROUGES 29 CHF" at bounding box center [287, 170] width 244 height 30
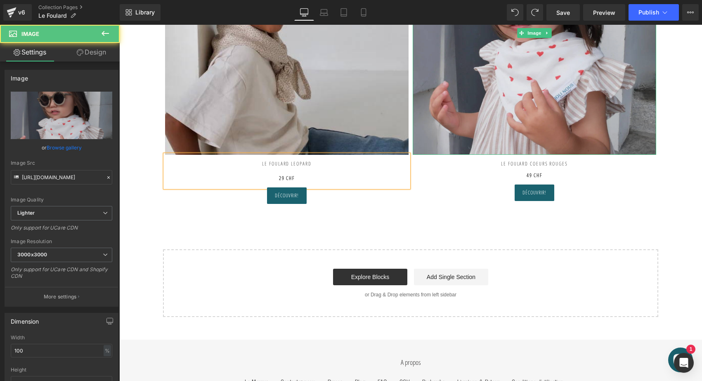
click at [487, 96] on img at bounding box center [535, 33] width 244 height 244
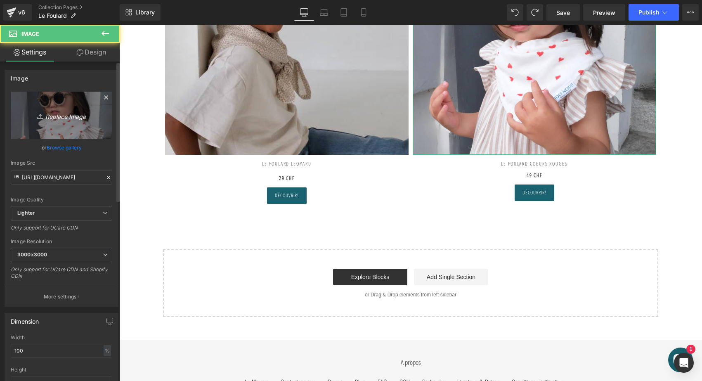
click at [53, 112] on icon "Replace Image" at bounding box center [61, 115] width 66 height 10
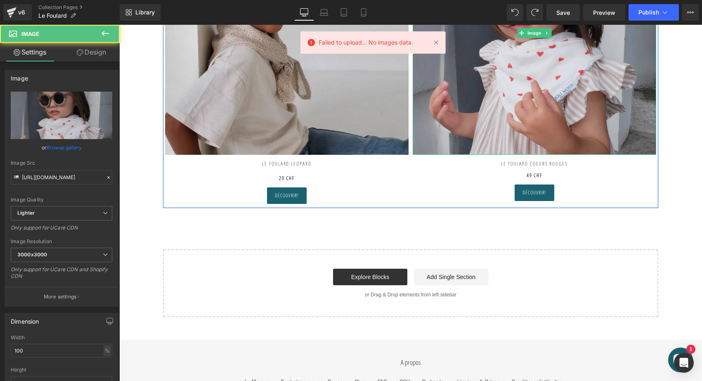
click at [523, 93] on img at bounding box center [535, 33] width 244 height 244
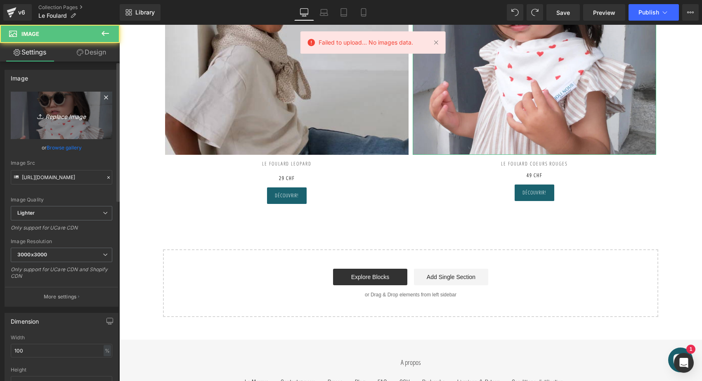
click at [54, 129] on link "Replace Image" at bounding box center [62, 115] width 102 height 47
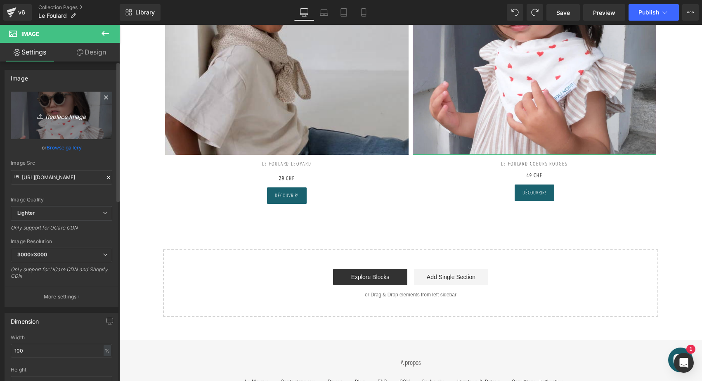
scroll to position [492, 0]
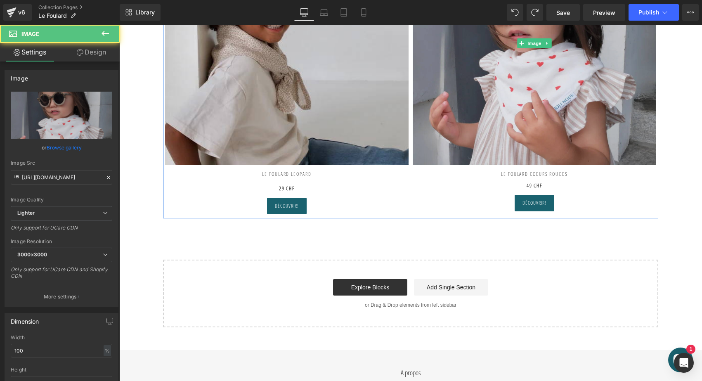
click at [475, 111] on img at bounding box center [535, 44] width 244 height 244
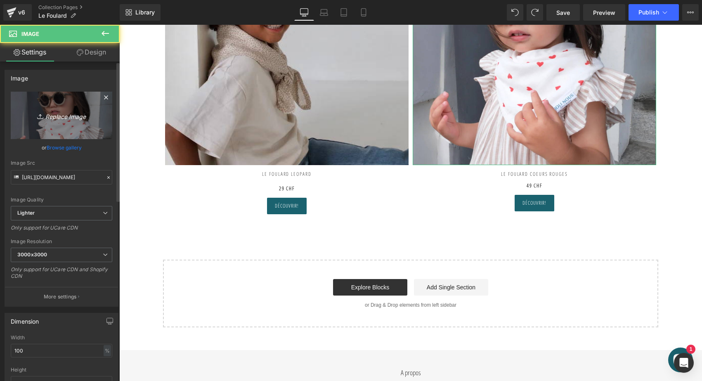
click at [64, 114] on icon "Replace Image" at bounding box center [61, 115] width 66 height 10
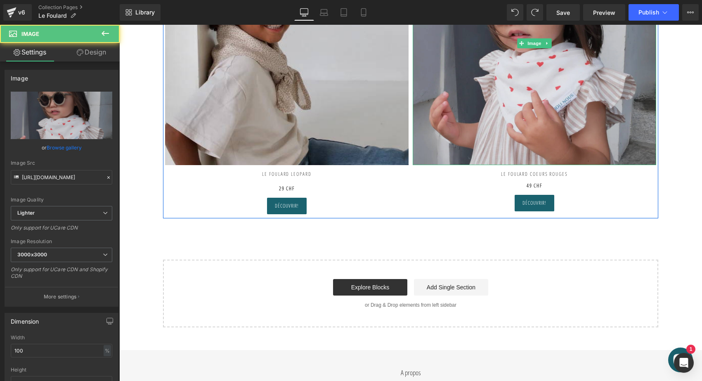
click at [531, 104] on img at bounding box center [535, 44] width 244 height 244
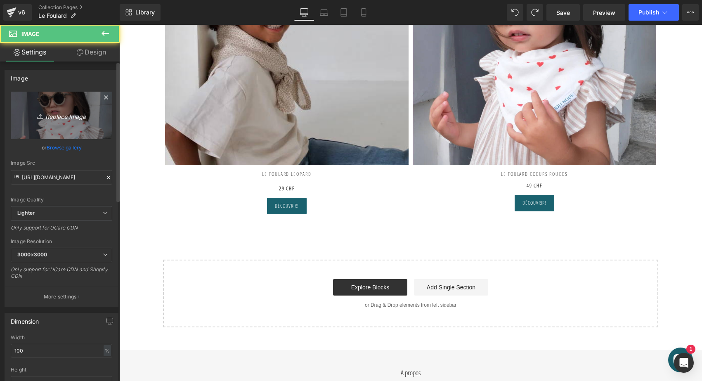
click at [76, 116] on icon "Replace Image" at bounding box center [61, 115] width 66 height 10
type input "C:\fakepath\le-foulard-joli-nous-Leopard-doux-elegant-pratique-enfant-oeko-tex-…"
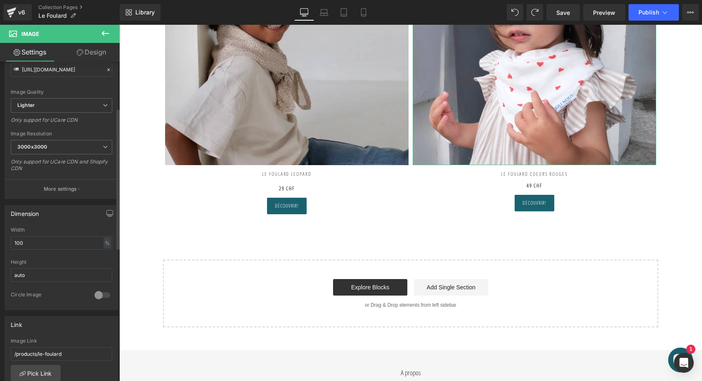
scroll to position [105, 0]
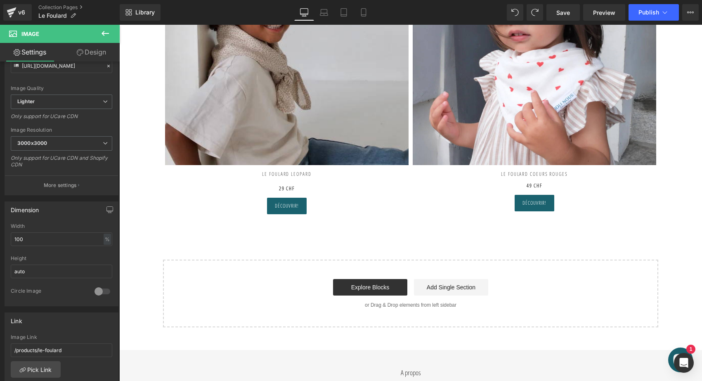
type input "https://ucarecdn.com/23e88644-37f3-41c6-94f5-2e26df56c56a/-/format/auto/-/previ…"
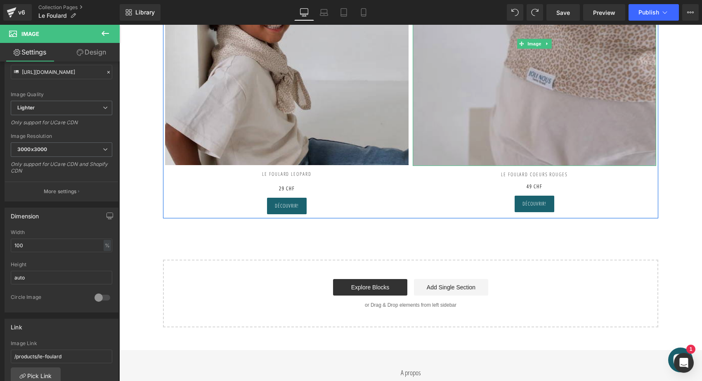
scroll to position [355, 0]
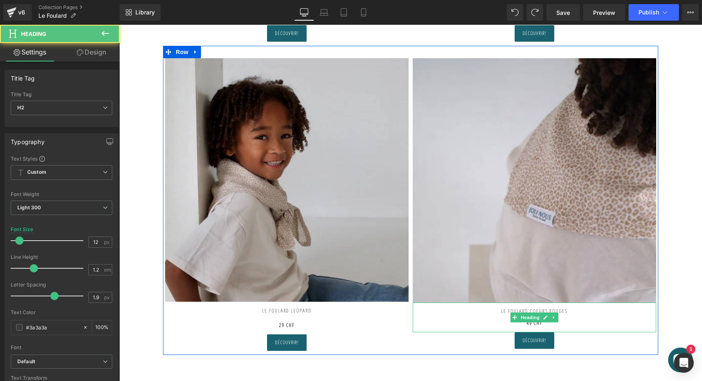
click at [556, 306] on h2 at bounding box center [535, 306] width 244 height 6
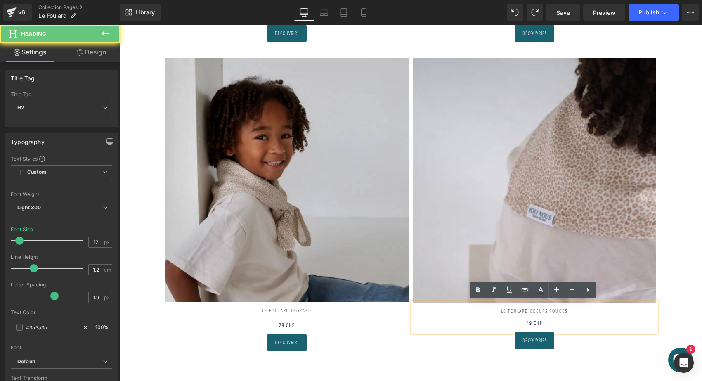
click at [558, 308] on h2 "LE FOULARD COEURS ROUGES" at bounding box center [535, 311] width 244 height 6
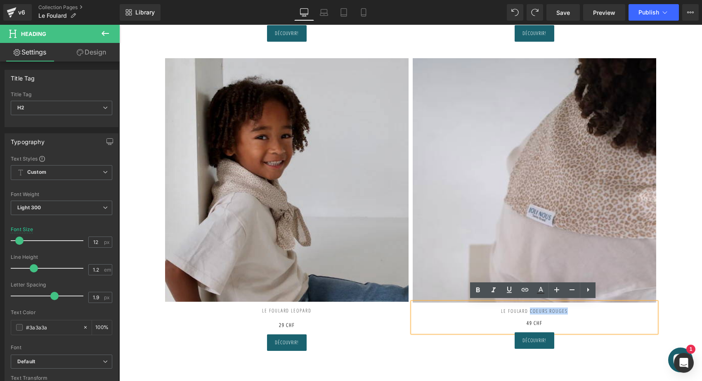
drag, startPoint x: 528, startPoint y: 308, endPoint x: 583, endPoint y: 308, distance: 54.9
click at [583, 308] on h2 "LE FOULARD COEURS ROUGES" at bounding box center [535, 311] width 244 height 6
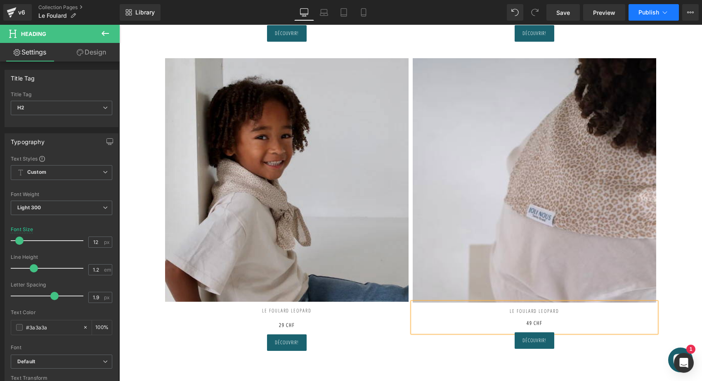
click at [644, 9] on span "Publish" at bounding box center [649, 12] width 21 height 7
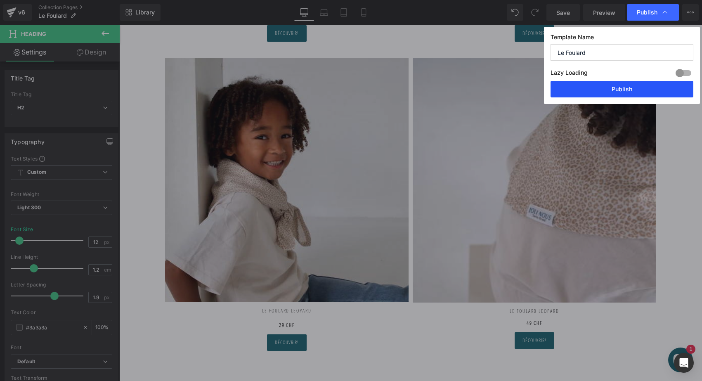
click at [614, 85] on button "Publish" at bounding box center [622, 89] width 143 height 17
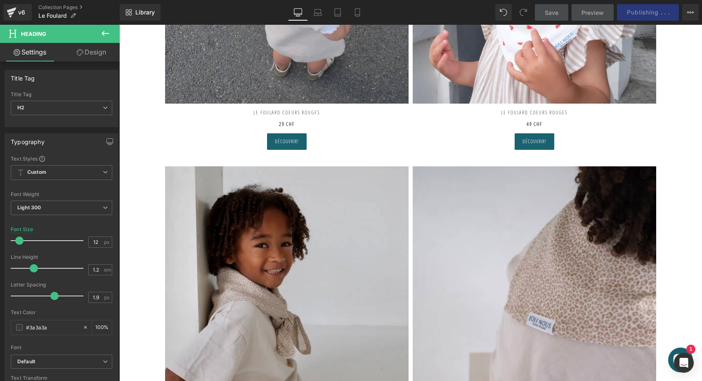
scroll to position [211, 0]
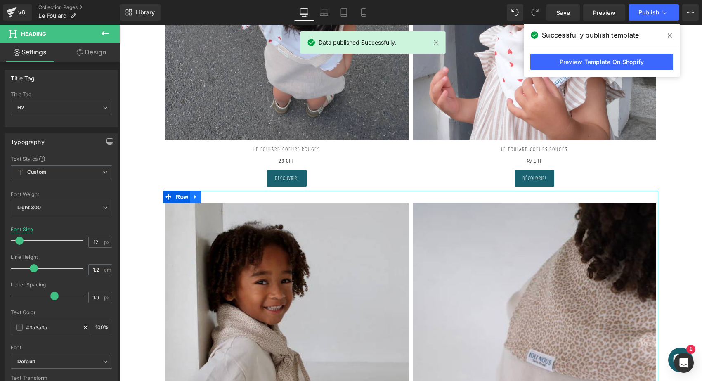
click at [194, 195] on icon at bounding box center [195, 197] width 2 height 4
click at [214, 197] on icon at bounding box center [217, 197] width 6 height 6
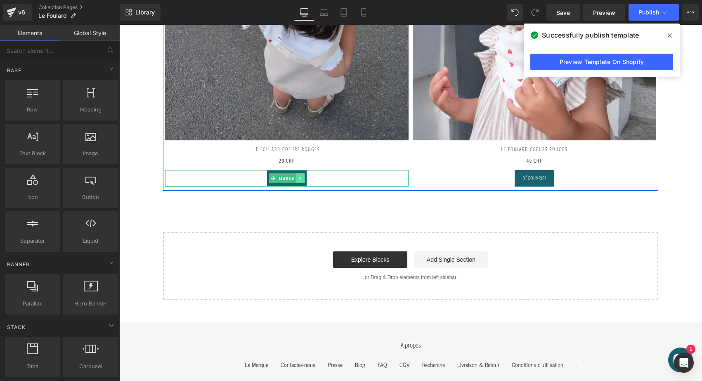
click at [301, 177] on icon at bounding box center [301, 178] width 5 height 5
click at [296, 177] on icon at bounding box center [296, 178] width 5 height 5
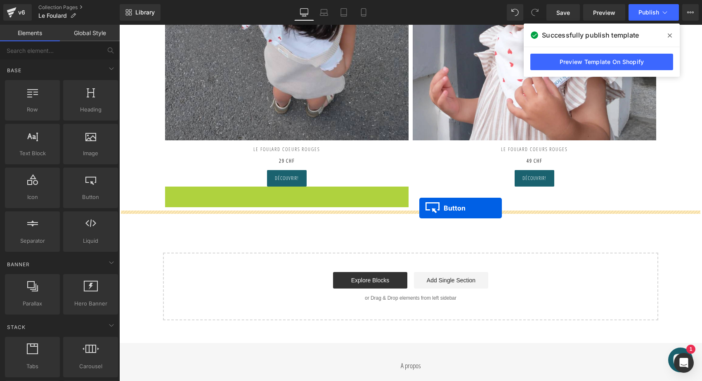
drag, startPoint x: 269, startPoint y: 192, endPoint x: 419, endPoint y: 207, distance: 150.6
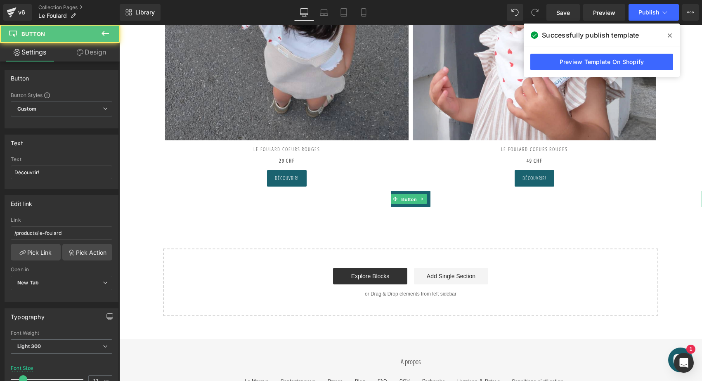
click at [414, 196] on span "Button" at bounding box center [409, 199] width 19 height 10
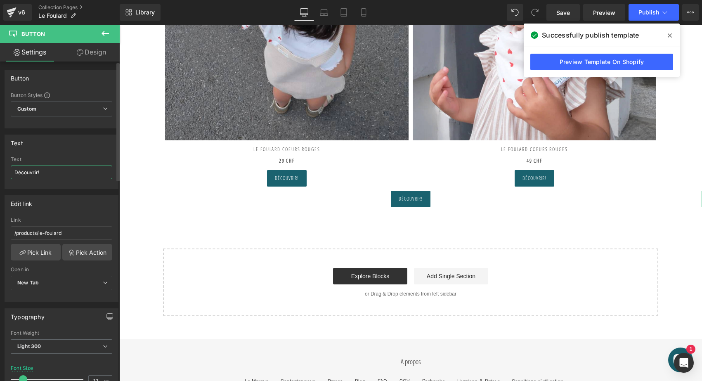
click at [40, 171] on input "Découvrir!" at bounding box center [62, 173] width 102 height 14
type input "Venez vite découvrir toute la collection"
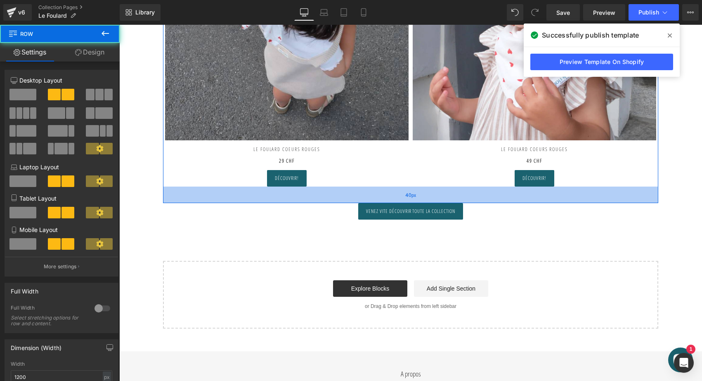
drag, startPoint x: 331, startPoint y: 188, endPoint x: 330, endPoint y: 202, distance: 13.6
click at [330, 202] on div "40px" at bounding box center [410, 195] width 495 height 17
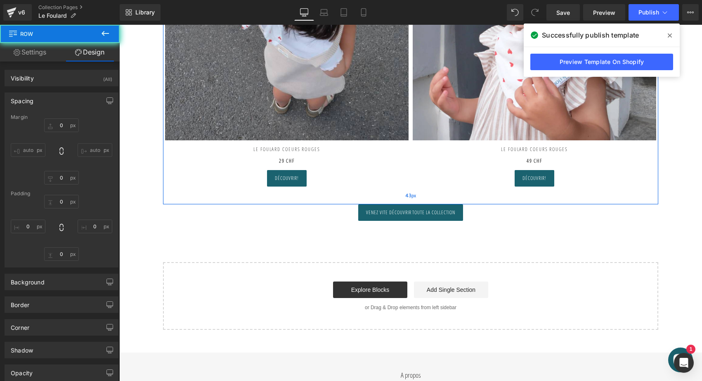
type input "0"
type input "30"
type input "0"
type input "43"
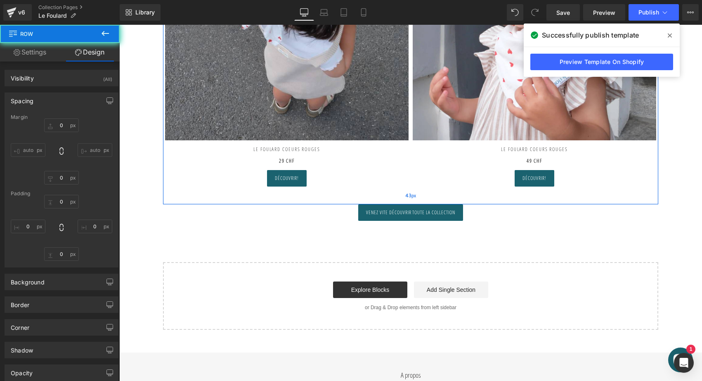
type input "0"
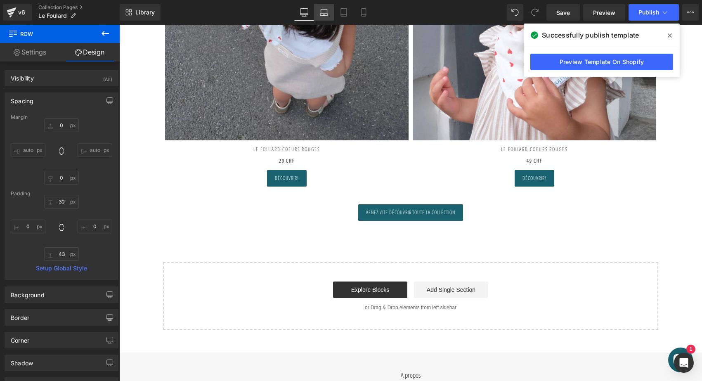
click at [327, 15] on icon at bounding box center [324, 12] width 8 height 8
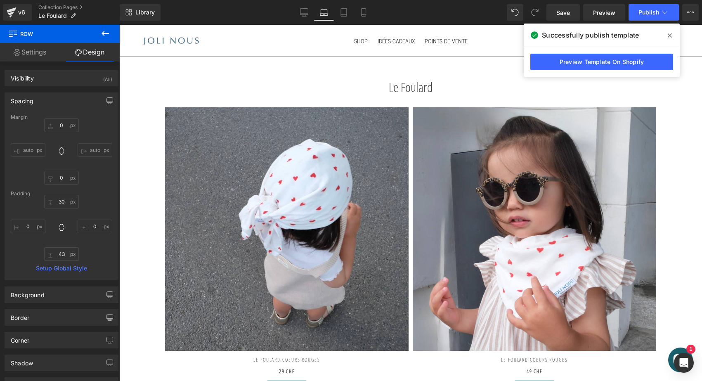
type input "0"
type input "30"
type input "0"
type input "43"
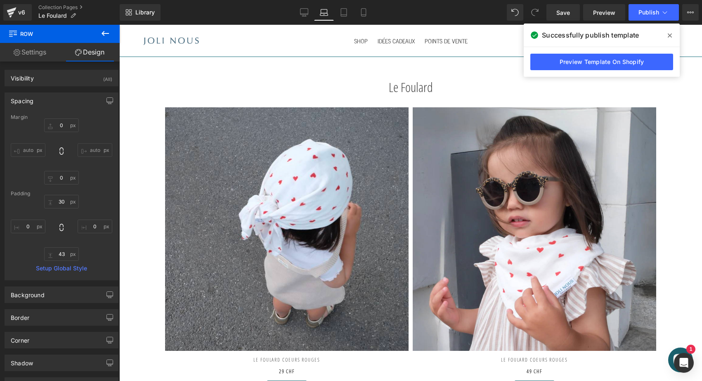
type input "0"
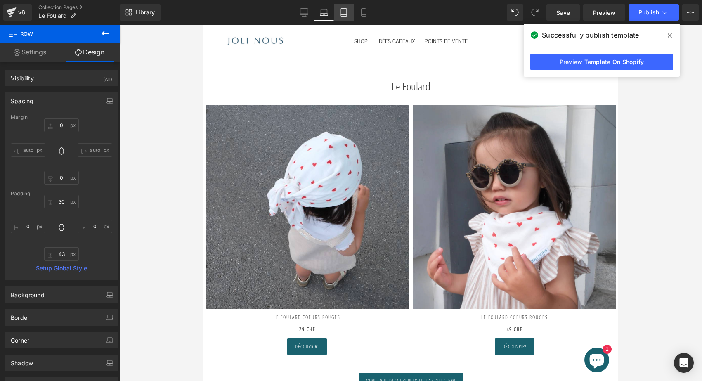
click at [341, 15] on icon at bounding box center [344, 12] width 8 height 8
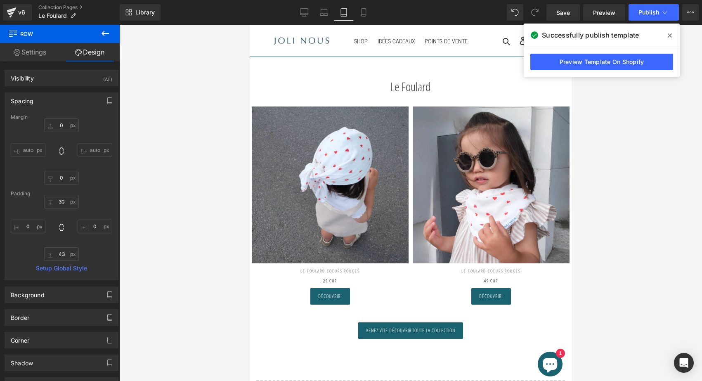
scroll to position [1, 0]
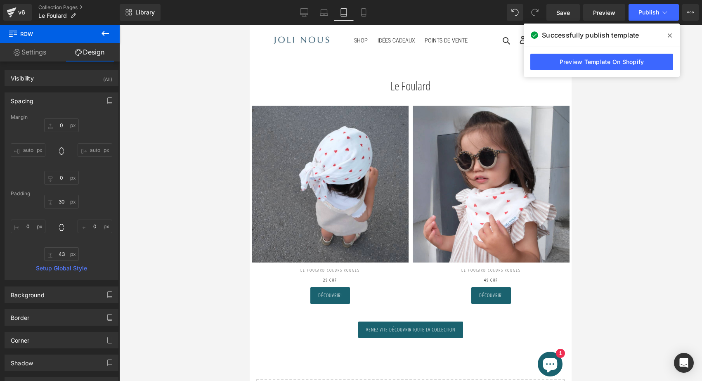
type input "0"
type input "30"
type input "0"
type input "43"
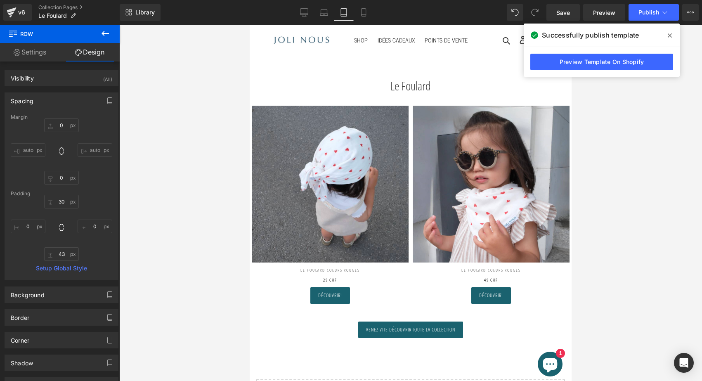
type input "0"
click at [356, 17] on link "Mobile" at bounding box center [364, 12] width 20 height 17
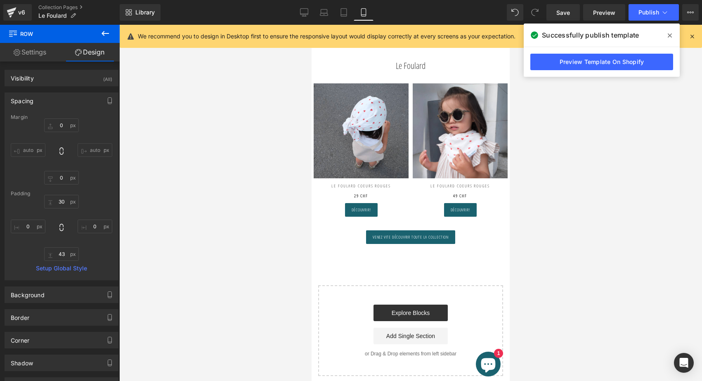
scroll to position [0, 0]
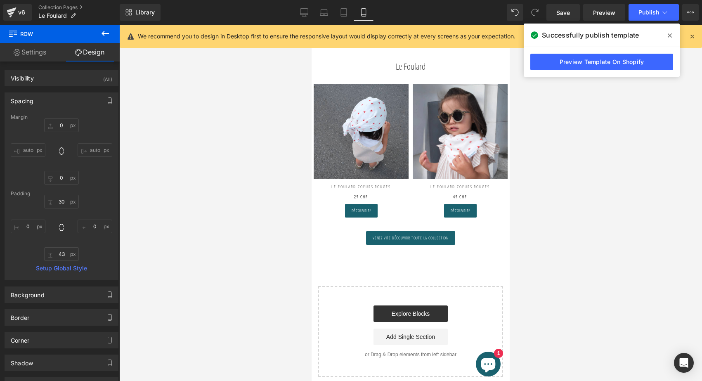
type input "0"
type input "30"
type input "0"
type input "43"
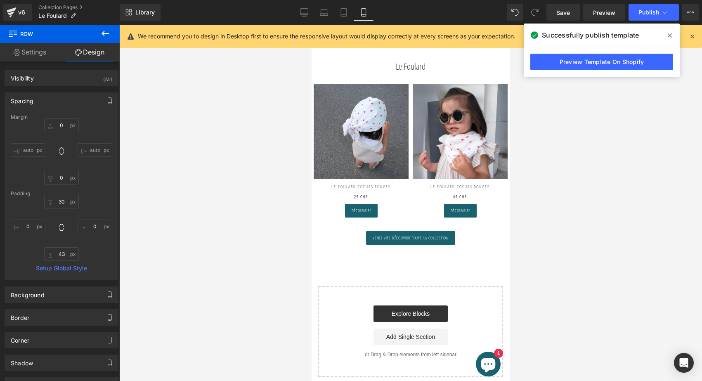
type input "0"
click at [648, 15] on span "Publish" at bounding box center [649, 12] width 21 height 7
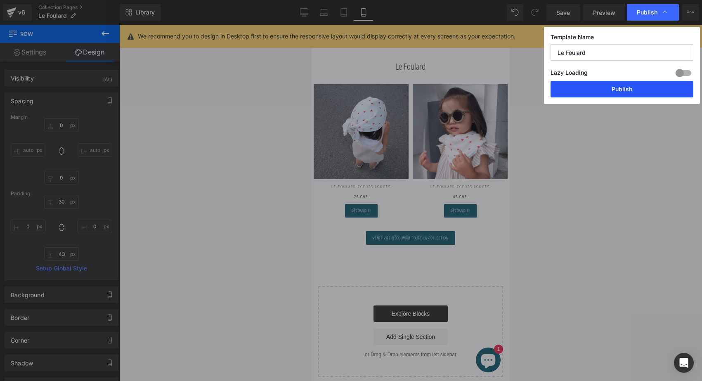
click at [606, 88] on button "Publish" at bounding box center [622, 89] width 143 height 17
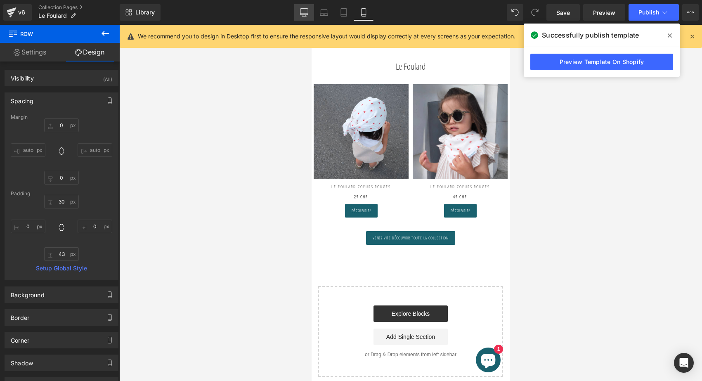
click at [296, 13] on link "Desktop" at bounding box center [304, 12] width 20 height 17
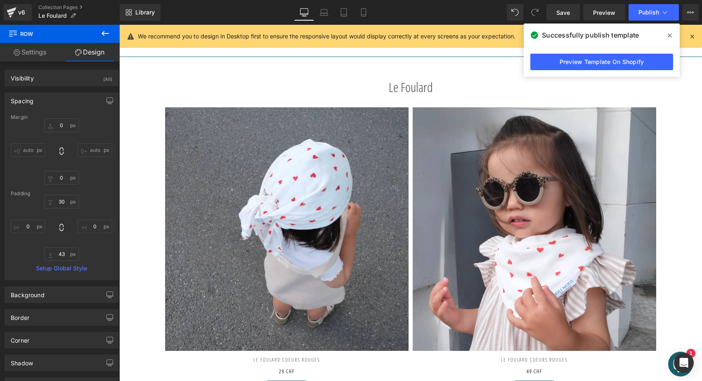
type input "0"
type input "30"
type input "0"
type input "43"
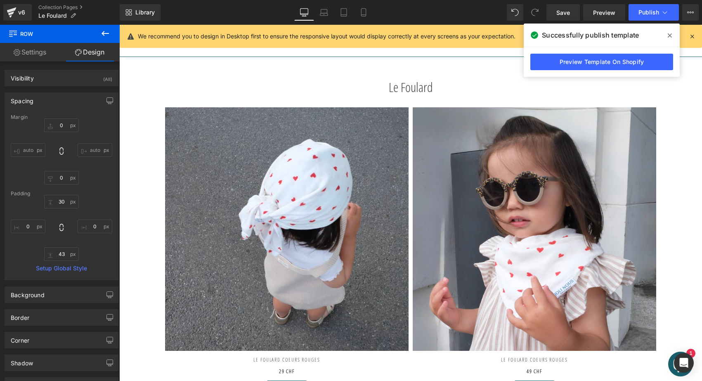
type input "0"
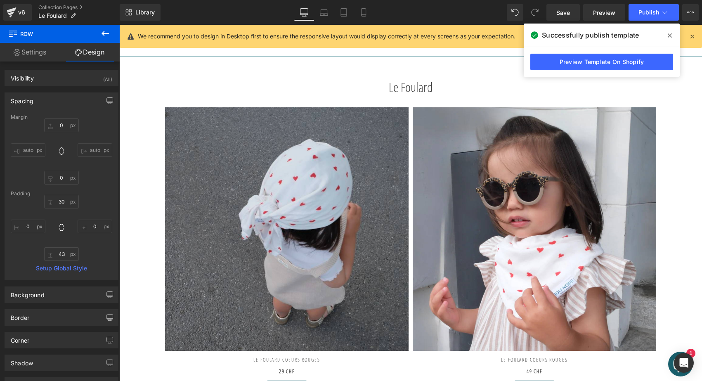
scroll to position [23, 0]
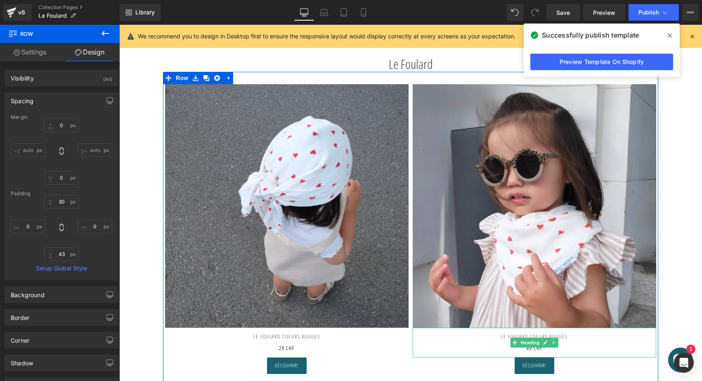
click at [527, 348] on b "49 CHF" at bounding box center [535, 348] width 16 height 7
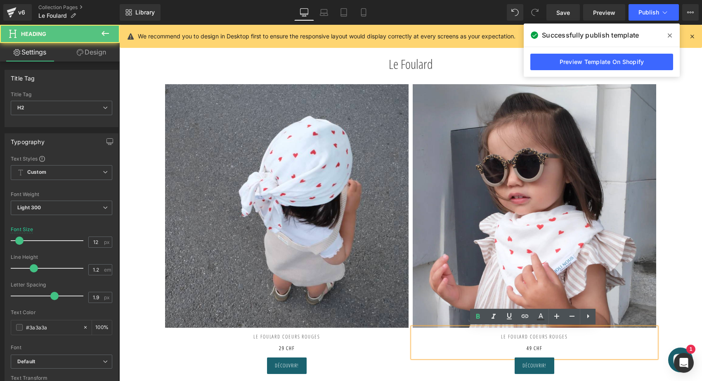
click at [527, 348] on b "49 CHF" at bounding box center [535, 348] width 16 height 7
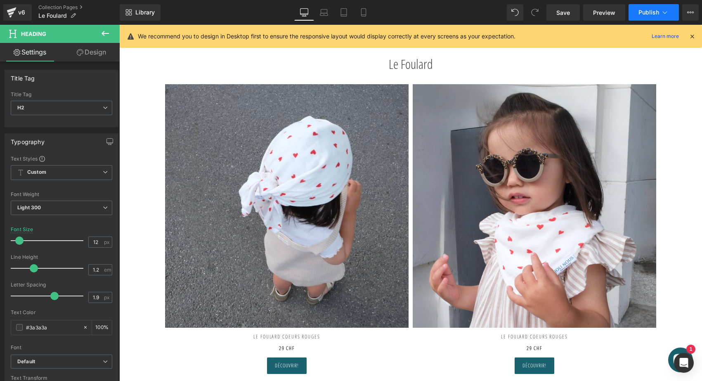
click at [638, 7] on button "Publish" at bounding box center [654, 12] width 50 height 17
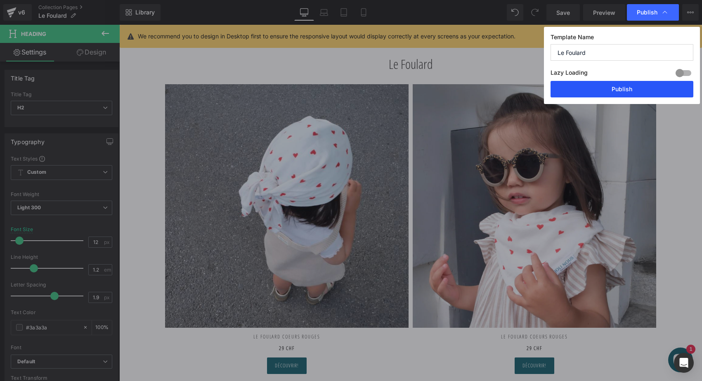
click at [598, 90] on button "Publish" at bounding box center [622, 89] width 143 height 17
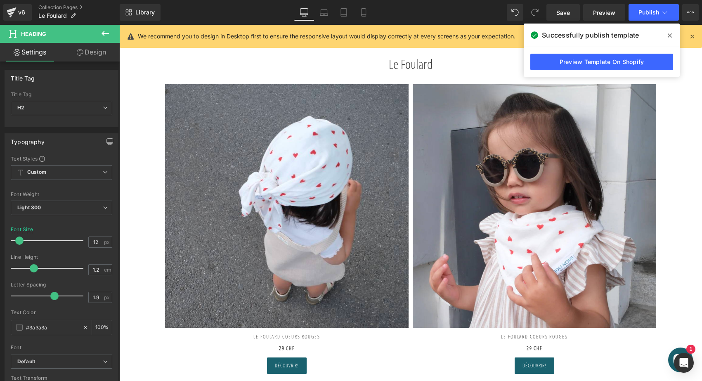
click at [693, 33] on icon at bounding box center [692, 36] width 7 height 7
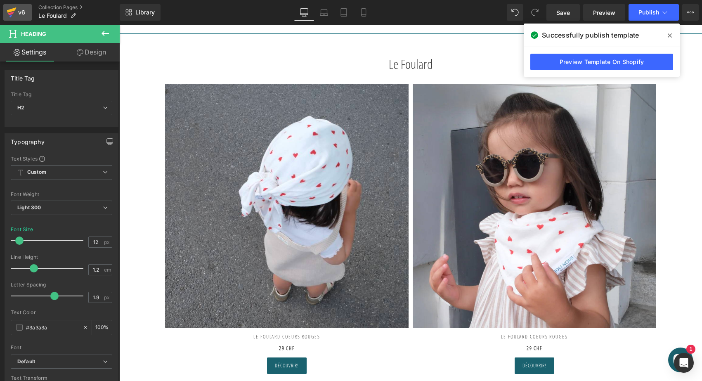
click at [29, 5] on link "v6" at bounding box center [17, 12] width 28 height 17
click at [52, 4] on link "Collection Pages" at bounding box center [78, 7] width 81 height 7
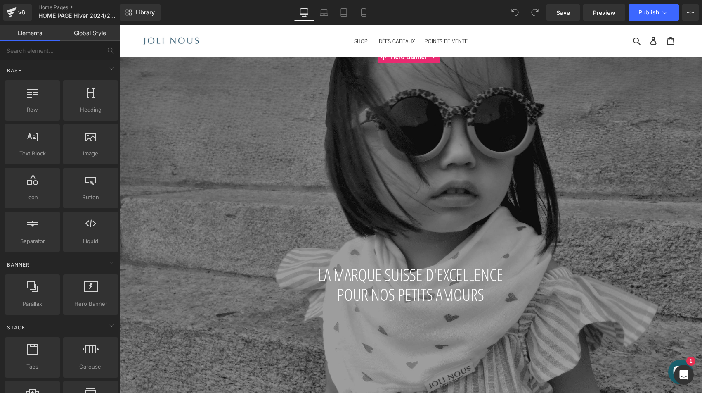
click at [260, 146] on div at bounding box center [410, 254] width 583 height 407
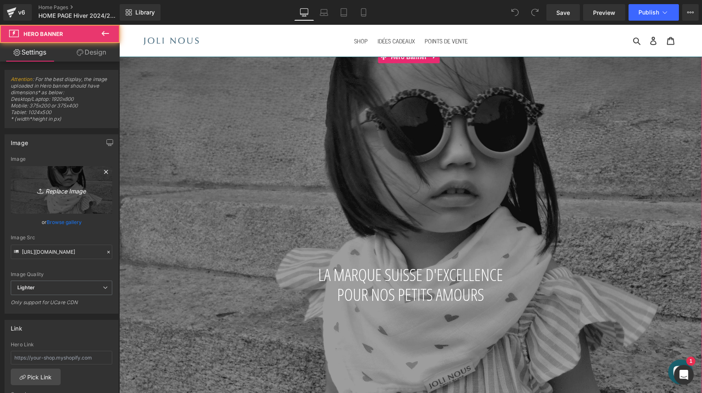
click at [49, 180] on link "Replace Image" at bounding box center [62, 189] width 102 height 47
type input "C:\fakepath\4FBC34B0-6390-43E3-B895-C1234B779CA0.jpg"
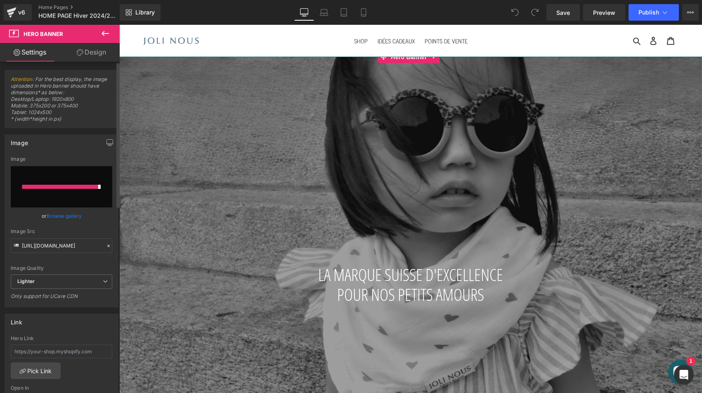
type input "https://ucarecdn.com/17c0d8d2-cda0-4f1e-864a-5742caffbb14/-/format/auto/-/previ…"
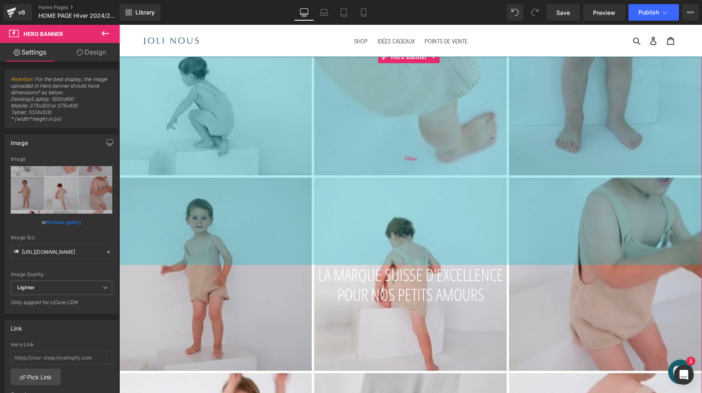
click at [436, 199] on div "518px" at bounding box center [410, 158] width 583 height 214
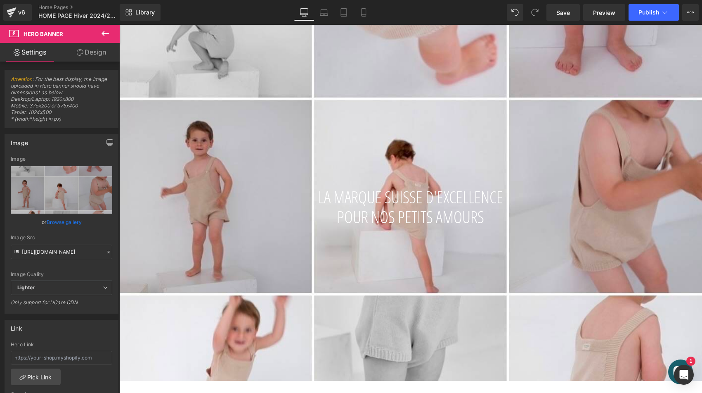
scroll to position [71, 0]
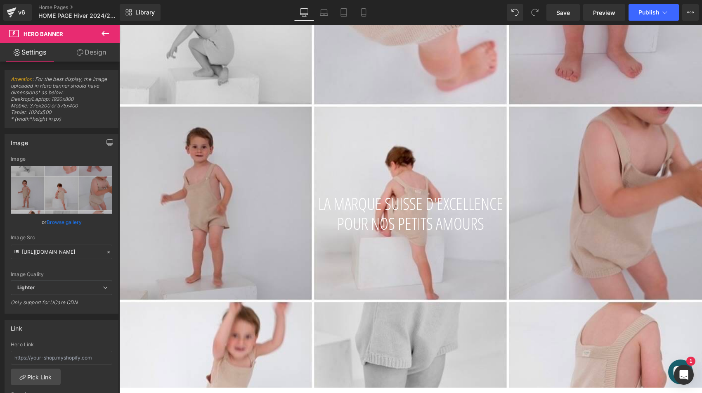
click at [410, 152] on div "LA MARQUE SUISSE D'EXCELLENCE POUR NOS PETITS AMOURS Heading Hero Banner 518px …" at bounding box center [410, 183] width 583 height 407
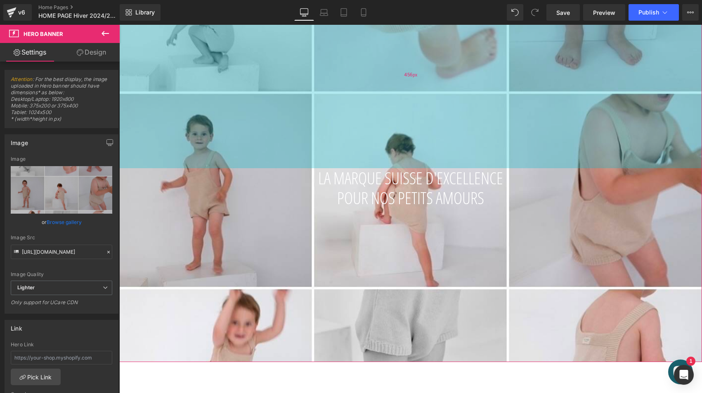
drag, startPoint x: 389, startPoint y: 173, endPoint x: 388, endPoint y: 147, distance: 25.6
click at [388, 147] on div "456px" at bounding box center [410, 74] width 583 height 188
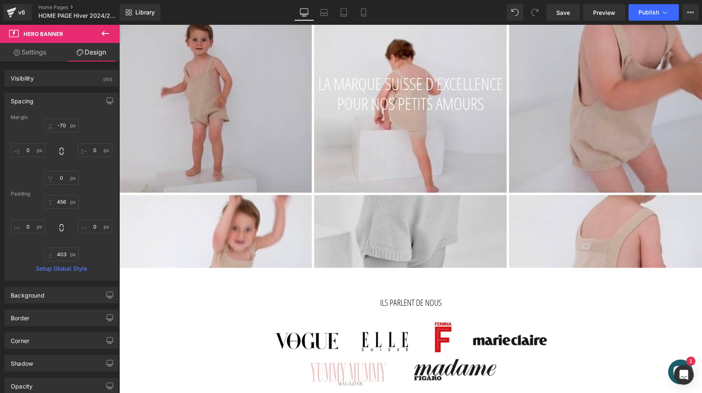
scroll to position [181, 0]
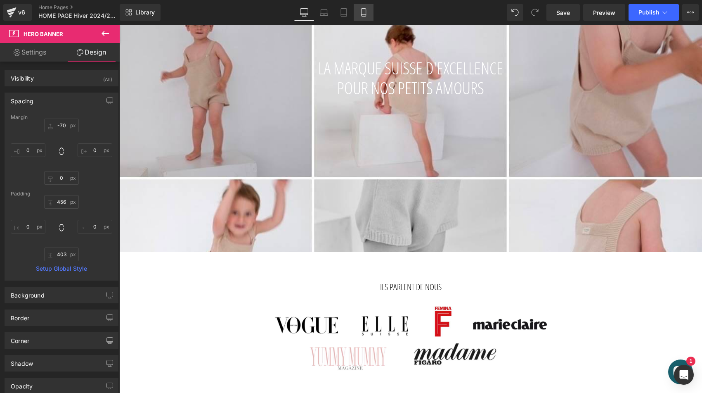
click at [371, 16] on link "Mobile" at bounding box center [364, 12] width 20 height 17
type input "-100"
type input "0"
type input "20"
type input "0"
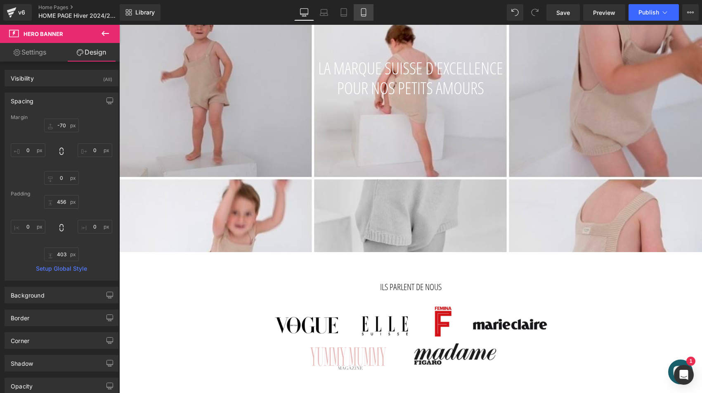
type input "377"
type input "0"
type input "296"
type input "0"
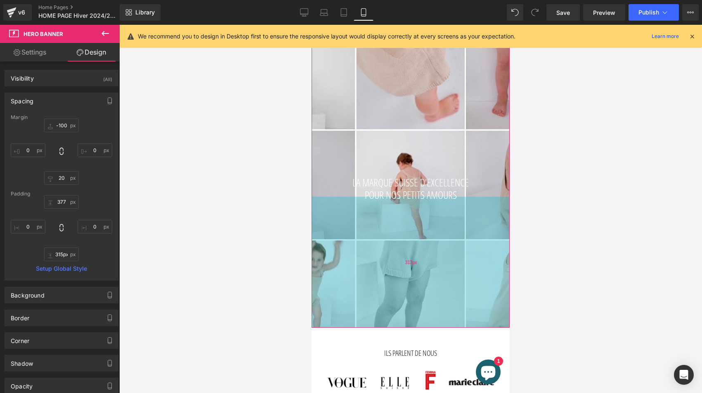
type input "314px"
drag, startPoint x: 444, startPoint y: 239, endPoint x: 445, endPoint y: 246, distance: 7.4
click at [445, 246] on div "314px" at bounding box center [411, 262] width 198 height 130
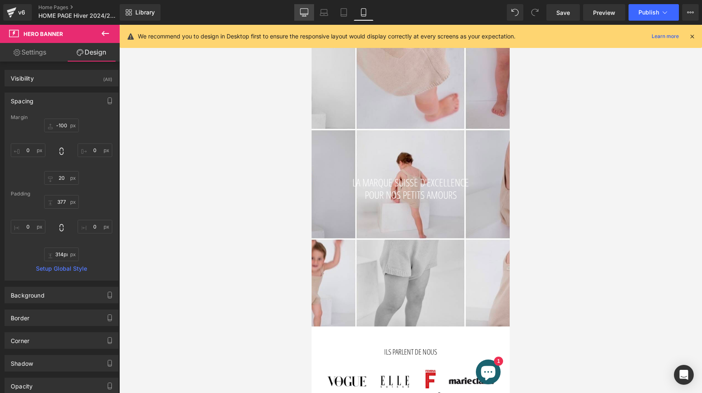
click at [309, 10] on link "Desktop" at bounding box center [304, 12] width 20 height 17
type input "-70"
type input "0"
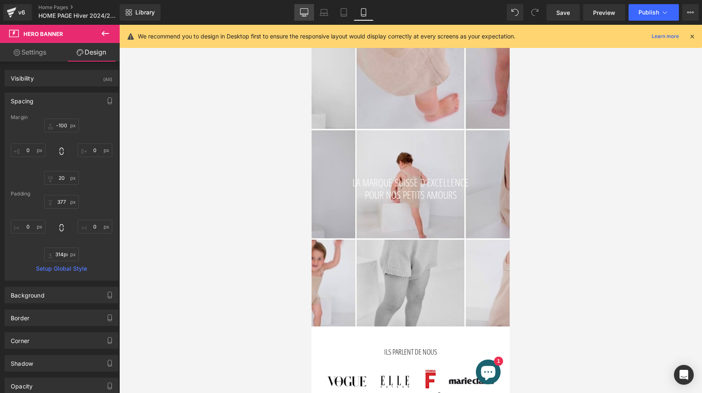
type input "456"
type input "0"
type input "403"
type input "0"
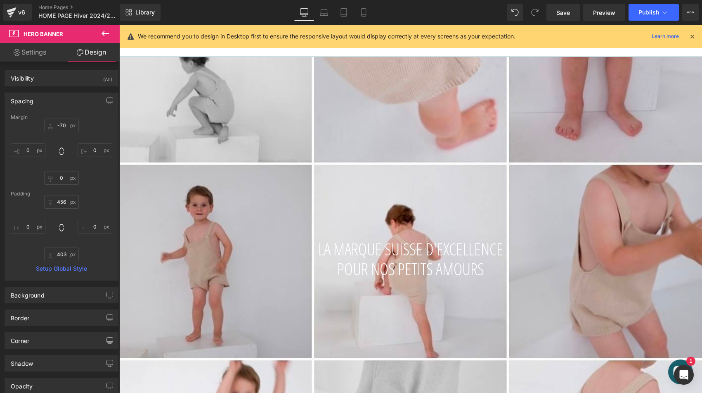
click at [107, 32] on icon at bounding box center [105, 33] width 10 height 10
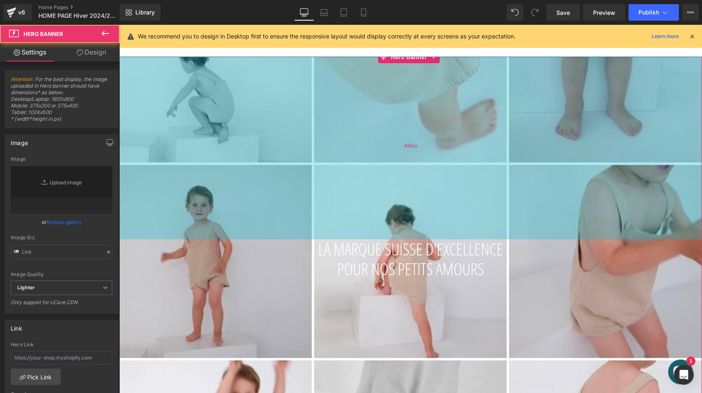
type input "https://ucarecdn.com/17c0d8d2-cda0-4f1e-864a-5742caffbb14/-/format/auto/-/previ…"
click at [301, 160] on div "456px" at bounding box center [410, 145] width 583 height 188
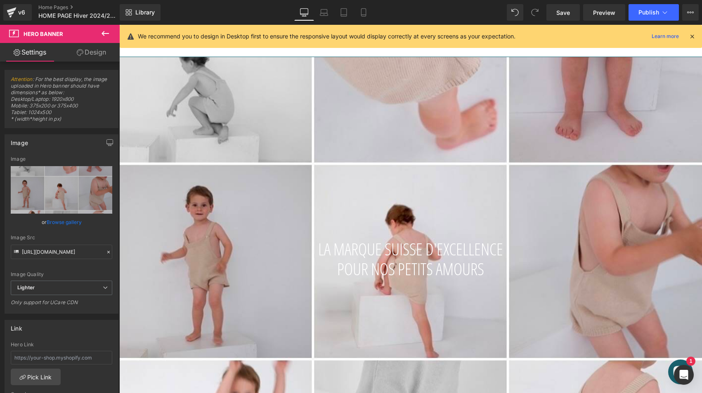
click at [106, 32] on icon at bounding box center [105, 33] width 10 height 10
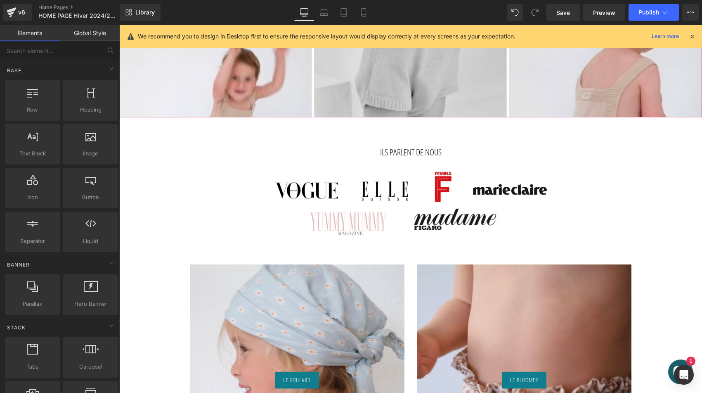
scroll to position [322, 0]
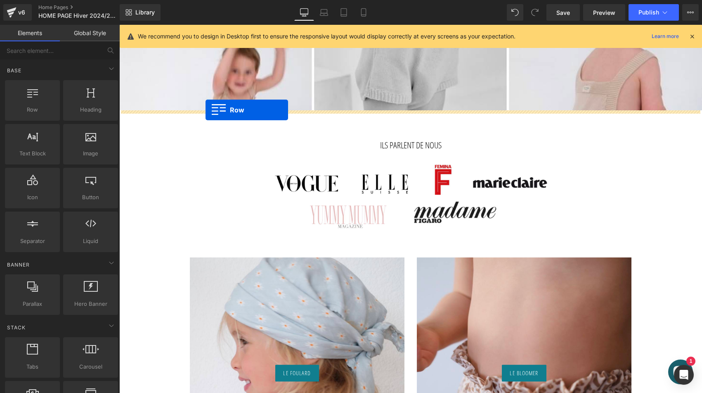
drag, startPoint x: 165, startPoint y: 121, endPoint x: 206, endPoint y: 110, distance: 42.1
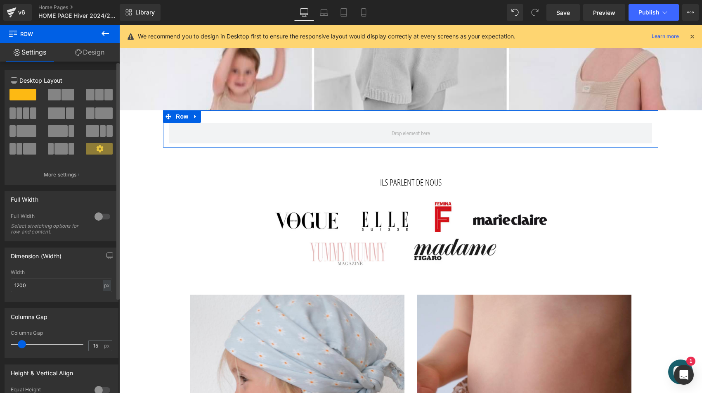
click at [90, 92] on span at bounding box center [90, 95] width 8 height 12
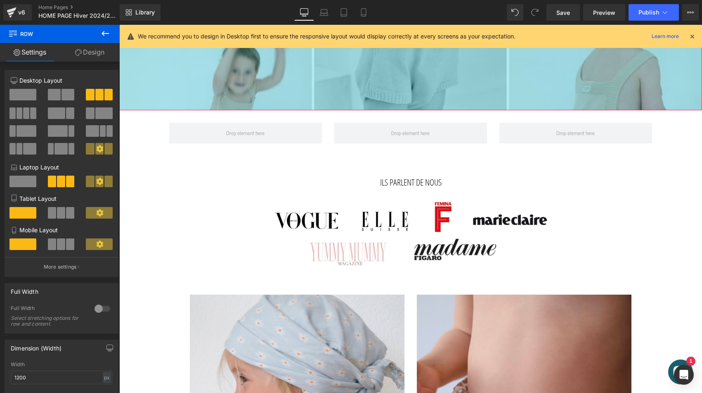
click at [101, 31] on icon at bounding box center [105, 33] width 10 height 10
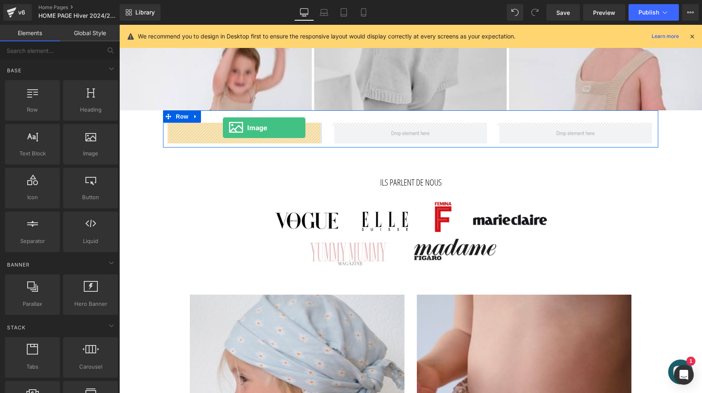
drag, startPoint x: 126, startPoint y: 145, endPoint x: 223, endPoint y: 128, distance: 98.6
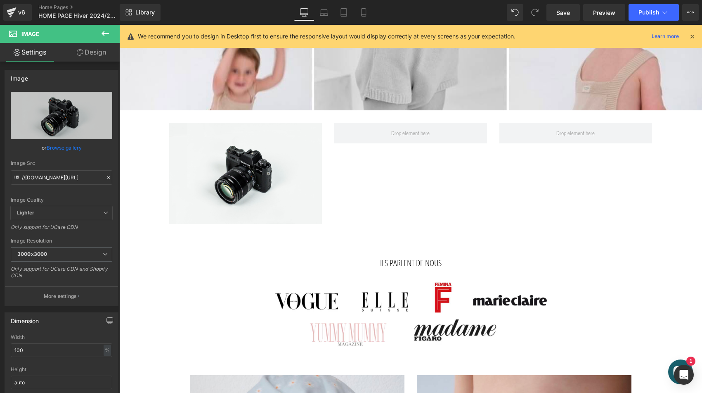
click at [105, 40] on button at bounding box center [105, 34] width 29 height 18
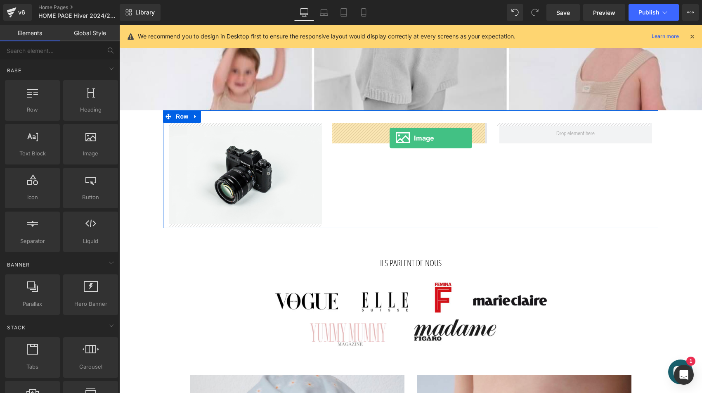
drag, startPoint x: 206, startPoint y: 176, endPoint x: 390, endPoint y: 138, distance: 187.7
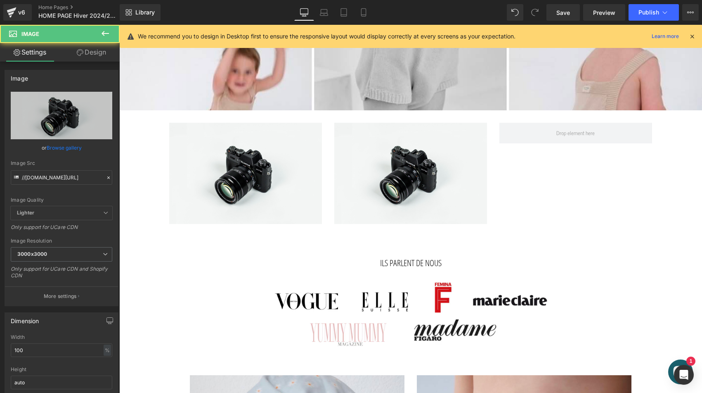
click at [108, 35] on icon at bounding box center [105, 33] width 10 height 10
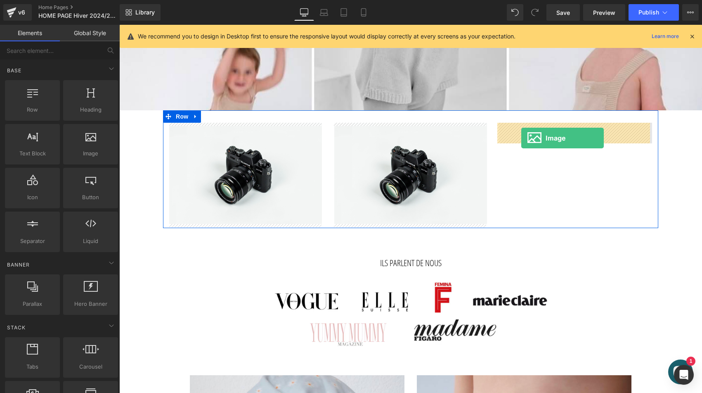
drag, startPoint x: 213, startPoint y: 170, endPoint x: 521, endPoint y: 138, distance: 310.1
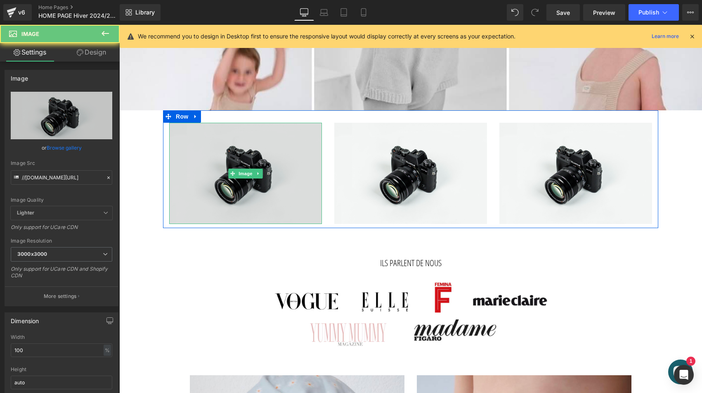
click at [252, 163] on img at bounding box center [245, 173] width 153 height 101
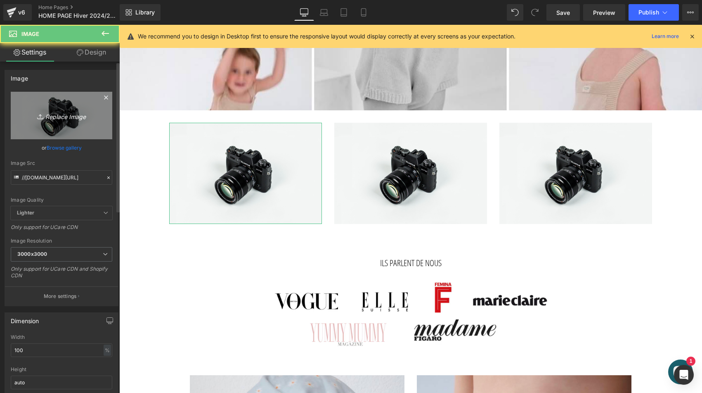
click at [77, 118] on icon "Replace Image" at bounding box center [61, 115] width 66 height 10
type input "C:\fakepath\romper-moka-joli-nous-enfant-bébé-élégant-chic-excellent-qualit…"
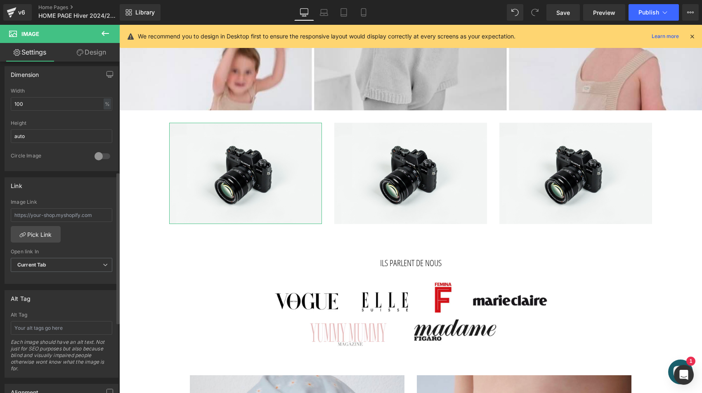
type input "https://ucarecdn.com/e3bb505e-c646-435c-a7b0-da22188efd6a/-/format/auto/-/previ…"
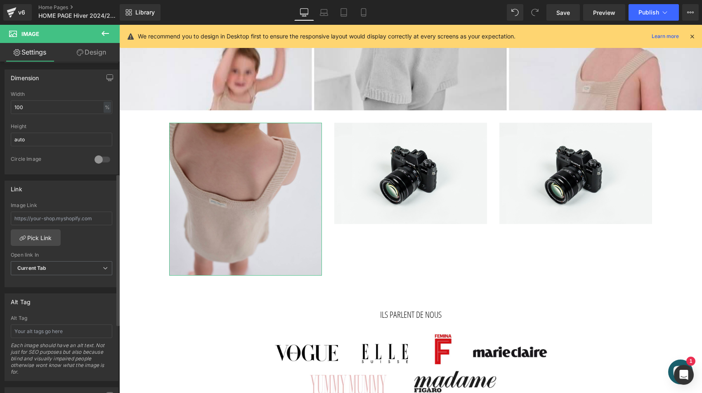
scroll to position [244, 0]
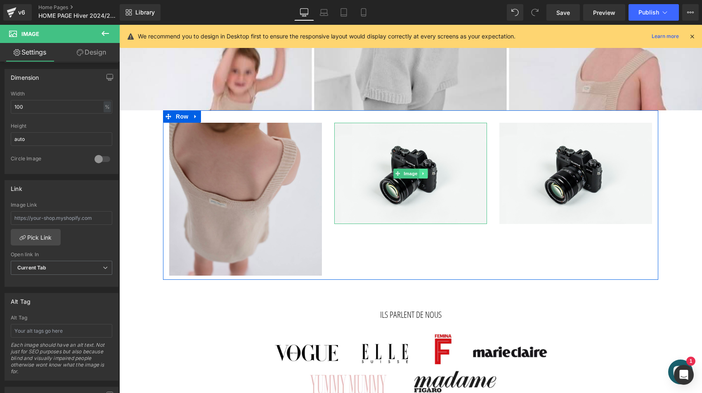
click at [420, 169] on link at bounding box center [423, 173] width 9 height 10
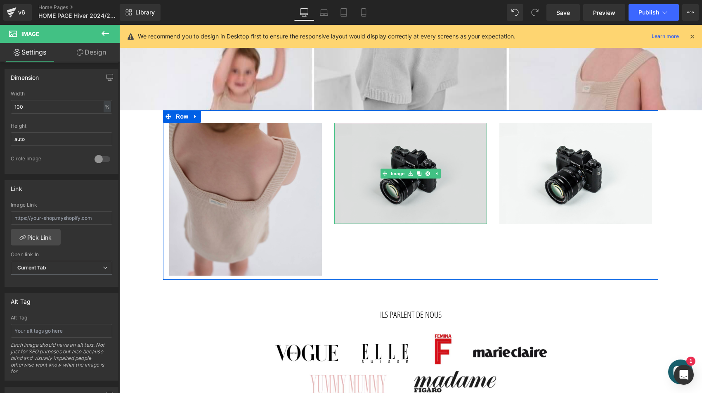
click at [401, 154] on img at bounding box center [410, 173] width 153 height 101
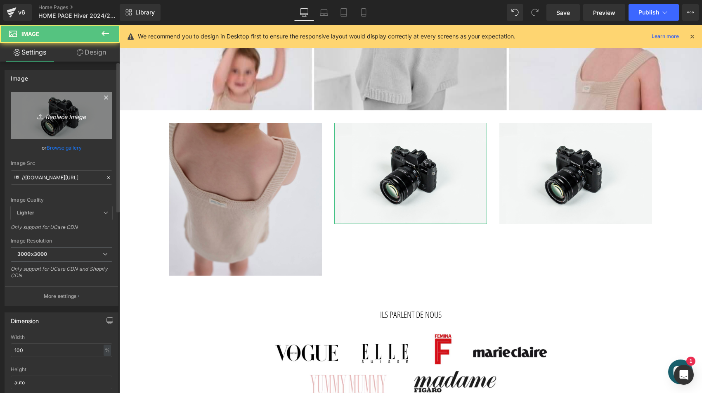
click at [66, 116] on icon "Replace Image" at bounding box center [61, 115] width 66 height 10
type input "C:\fakepath\romper-moka-joli-nous-enfant-bébé-élégant-chic-excellent-qualit…"
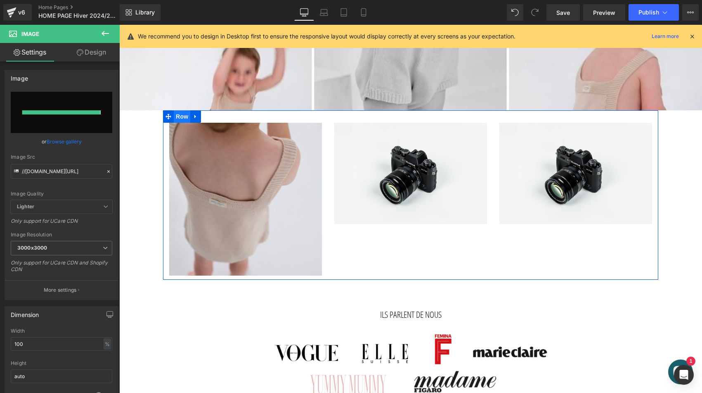
type input "https://ucarecdn.com/091f5ac5-7248-4da2-9f5a-0e6ee6b6cdcf/-/format/auto/-/previ…"
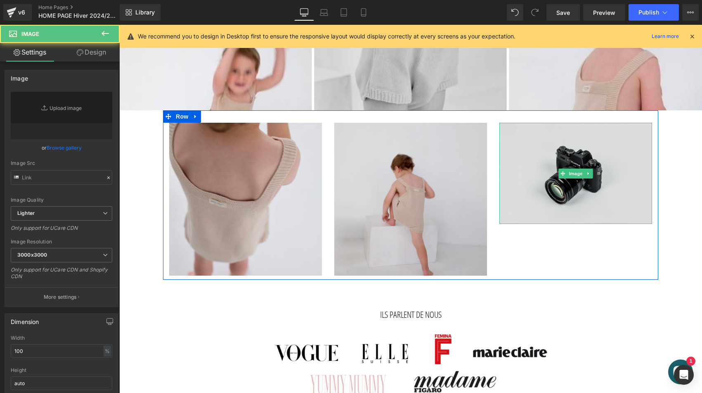
type input "//d1um8515vdn9kb.cloudfront.net/images/parallax.jpg"
click at [557, 161] on img at bounding box center [576, 173] width 153 height 101
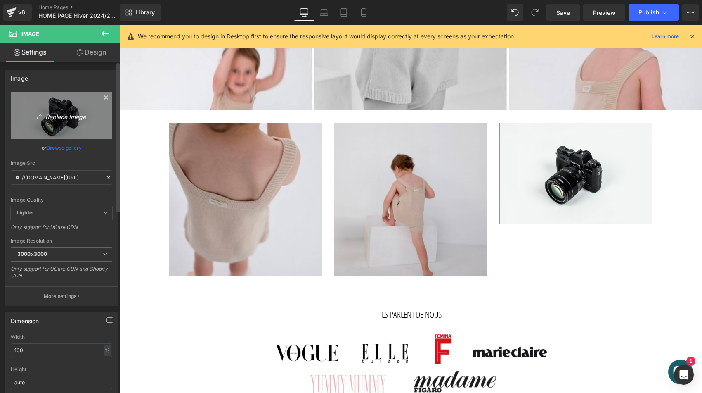
click at [64, 111] on icon "Replace Image" at bounding box center [61, 115] width 66 height 10
type input "C:\fakepath\romper-blanc-joli-nous-enfant-bébé-élégant-chic-excellent-quali…"
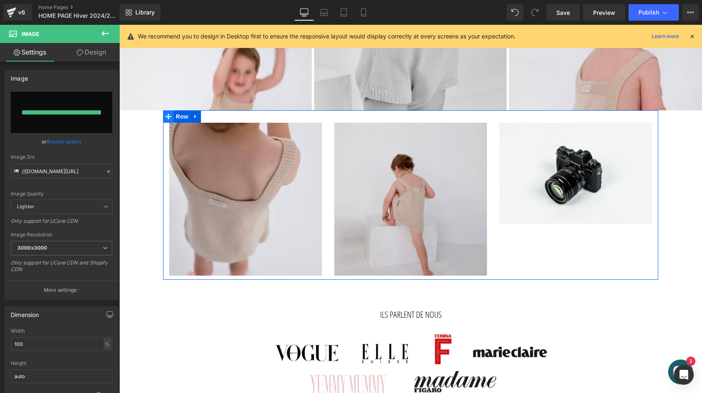
type input "https://ucarecdn.com/104b2c62-0ed1-4e45-b862-068d85791fdc/-/format/auto/-/previ…"
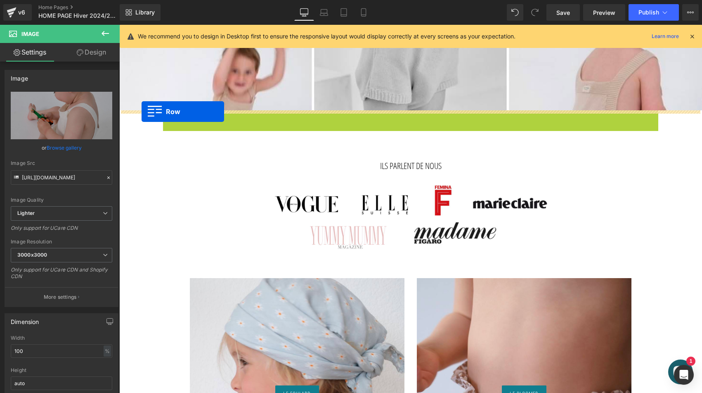
drag, startPoint x: 164, startPoint y: 116, endPoint x: 142, endPoint y: 111, distance: 23.1
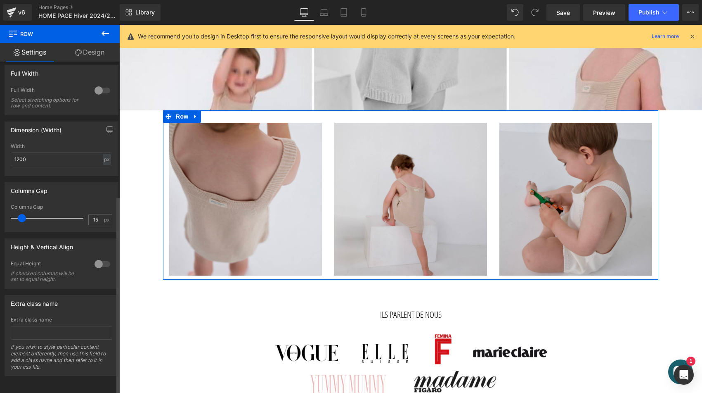
scroll to position [225, 0]
click at [100, 85] on div at bounding box center [102, 90] width 20 height 13
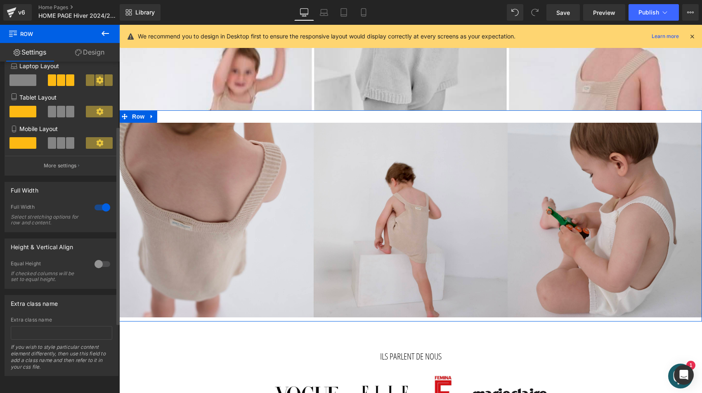
scroll to position [108, 0]
click at [102, 201] on div at bounding box center [102, 207] width 20 height 13
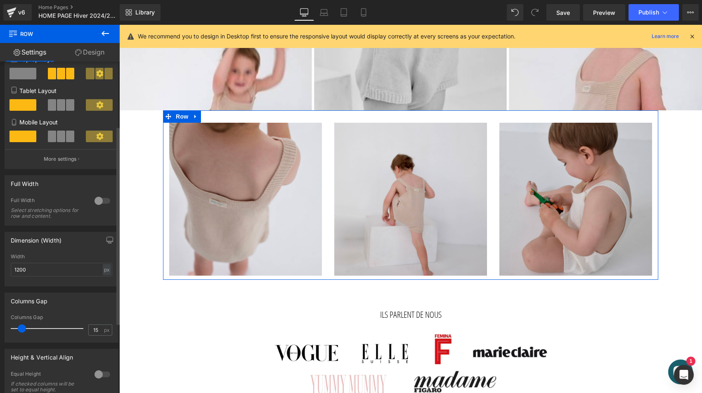
click at [102, 201] on div at bounding box center [102, 200] width 20 height 13
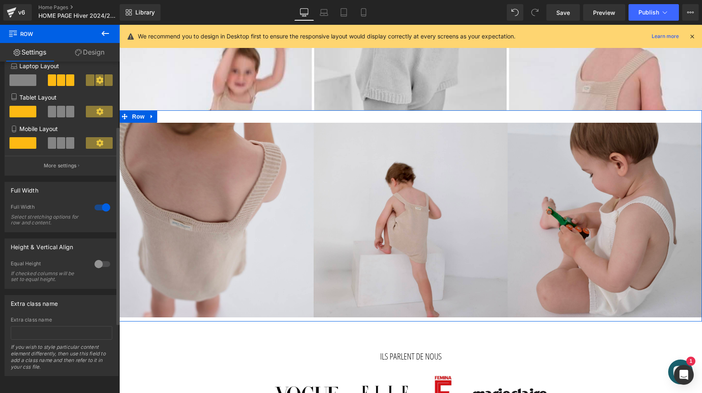
click at [102, 201] on div at bounding box center [102, 207] width 20 height 13
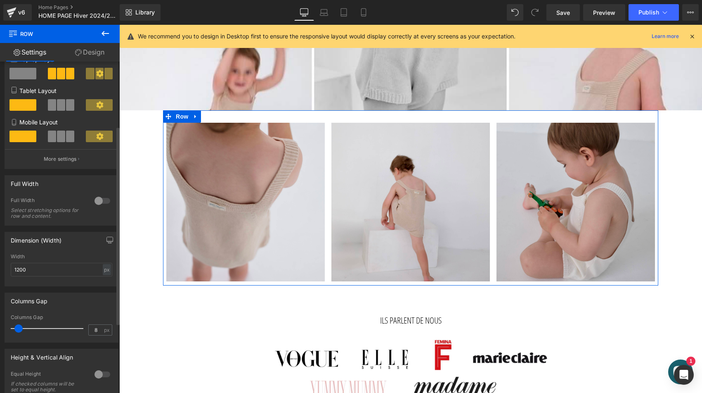
type input "9"
click at [18, 327] on span at bounding box center [18, 328] width 8 height 8
click at [101, 202] on div at bounding box center [102, 200] width 20 height 13
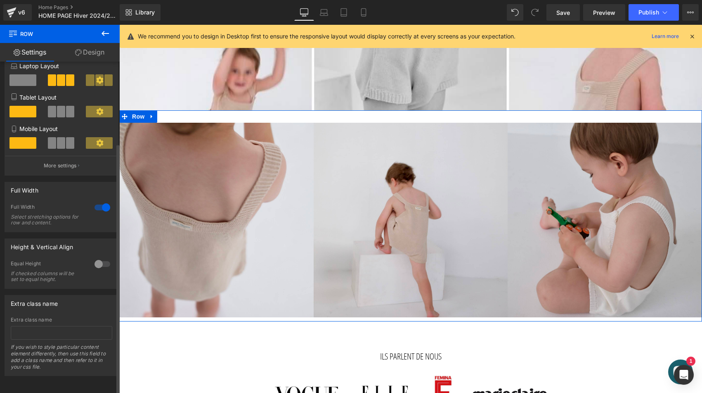
click at [99, 257] on div at bounding box center [102, 263] width 20 height 13
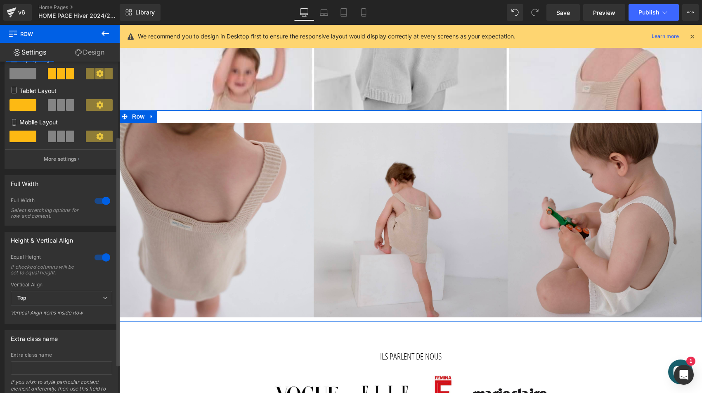
click at [99, 253] on div at bounding box center [102, 257] width 20 height 13
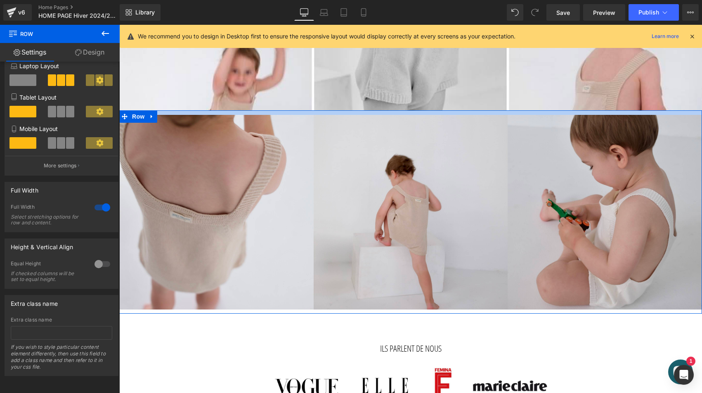
drag, startPoint x: 351, startPoint y: 121, endPoint x: 351, endPoint y: 114, distance: 7.9
click at [351, 114] on div at bounding box center [410, 112] width 583 height 5
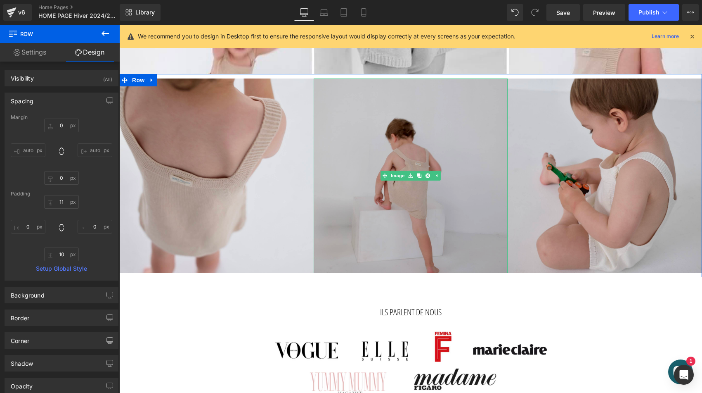
scroll to position [359, 0]
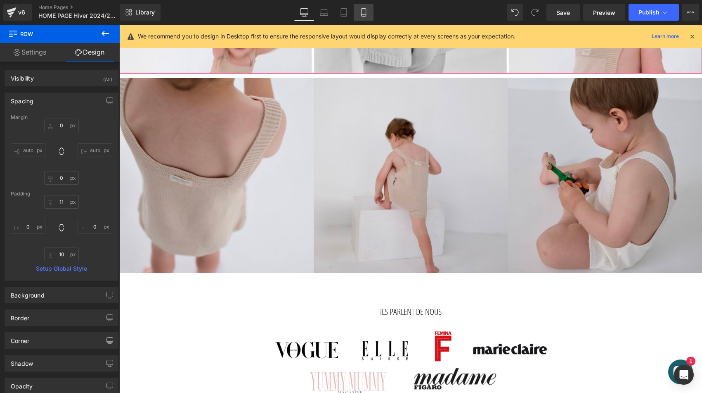
click at [362, 12] on icon at bounding box center [364, 12] width 8 height 8
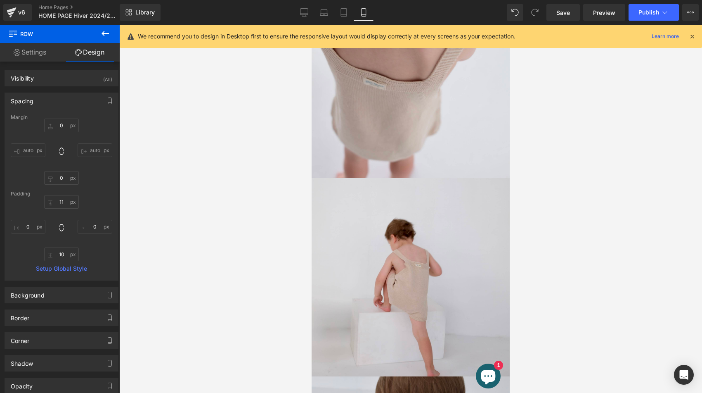
type input "0"
type input "11"
type input "0"
type input "10"
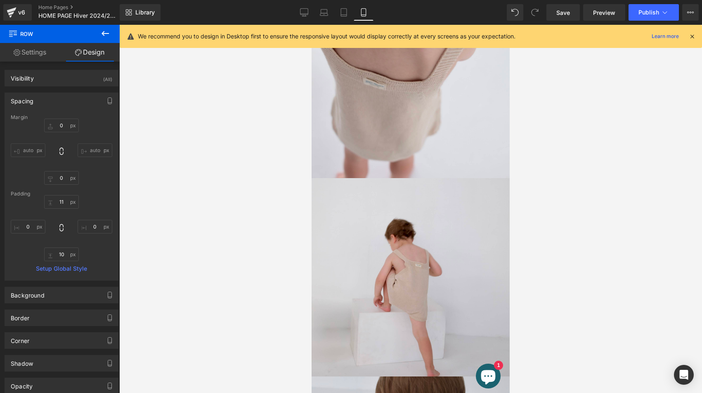
type input "0"
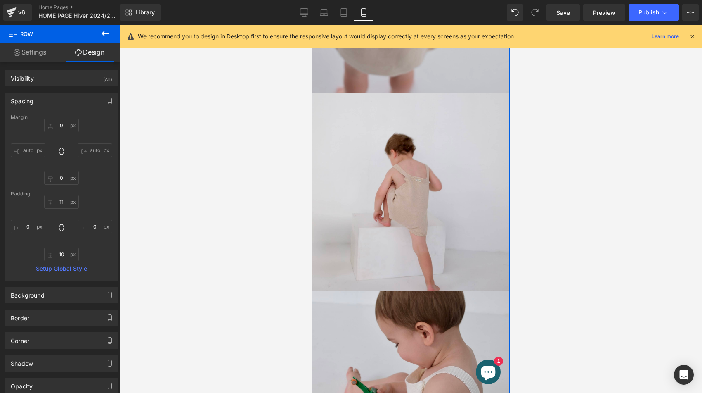
scroll to position [33, 0]
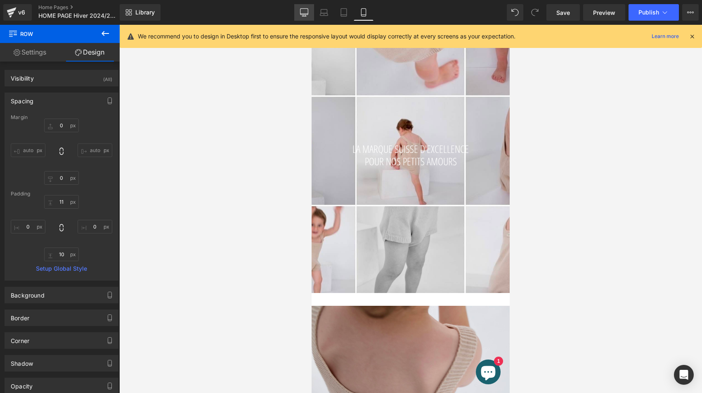
drag, startPoint x: 306, startPoint y: 11, endPoint x: 227, endPoint y: 19, distance: 79.7
click at [306, 11] on icon at bounding box center [304, 12] width 8 height 8
type input "0"
type input "11"
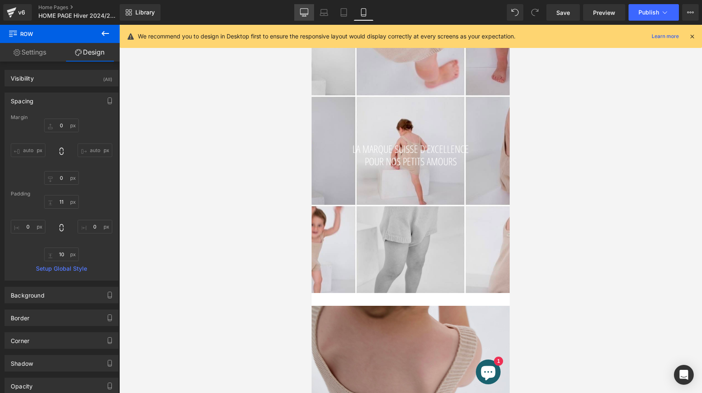
type input "0"
type input "10"
type input "0"
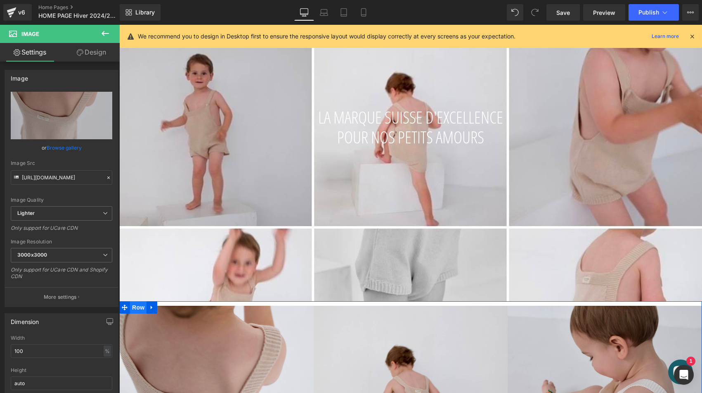
click at [137, 307] on span "Row" at bounding box center [138, 307] width 17 height 12
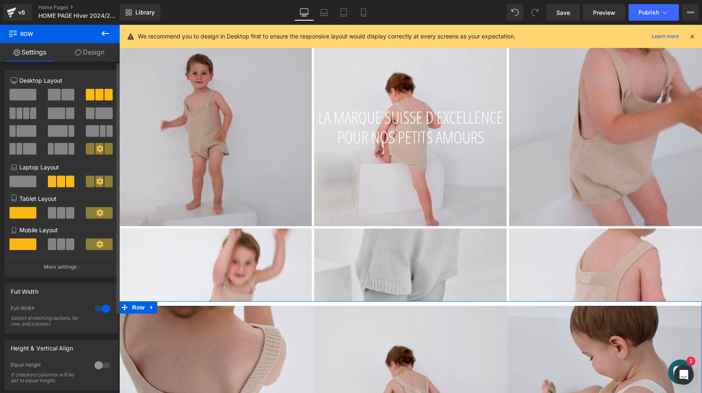
click at [62, 211] on span at bounding box center [61, 213] width 8 height 12
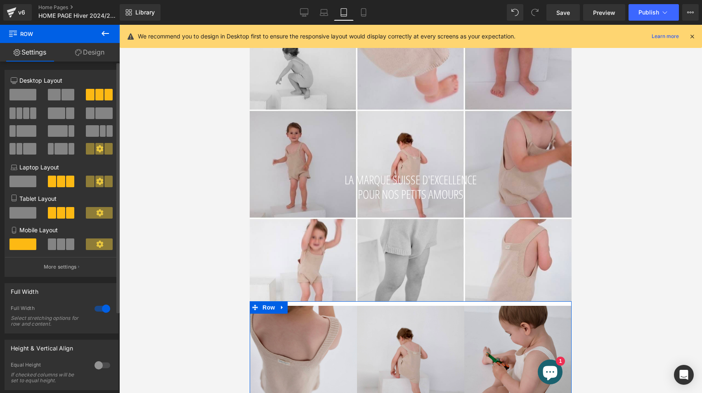
click at [60, 245] on span at bounding box center [61, 244] width 8 height 12
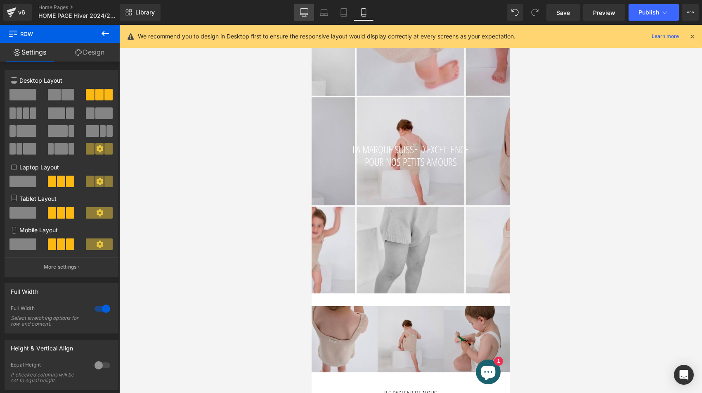
scroll to position [0, 0]
drag, startPoint x: 305, startPoint y: 10, endPoint x: 163, endPoint y: 143, distance: 194.6
click at [305, 10] on icon at bounding box center [304, 12] width 8 height 8
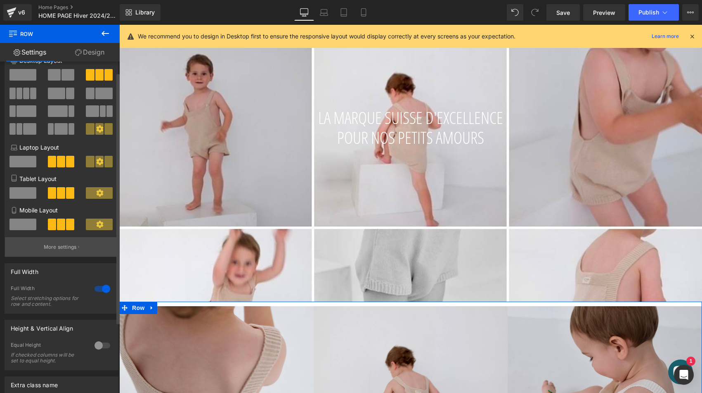
scroll to position [36, 0]
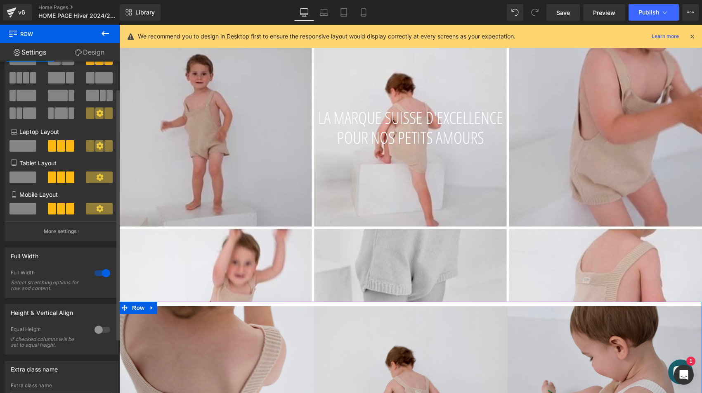
click at [100, 274] on div at bounding box center [102, 272] width 20 height 13
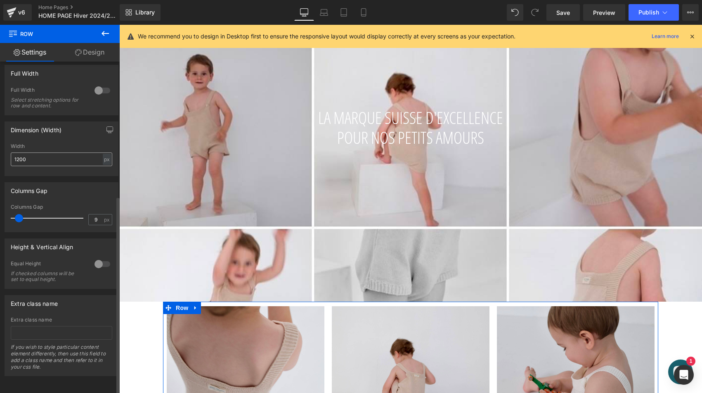
scroll to position [225, 0]
click at [33, 153] on input "1200" at bounding box center [62, 159] width 102 height 14
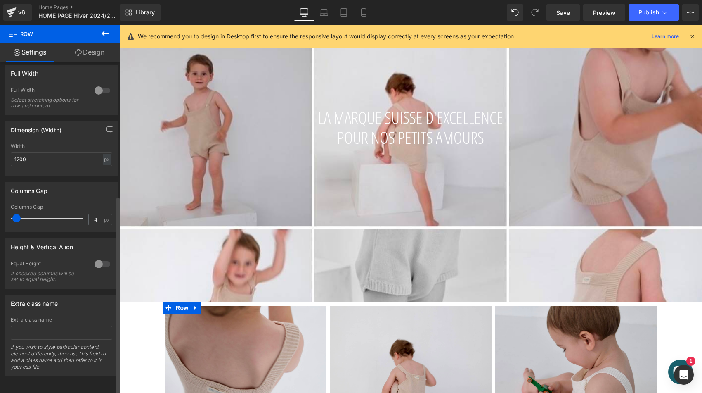
type input "5"
click at [16, 214] on span at bounding box center [17, 218] width 8 height 8
drag, startPoint x: 41, startPoint y: 153, endPoint x: 0, endPoint y: 149, distance: 41.5
click at [0, 149] on div "Dimension (Width) 1200px Width 1200 px % px" at bounding box center [61, 145] width 123 height 61
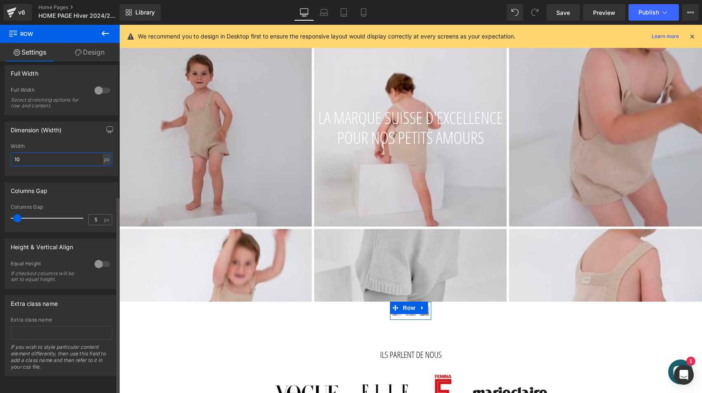
type input "1"
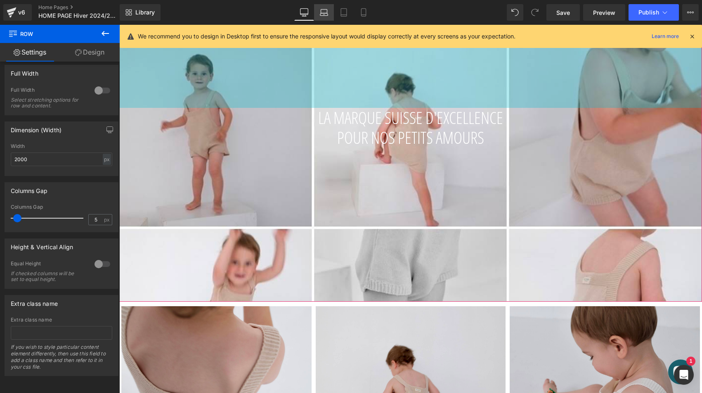
click at [317, 8] on link "Laptop" at bounding box center [324, 12] width 20 height 17
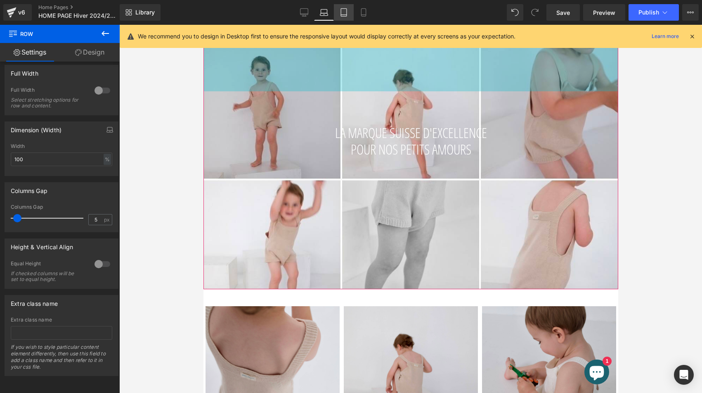
click at [347, 19] on link "Tablet" at bounding box center [344, 12] width 20 height 17
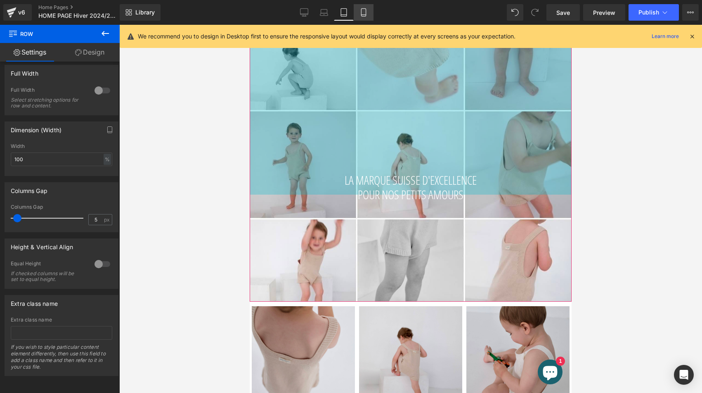
drag, startPoint x: 362, startPoint y: 19, endPoint x: 33, endPoint y: 21, distance: 328.6
click at [362, 19] on link "Mobile" at bounding box center [364, 12] width 20 height 17
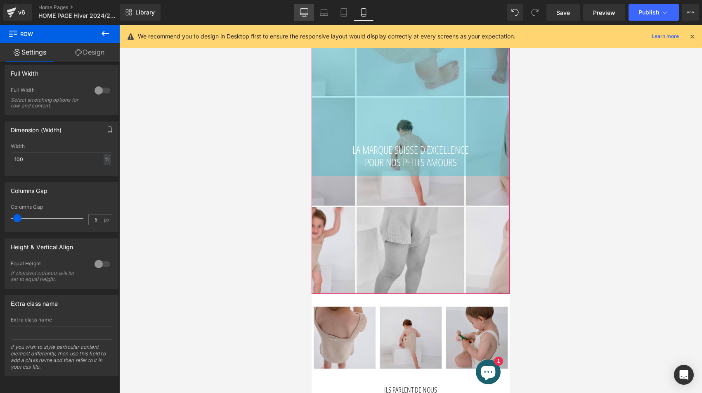
click at [306, 12] on icon at bounding box center [304, 12] width 8 height 8
type input "2000"
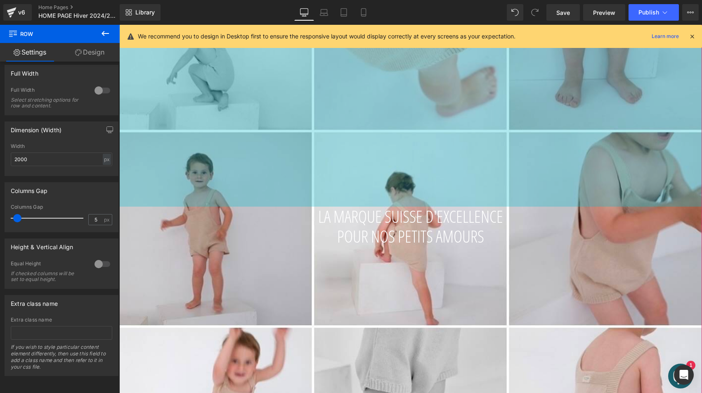
scroll to position [131, 0]
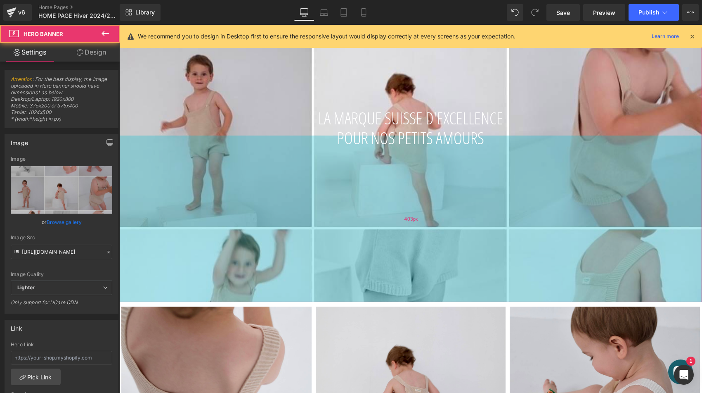
click at [407, 176] on div "403px" at bounding box center [410, 218] width 583 height 166
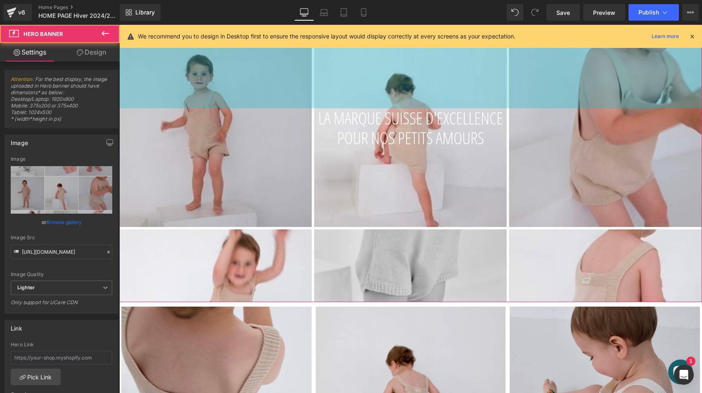
click at [374, 74] on div "456px" at bounding box center [410, 14] width 583 height 188
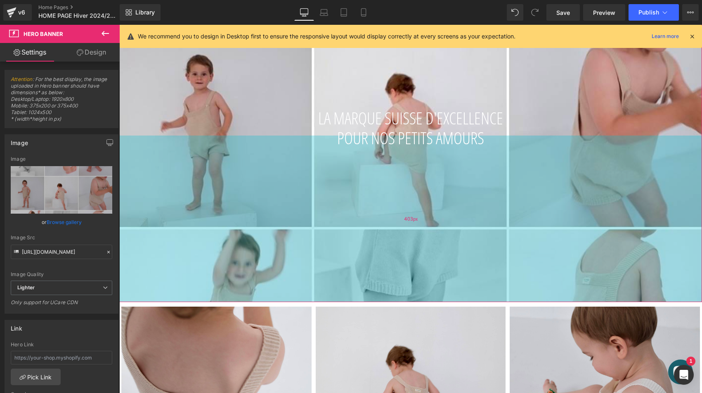
click at [295, 188] on div "403px" at bounding box center [410, 218] width 583 height 166
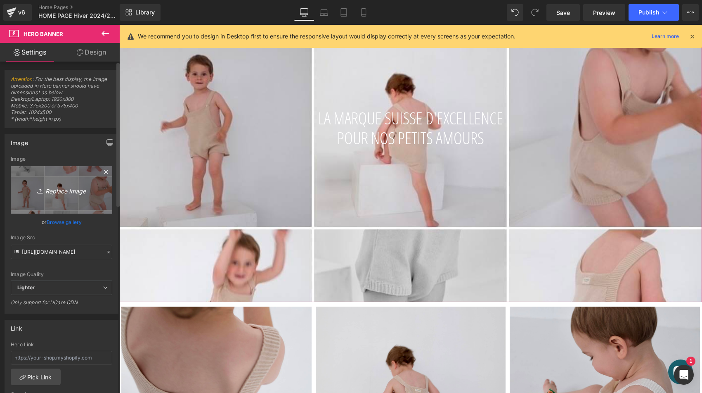
click at [61, 189] on icon "Replace Image" at bounding box center [61, 190] width 66 height 10
type input "C:\fakepath\IMG_0884.jpeg"
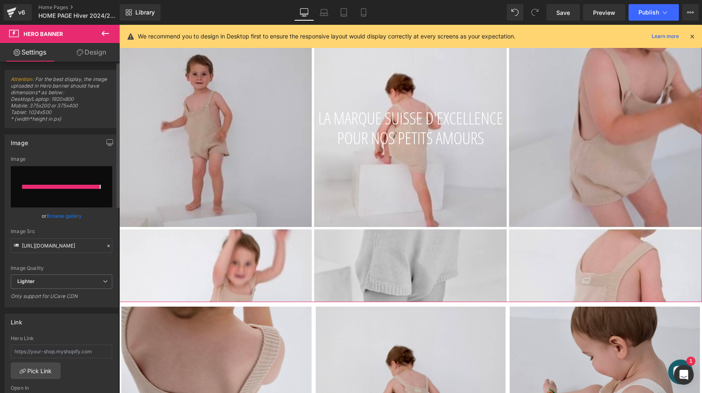
type input "https://ucarecdn.com/e8ca0695-87c6-455f-a371-5ccc26a1e71a/-/format/auto/-/previ…"
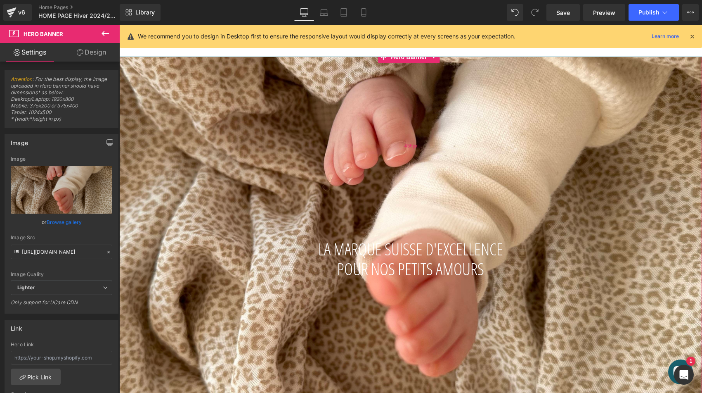
scroll to position [0, 0]
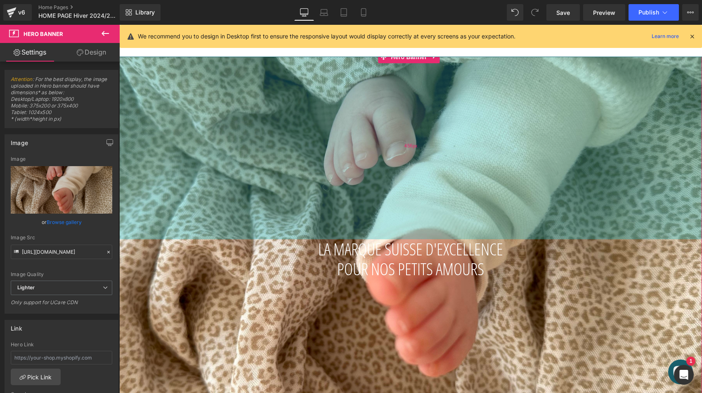
click at [315, 208] on div "456px" at bounding box center [410, 145] width 583 height 188
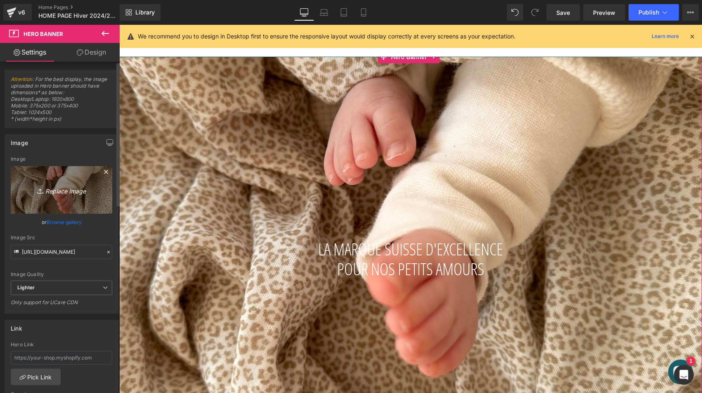
click at [50, 187] on icon "Replace Image" at bounding box center [61, 190] width 66 height 10
type input "C:\fakepath\joli-nous-excellence-premium-bébé-kids-enfant-marque-suisse.jpeg"
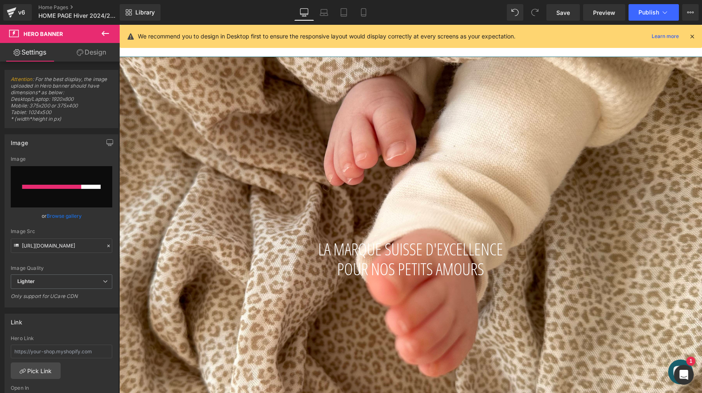
click at [694, 38] on icon at bounding box center [692, 36] width 7 height 7
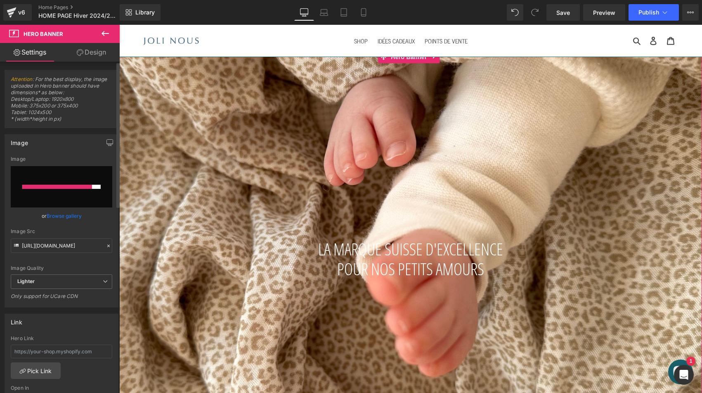
click at [97, 194] on input "file" at bounding box center [62, 186] width 102 height 41
type input "C:\fakepath\joli-nous-excellence-premium-bébé-kids-enfant-marque-suisse.jpeg"
type input "https://ucarecdn.com/7a0824dd-c9d0-43fa-b42a-8a1e1c2e4c56/-/format/auto/-/previ…"
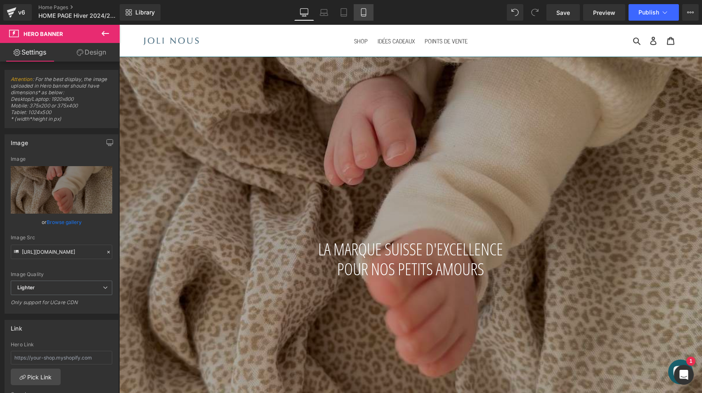
click at [369, 12] on link "Mobile" at bounding box center [364, 12] width 20 height 17
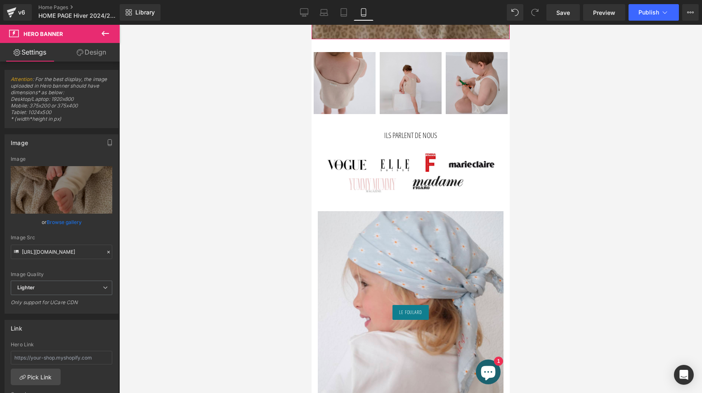
scroll to position [288, 0]
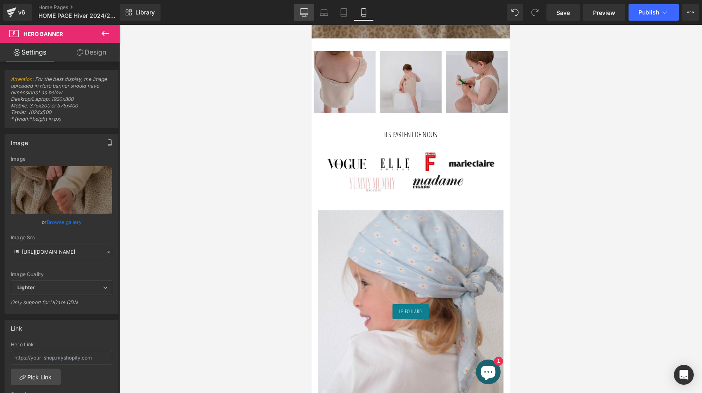
click at [305, 11] on icon at bounding box center [304, 12] width 8 height 8
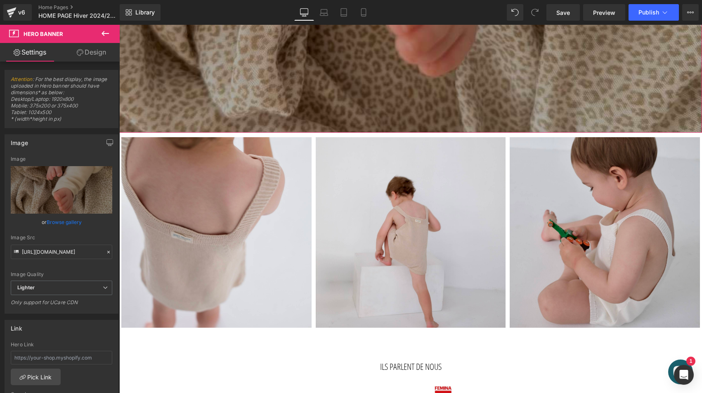
scroll to position [337, 0]
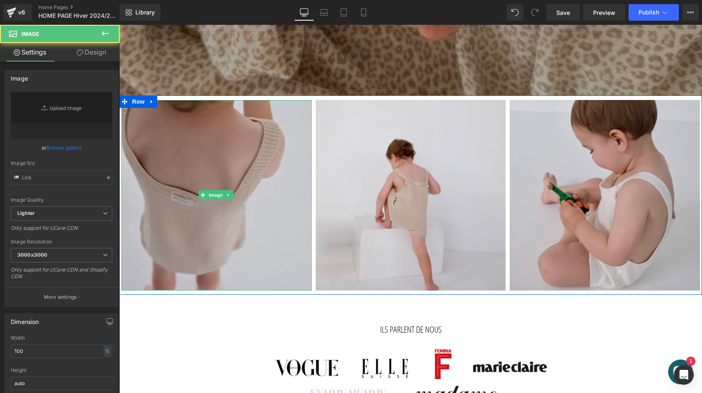
type input "https://ucarecdn.com/e3bb505e-c646-435c-a7b0-da22188efd6a/-/format/auto/-/previ…"
click at [274, 159] on img at bounding box center [216, 195] width 190 height 190
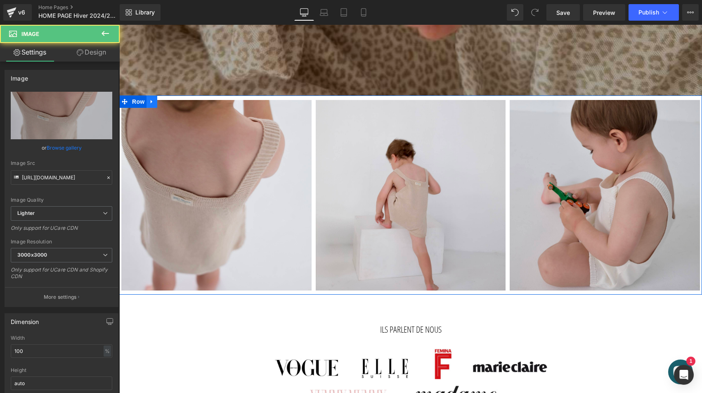
click at [150, 100] on icon at bounding box center [152, 102] width 6 height 6
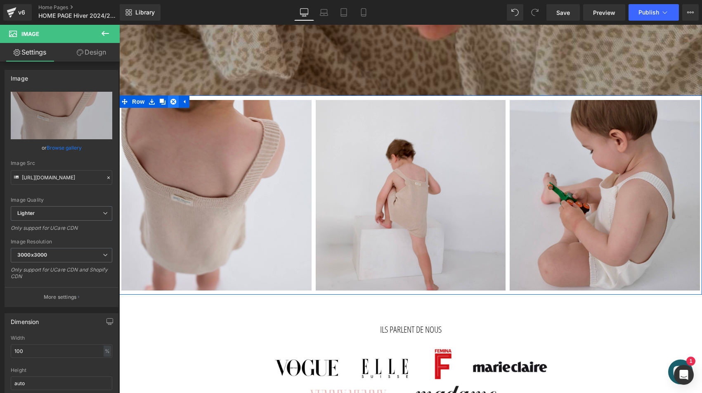
click at [170, 101] on link at bounding box center [173, 101] width 11 height 12
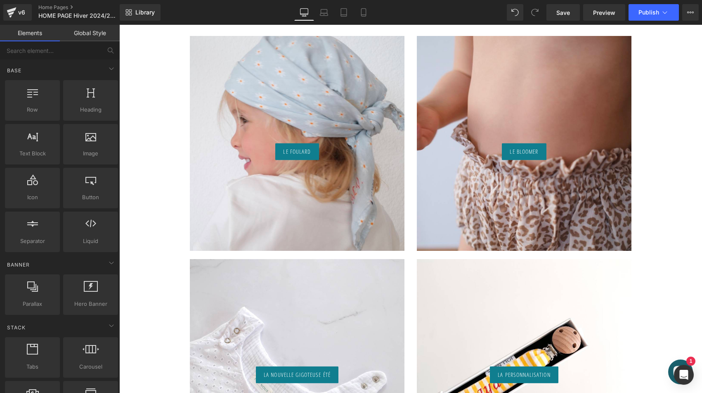
scroll to position [545, 0]
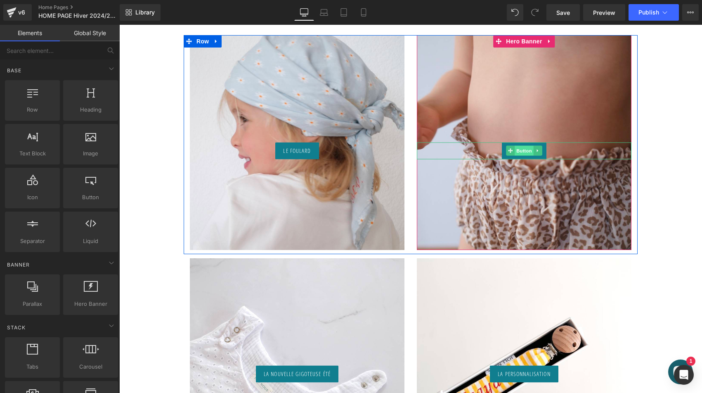
click at [523, 148] on span "Button" at bounding box center [524, 151] width 19 height 10
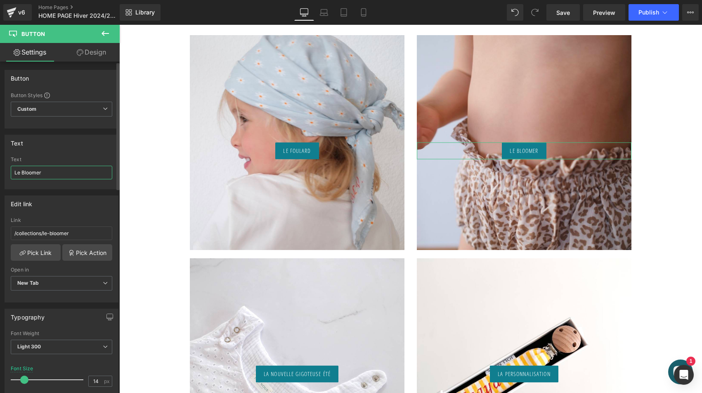
click at [43, 172] on input "Le Bloomer" at bounding box center [62, 173] width 102 height 14
type input "La Barboteuse"
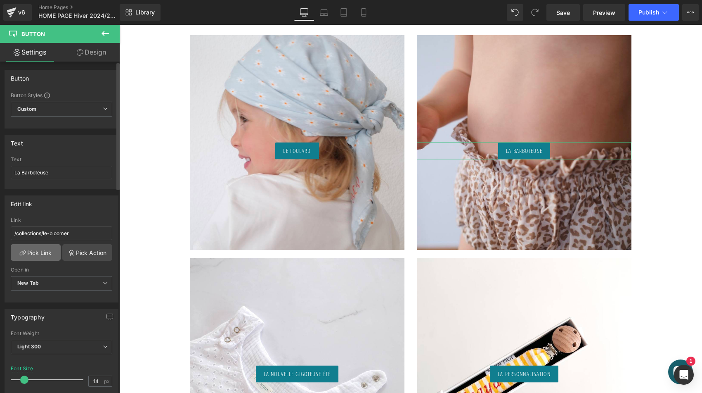
click at [46, 246] on link "Pick Link" at bounding box center [36, 252] width 50 height 17
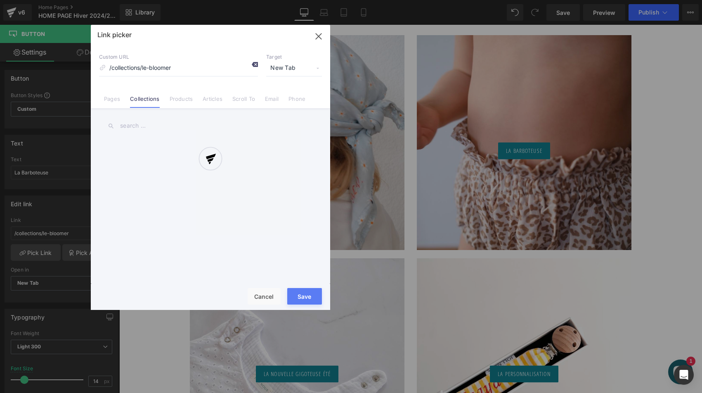
click at [254, 64] on icon at bounding box center [254, 64] width 7 height 7
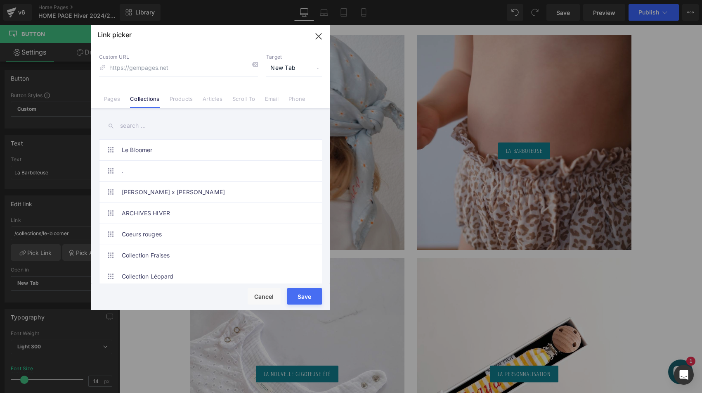
click at [132, 123] on input "text" at bounding box center [210, 125] width 223 height 19
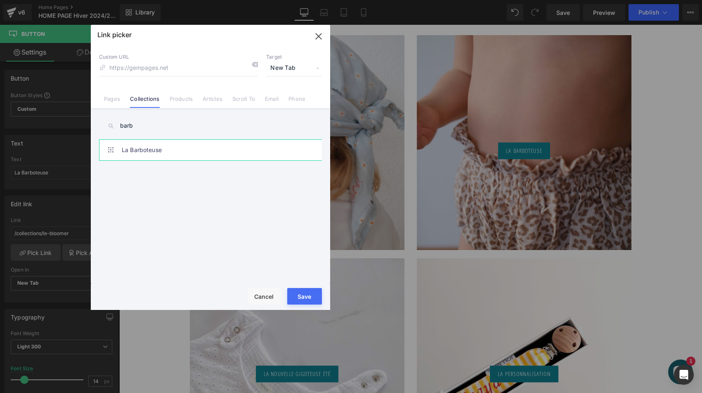
type input "barb"
click at [149, 149] on link "La Barboteuse" at bounding box center [213, 150] width 182 height 21
type input "/collections/la-barboteuse"
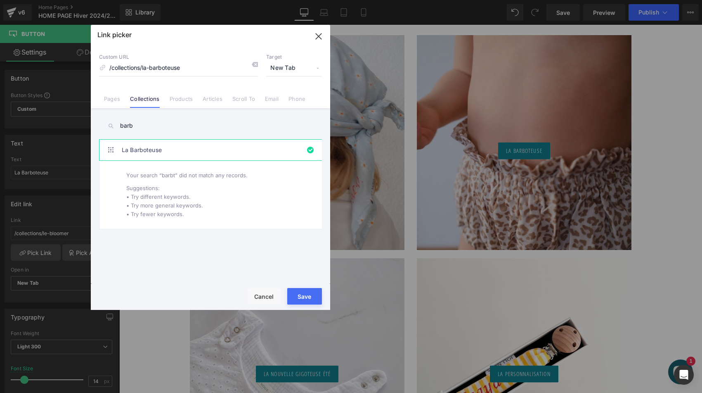
click at [299, 296] on button "Save" at bounding box center [304, 296] width 35 height 17
type input "/collections/la-barboteuse"
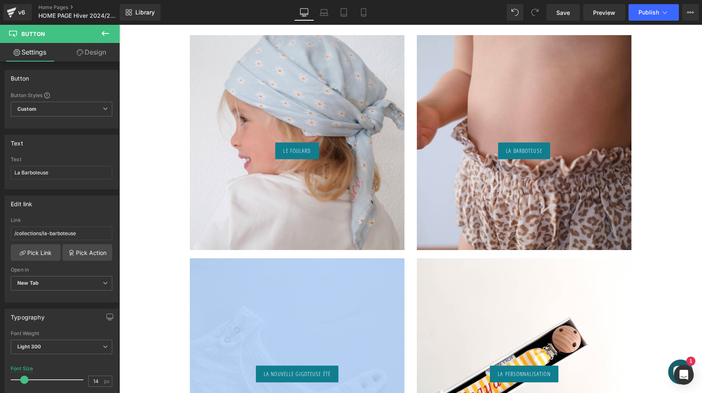
click at [299, 296] on div "LA nouvelle gigoteuse été Button" at bounding box center [297, 365] width 215 height 215
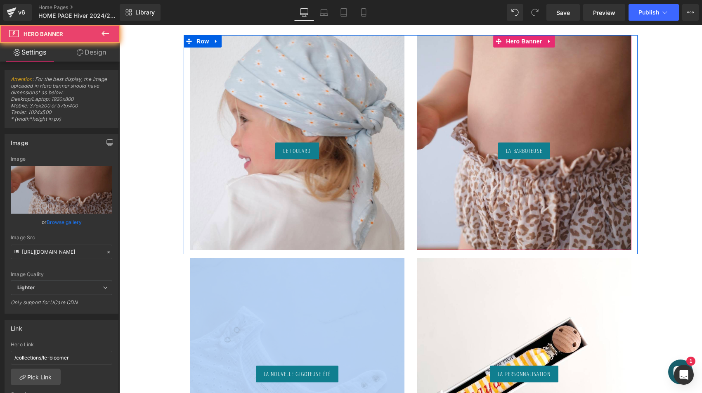
click at [549, 208] on div "La Barboteuse Button" at bounding box center [524, 142] width 215 height 215
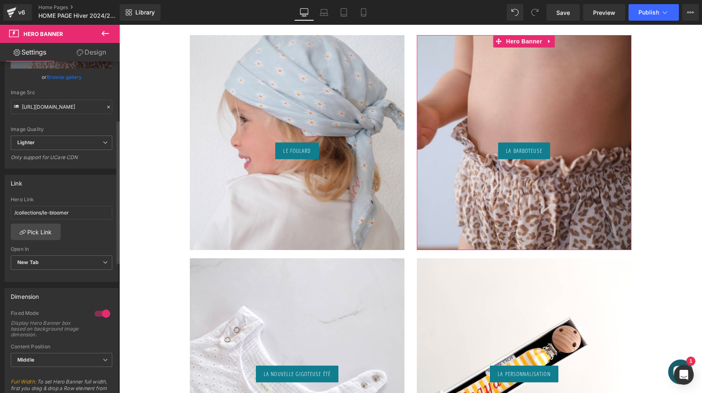
scroll to position [183, 0]
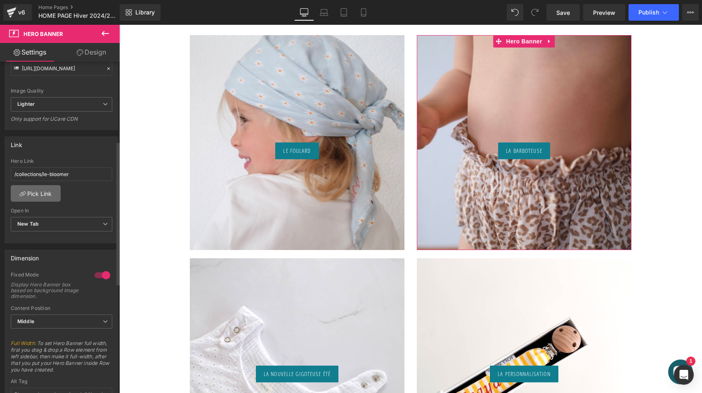
click at [49, 197] on link "Pick Link" at bounding box center [36, 193] width 50 height 17
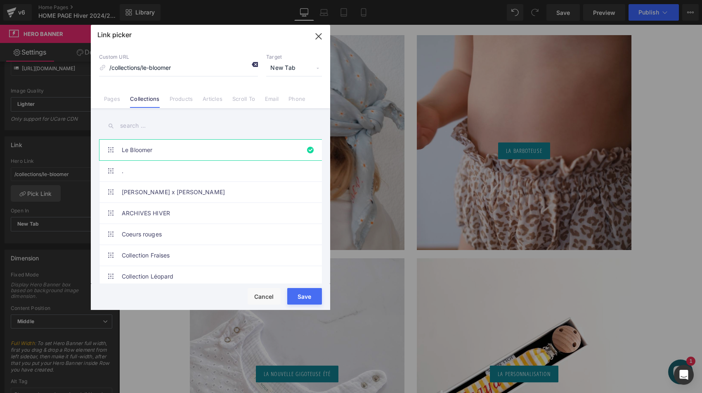
click at [252, 63] on icon at bounding box center [254, 64] width 7 height 7
click at [151, 127] on input "text" at bounding box center [210, 125] width 223 height 19
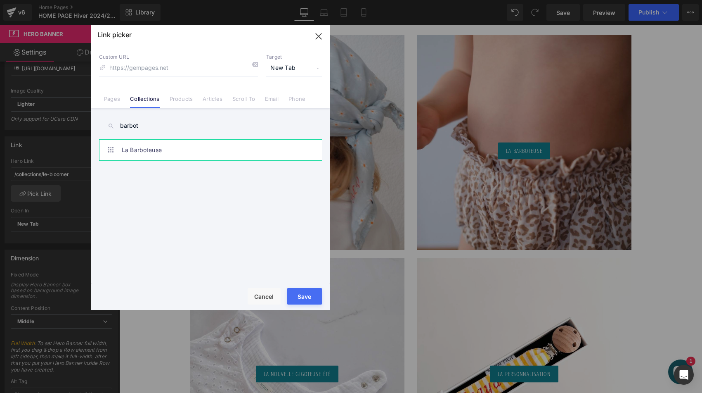
type input "barbot"
click at [150, 154] on link "La Barboteuse" at bounding box center [213, 150] width 182 height 21
type input "/collections/la-barboteuse"
click at [310, 289] on button "Save" at bounding box center [304, 296] width 35 height 17
type input "/collections/la-barboteuse"
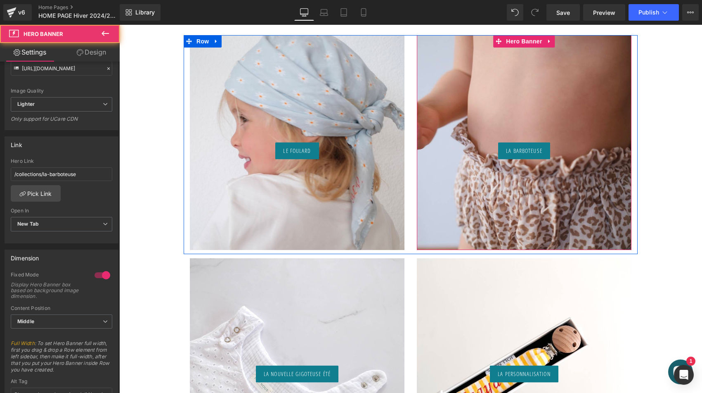
click at [549, 119] on div "La Barboteuse Button" at bounding box center [524, 142] width 215 height 215
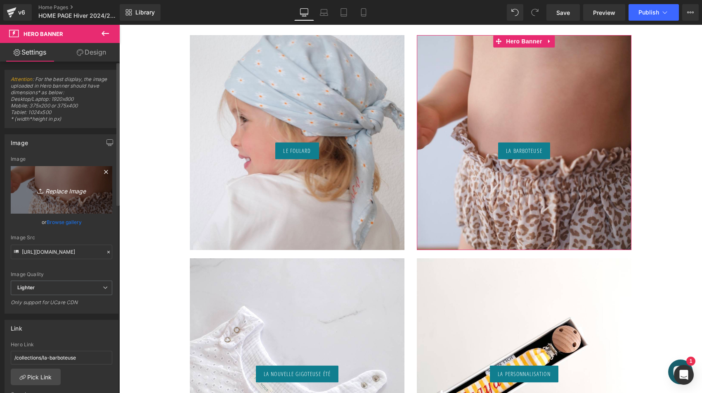
scroll to position [0, 0]
click at [56, 177] on link "Replace Image" at bounding box center [62, 189] width 102 height 47
type input "C:\fakepath\romper-moka-joli-nous-enfant-bébé-élégant-chic-excellent-qualit…"
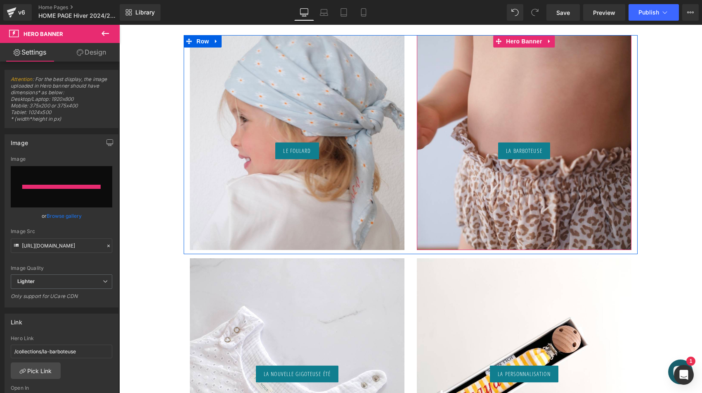
type input "https://ucarecdn.com/53709e58-bd5c-465d-aa4f-17e90736bc2a/-/format/auto/-/previ…"
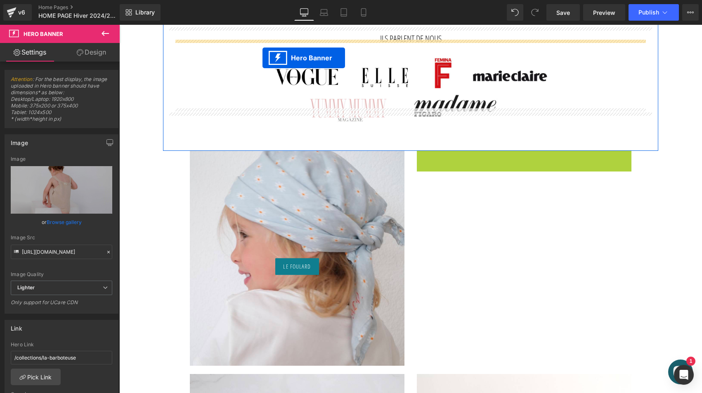
scroll to position [412, 0]
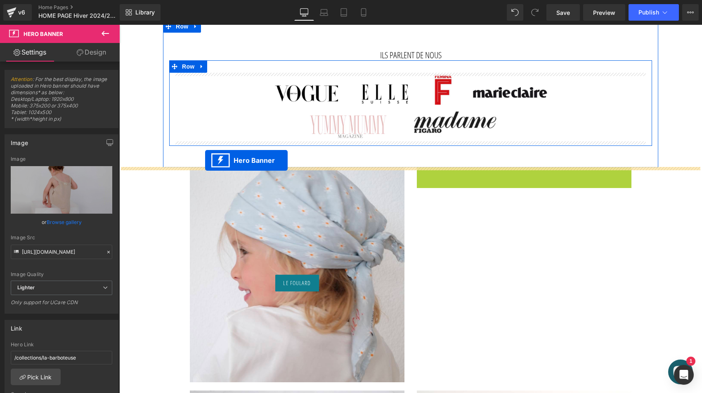
drag, startPoint x: 497, startPoint y: 41, endPoint x: 205, endPoint y: 160, distance: 315.2
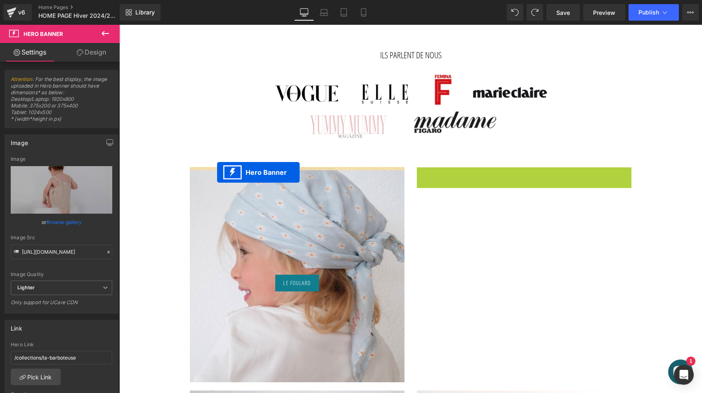
drag, startPoint x: 501, startPoint y: 174, endPoint x: 217, endPoint y: 172, distance: 283.6
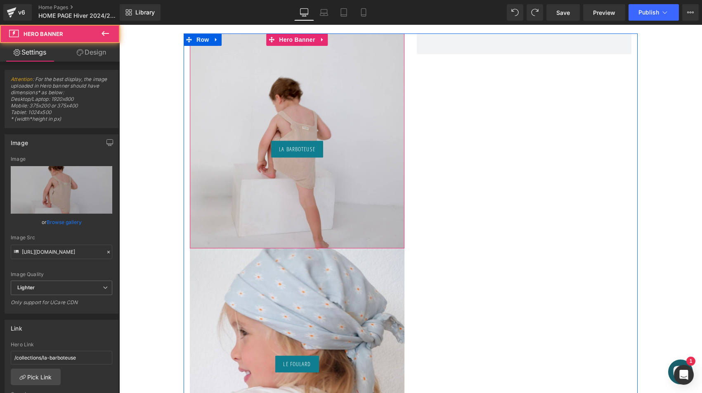
scroll to position [582, 0]
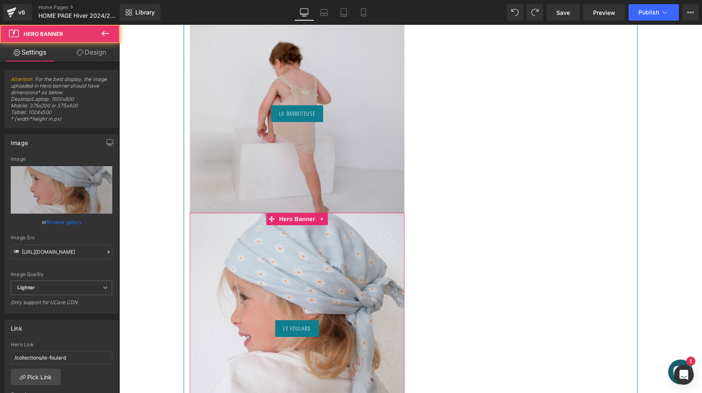
click at [258, 254] on div "Le foulard Button" at bounding box center [297, 320] width 215 height 215
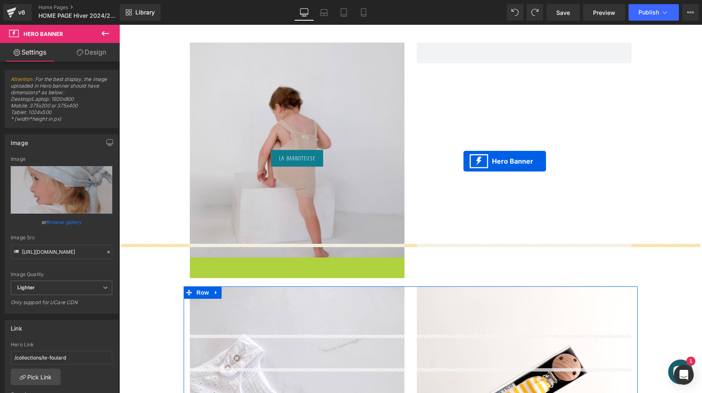
scroll to position [501, 0]
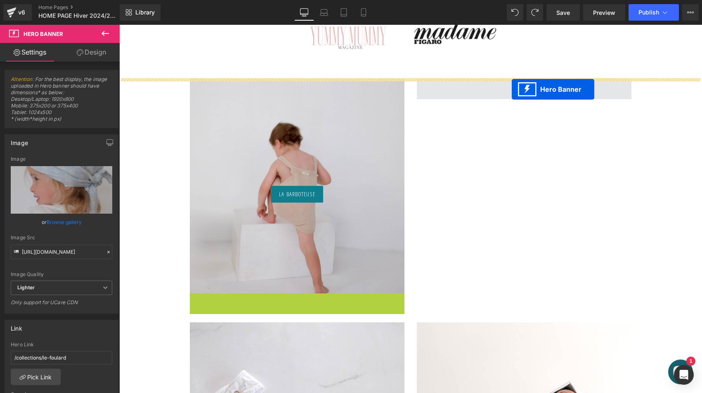
drag, startPoint x: 268, startPoint y: 219, endPoint x: 512, endPoint y: 89, distance: 275.9
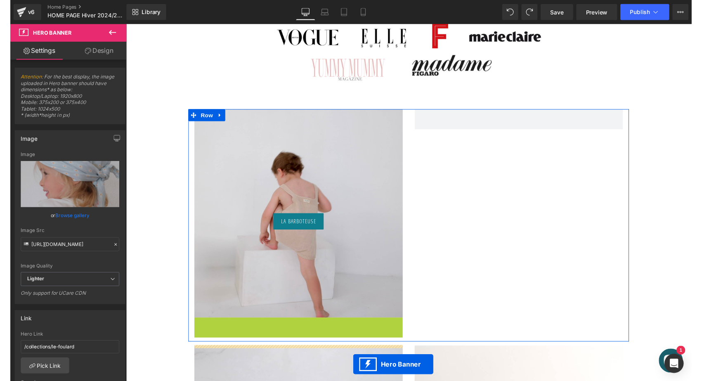
scroll to position [461, 0]
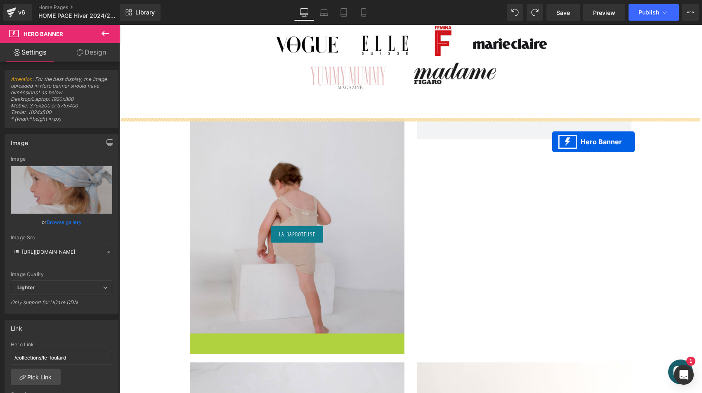
drag, startPoint x: 269, startPoint y: 155, endPoint x: 552, endPoint y: 142, distance: 284.0
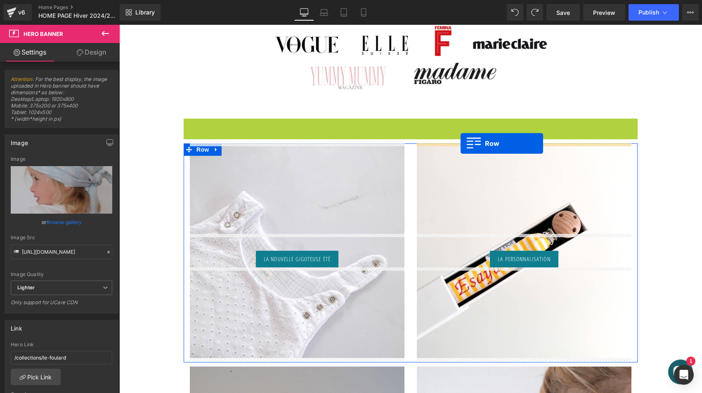
drag, startPoint x: 188, startPoint y: 126, endPoint x: 461, endPoint y: 143, distance: 273.5
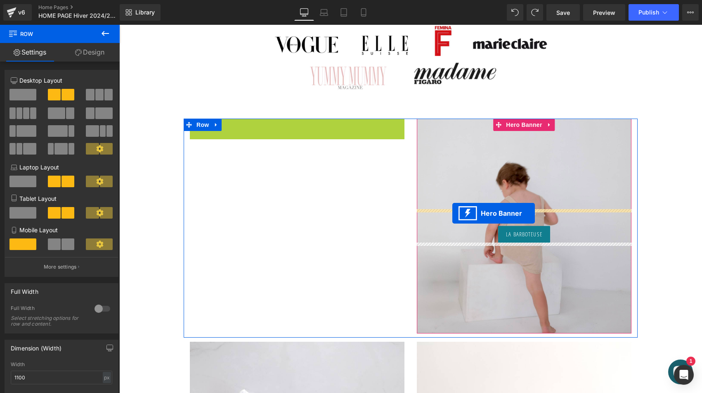
drag, startPoint x: 270, startPoint y: 127, endPoint x: 453, endPoint y: 213, distance: 201.7
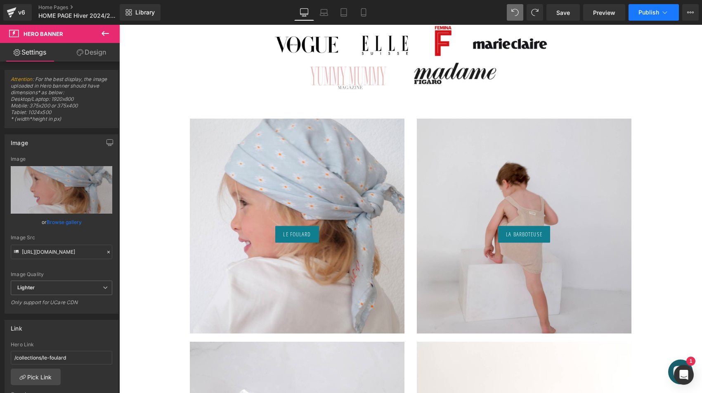
click at [647, 14] on span "Publish" at bounding box center [649, 12] width 21 height 7
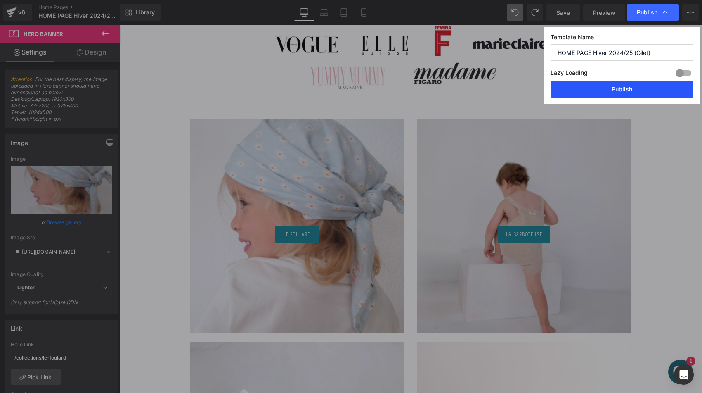
click at [619, 84] on button "Publish" at bounding box center [622, 89] width 143 height 17
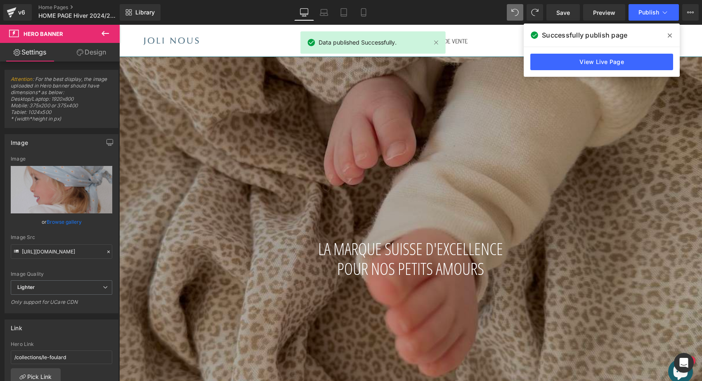
scroll to position [0, 0]
